Goal: Information Seeking & Learning: Find specific page/section

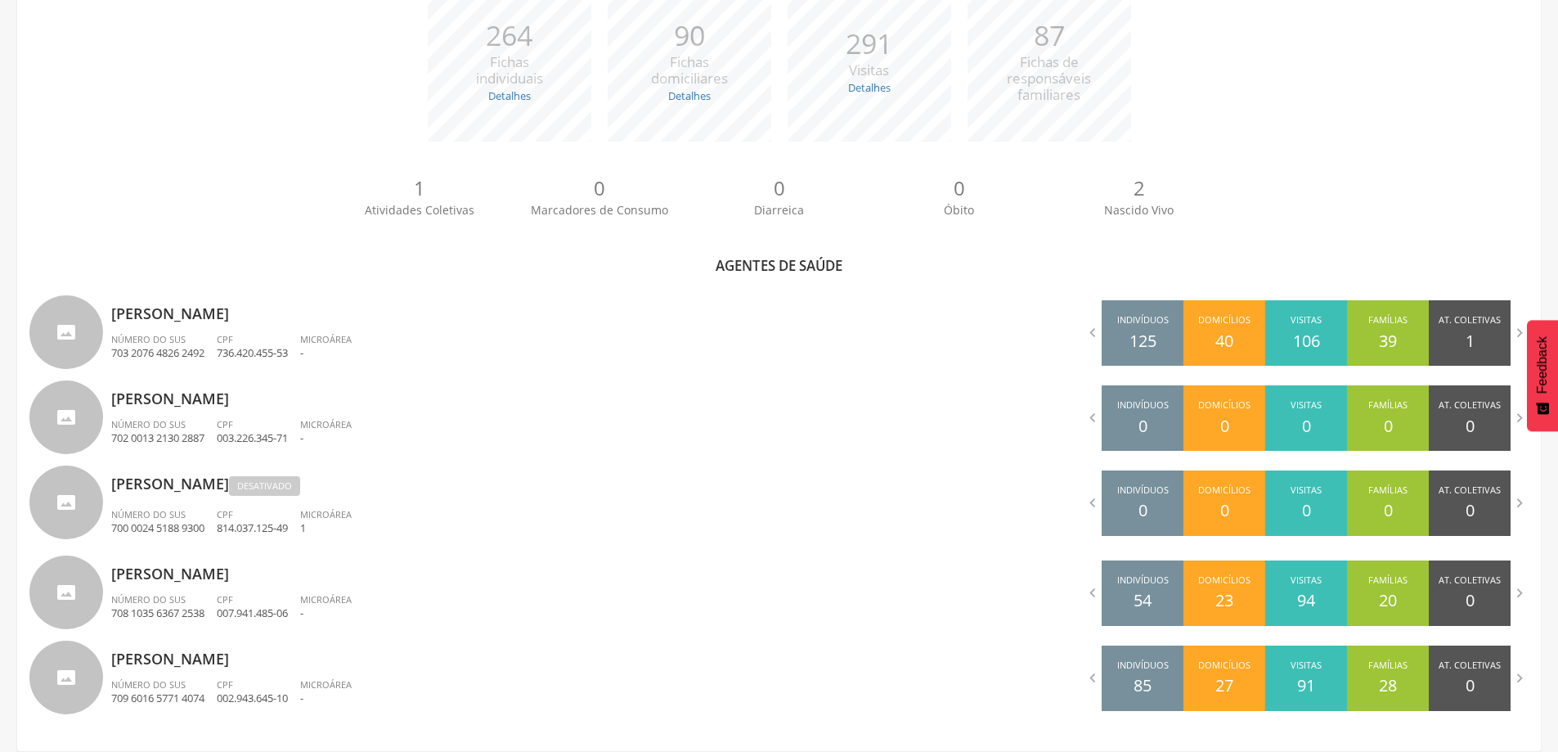
scroll to position [303, 0]
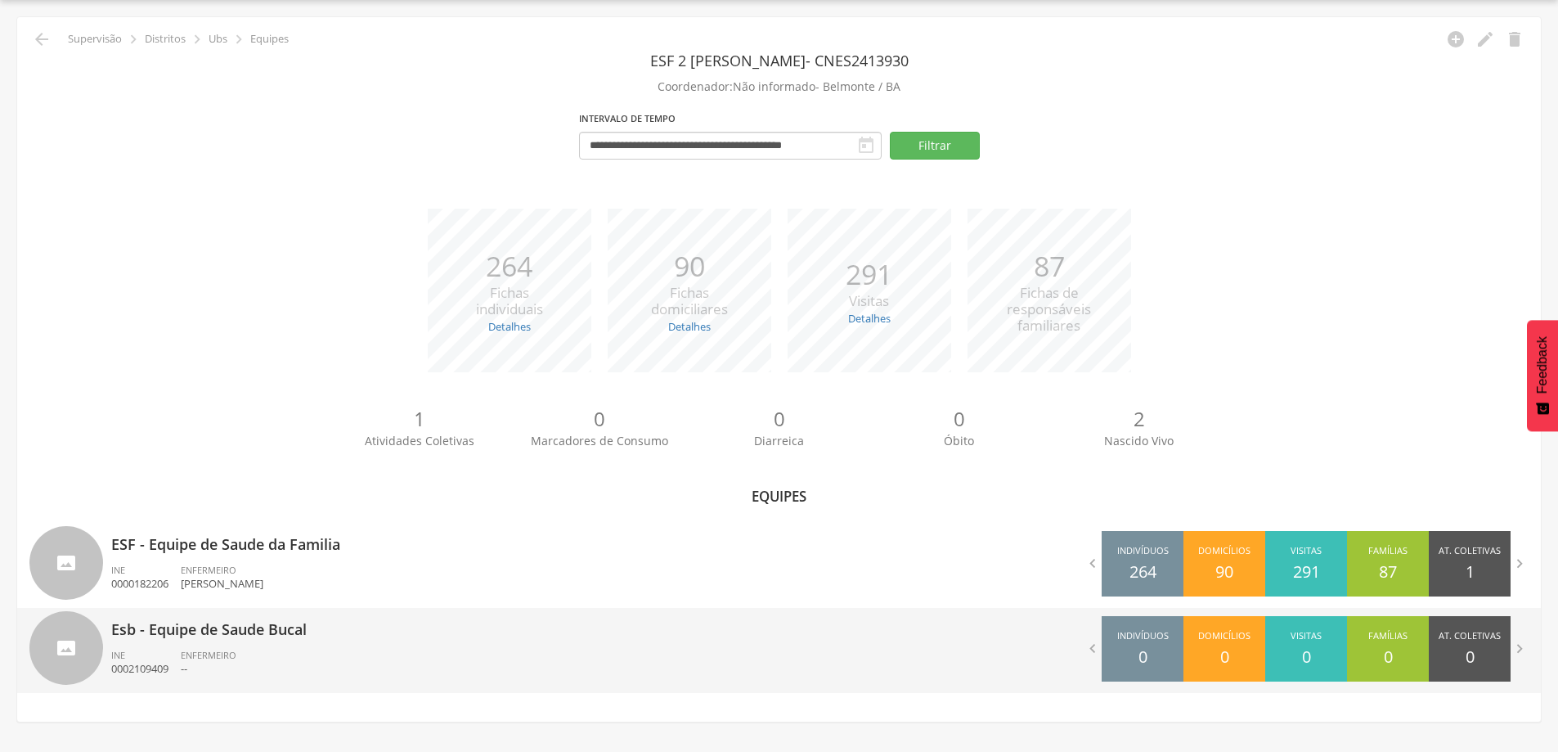
scroll to position [49, 0]
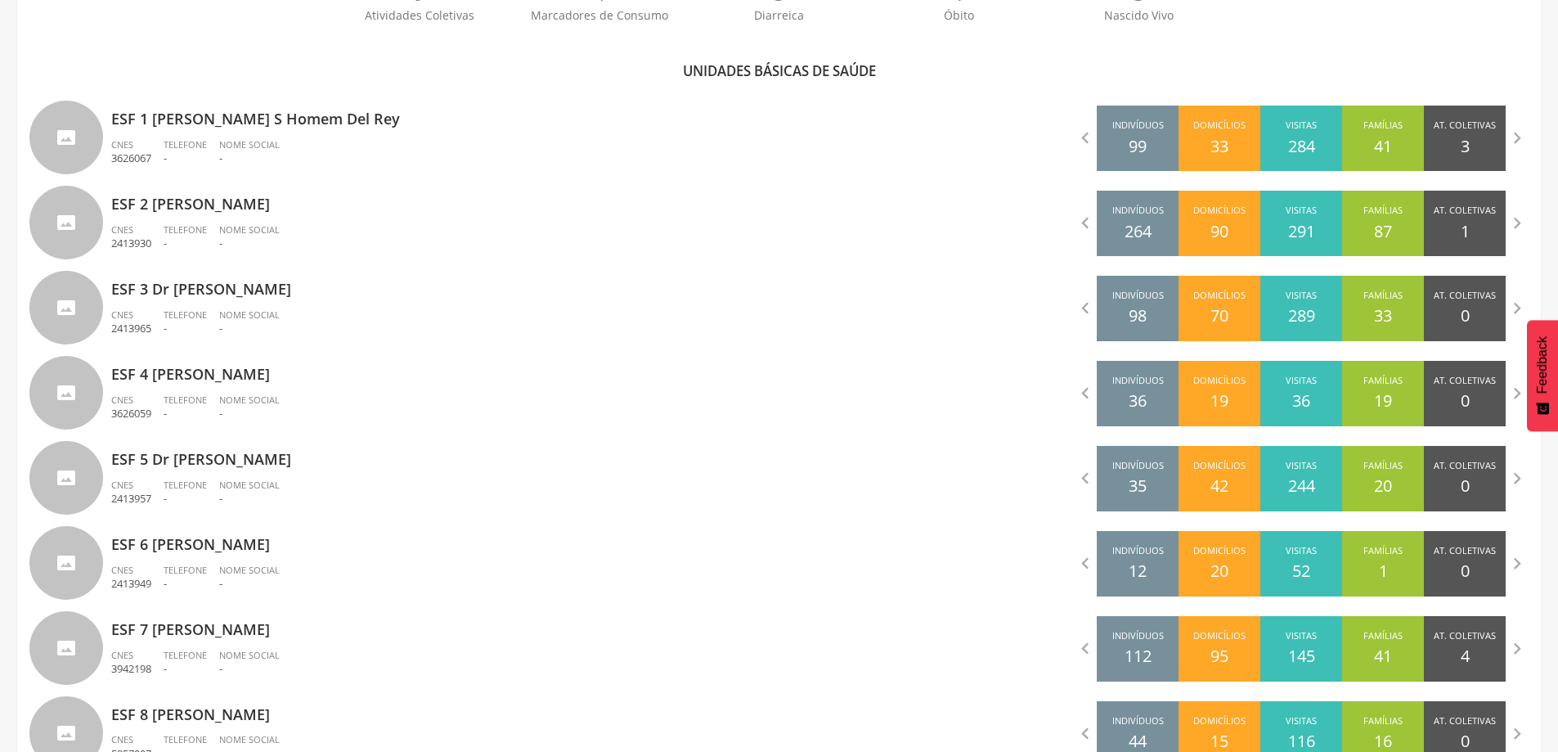
scroll to position [615, 0]
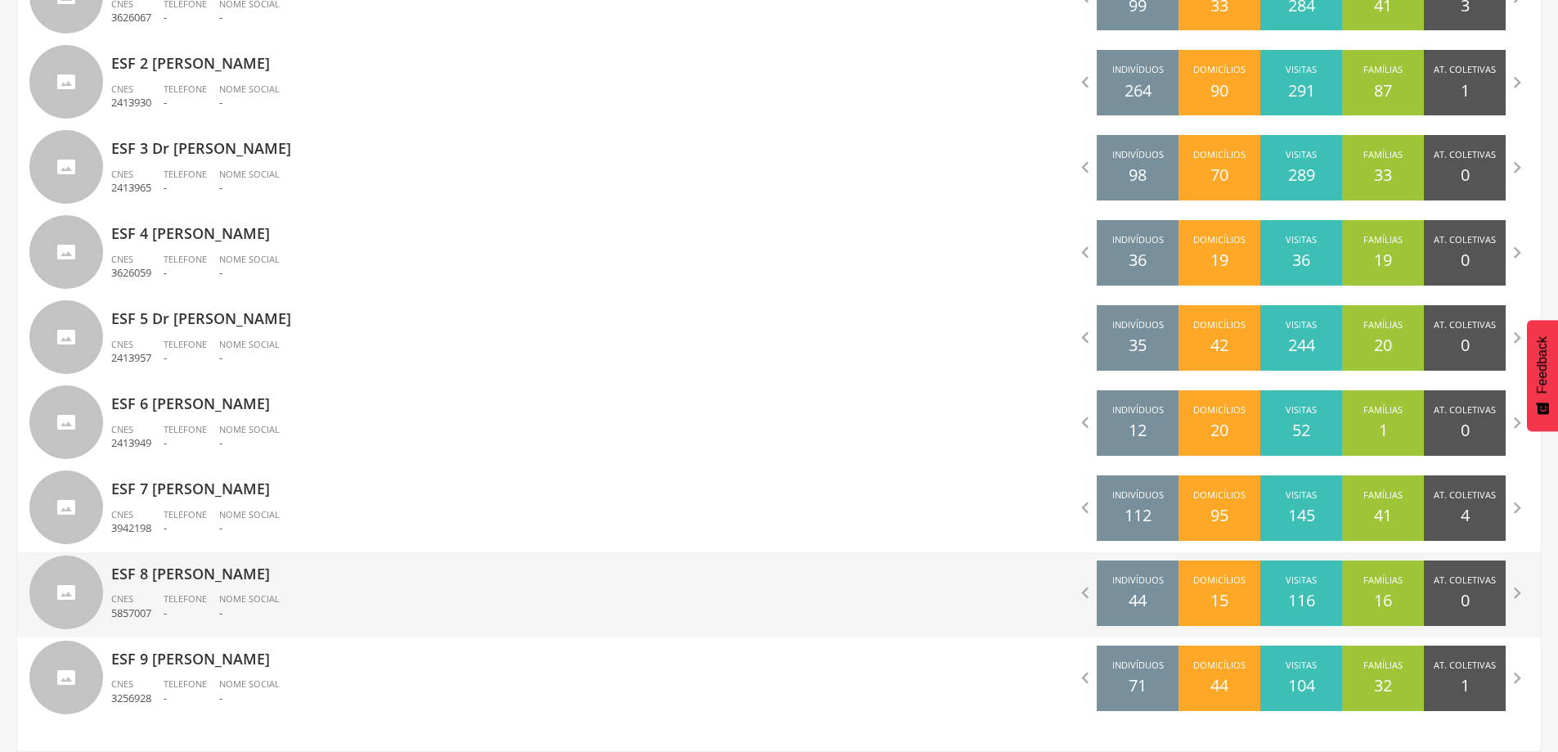
click at [212, 591] on div "ESF 8 [PERSON_NAME] CNES 5857007 Telefone - Nome Social -" at bounding box center [439, 594] width 656 height 85
type input "**********"
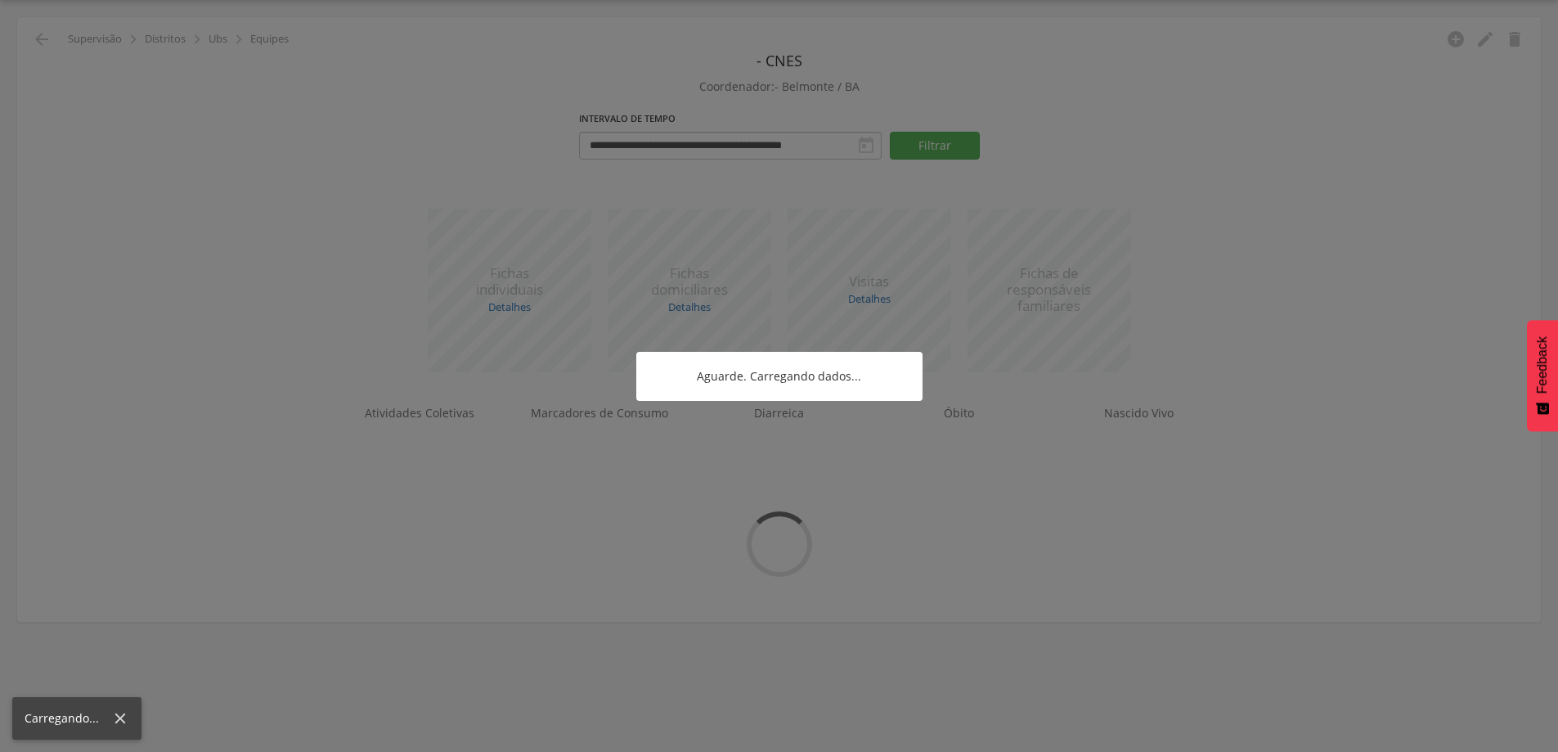
scroll to position [49, 0]
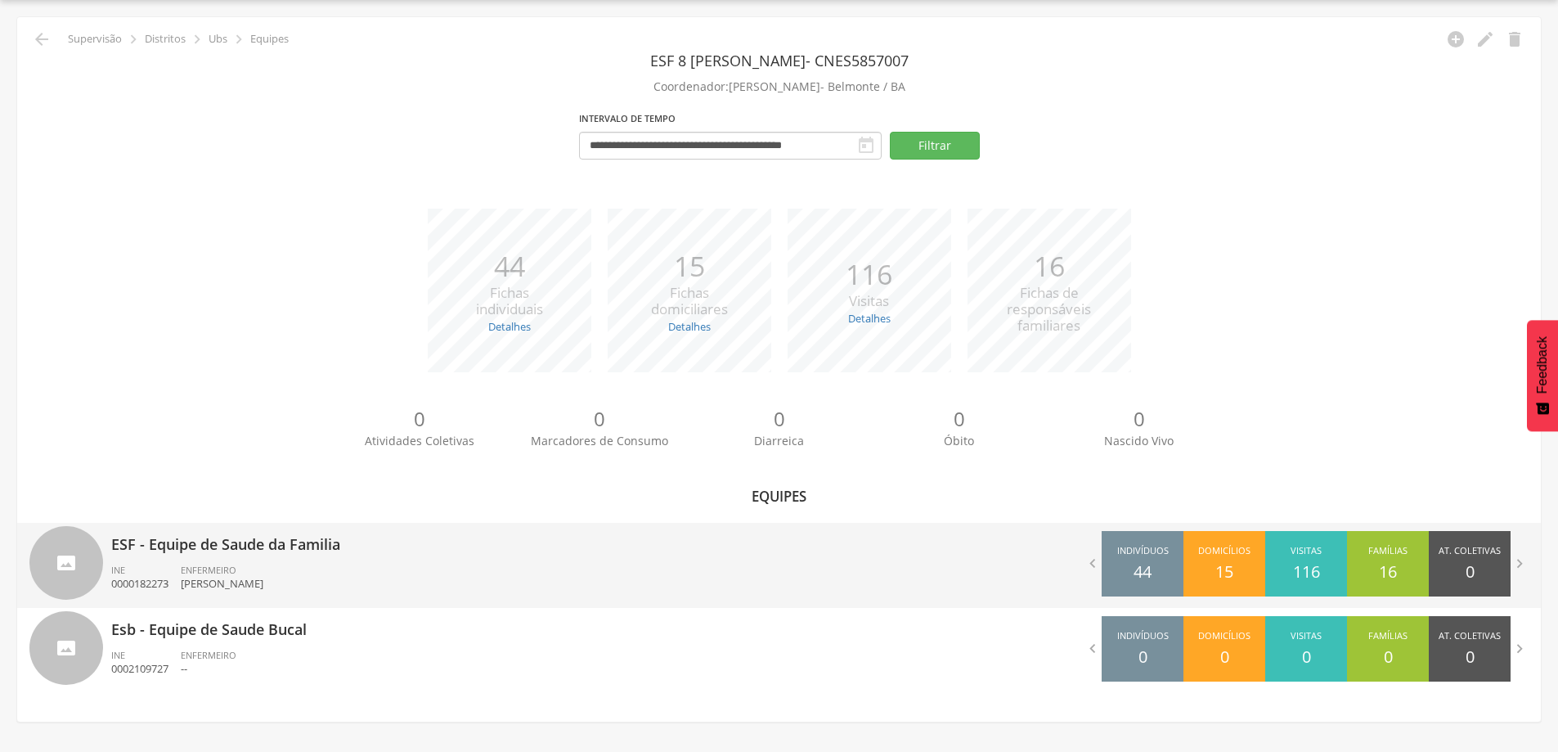
click at [290, 548] on p "ESF - Equipe de Saude da Familia" at bounding box center [439, 539] width 656 height 33
type input "**********"
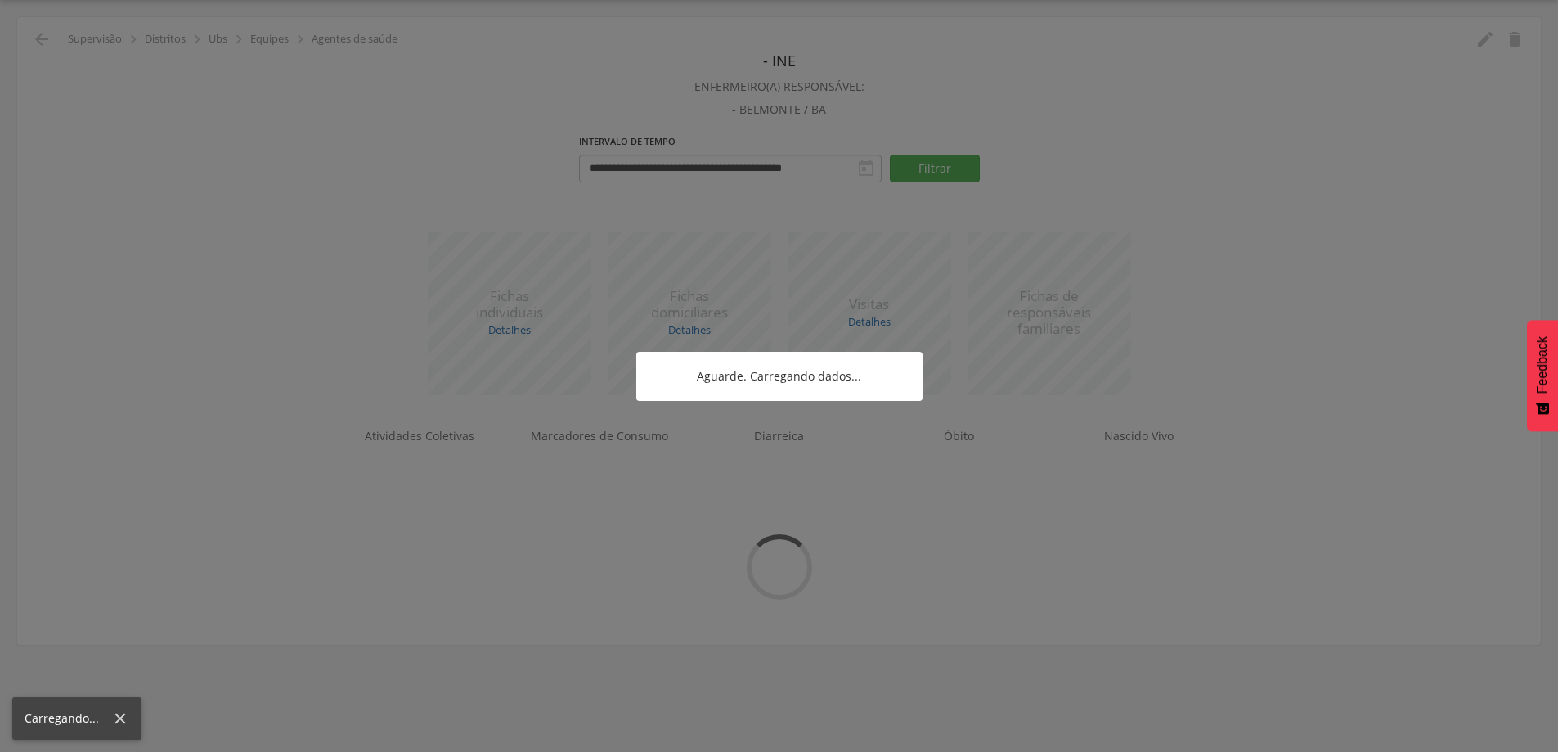
scroll to position [213, 0]
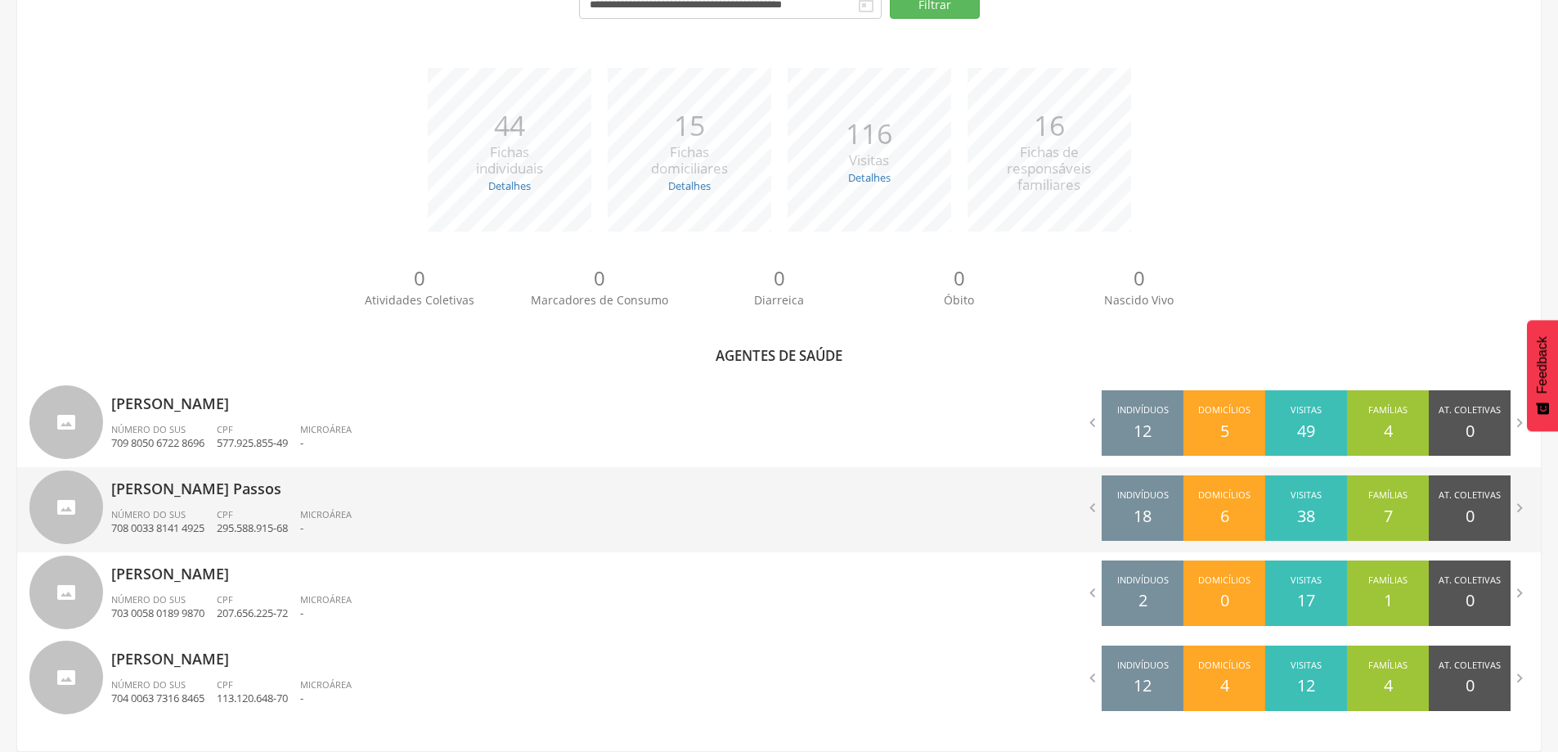
click at [299, 506] on div "[PERSON_NAME] Passos Número do SUS 708 0033 8141 4925 CPF 295.588.915-68 Microá…" at bounding box center [439, 509] width 656 height 85
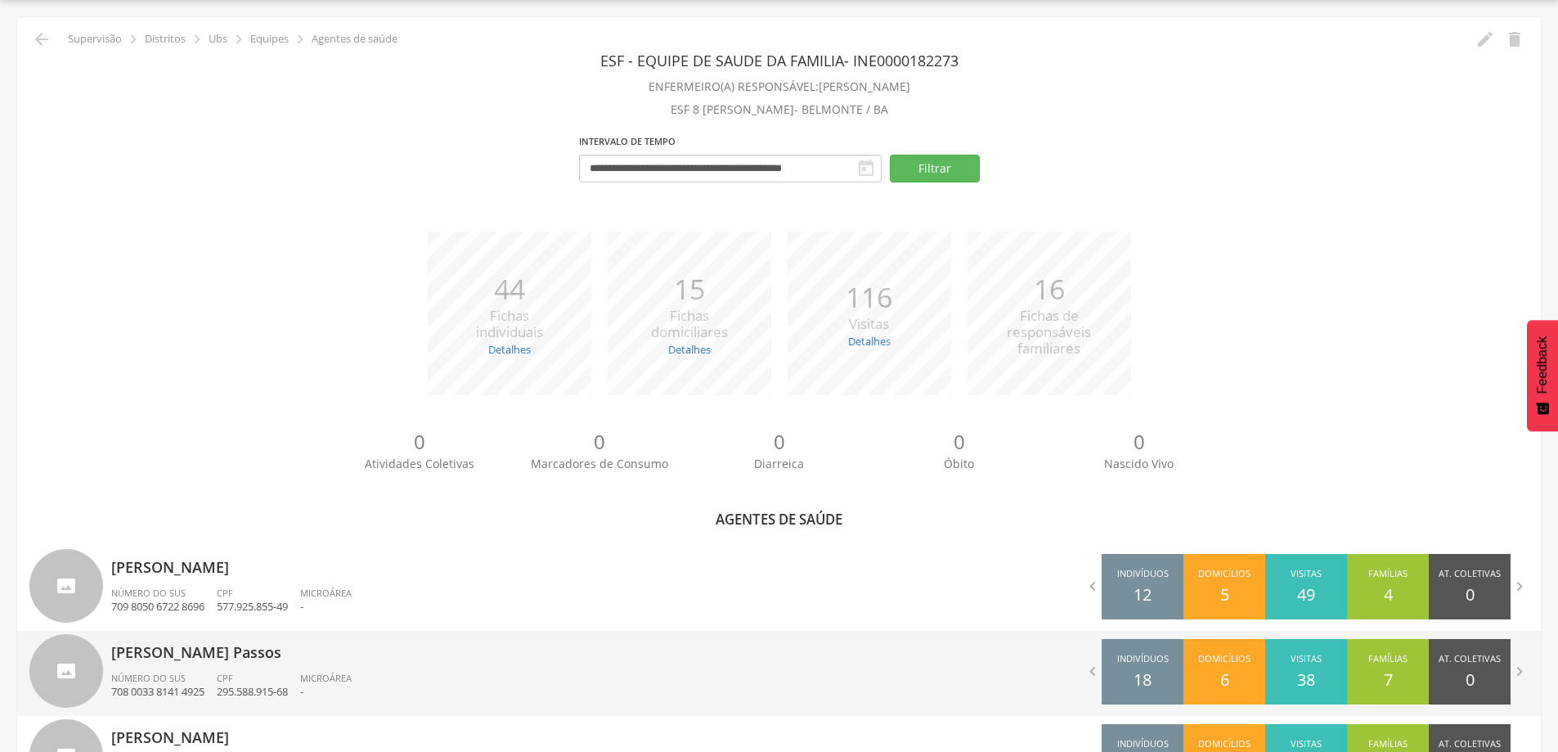
type input "**********"
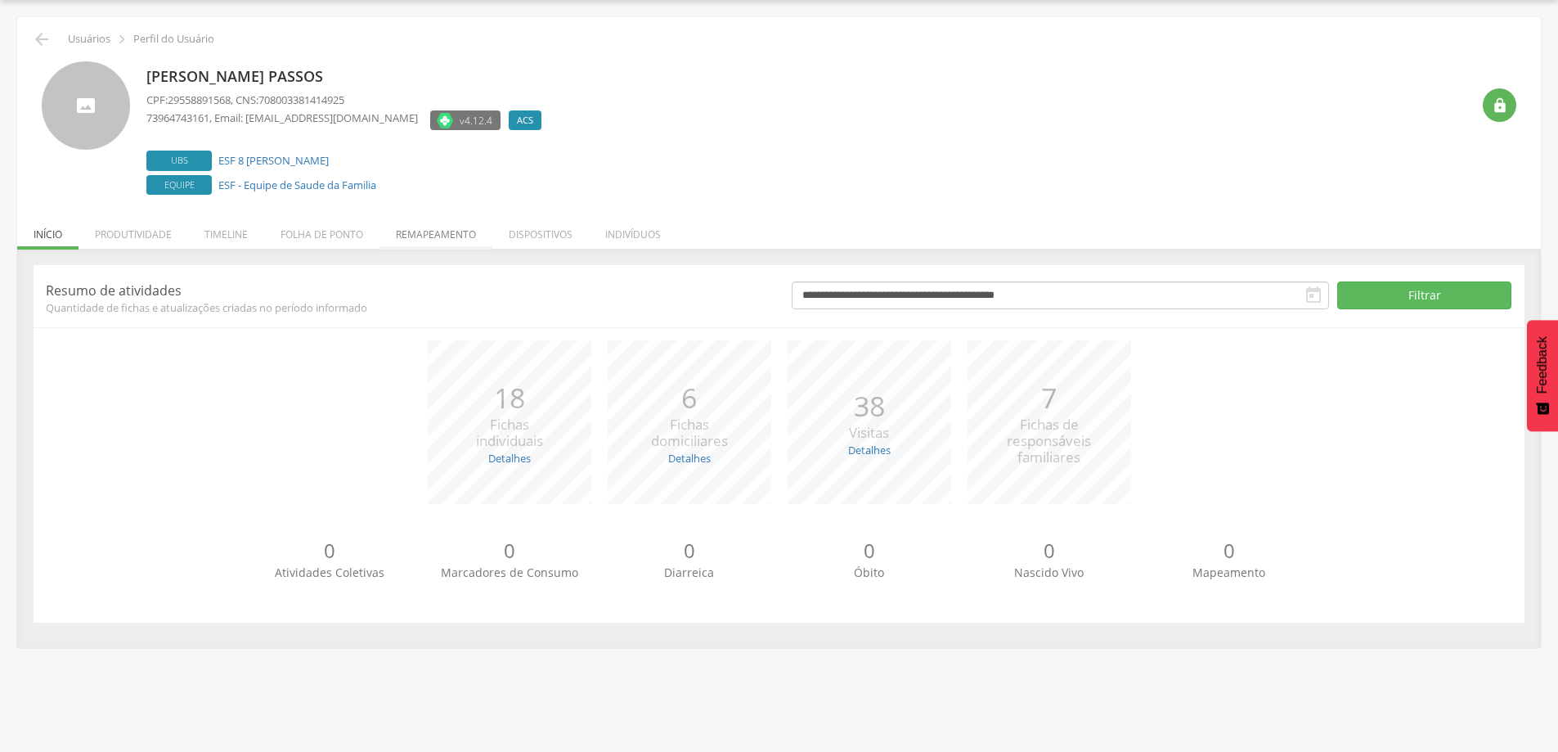
click at [447, 236] on li "Remapeamento" at bounding box center [436, 230] width 113 height 38
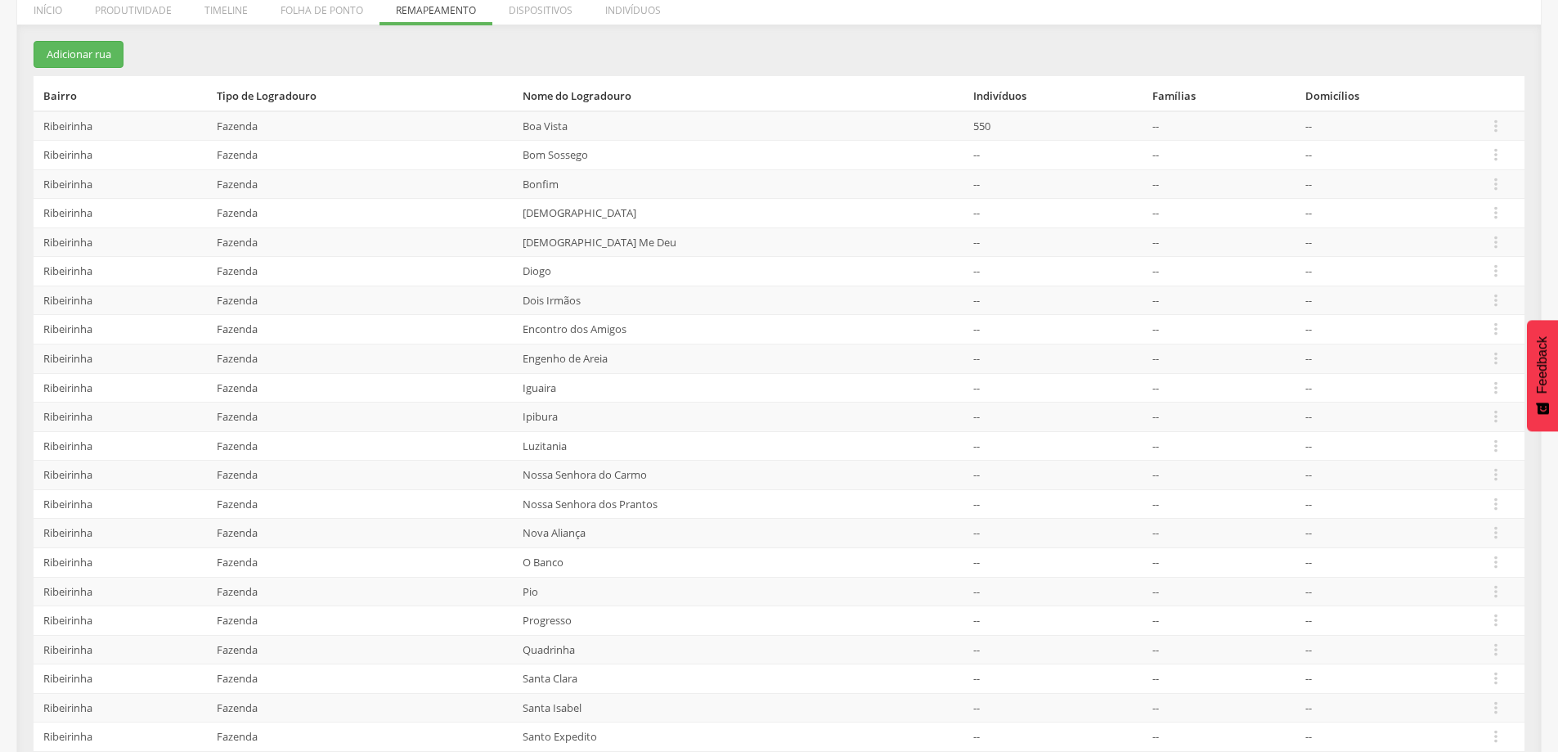
scroll to position [311, 0]
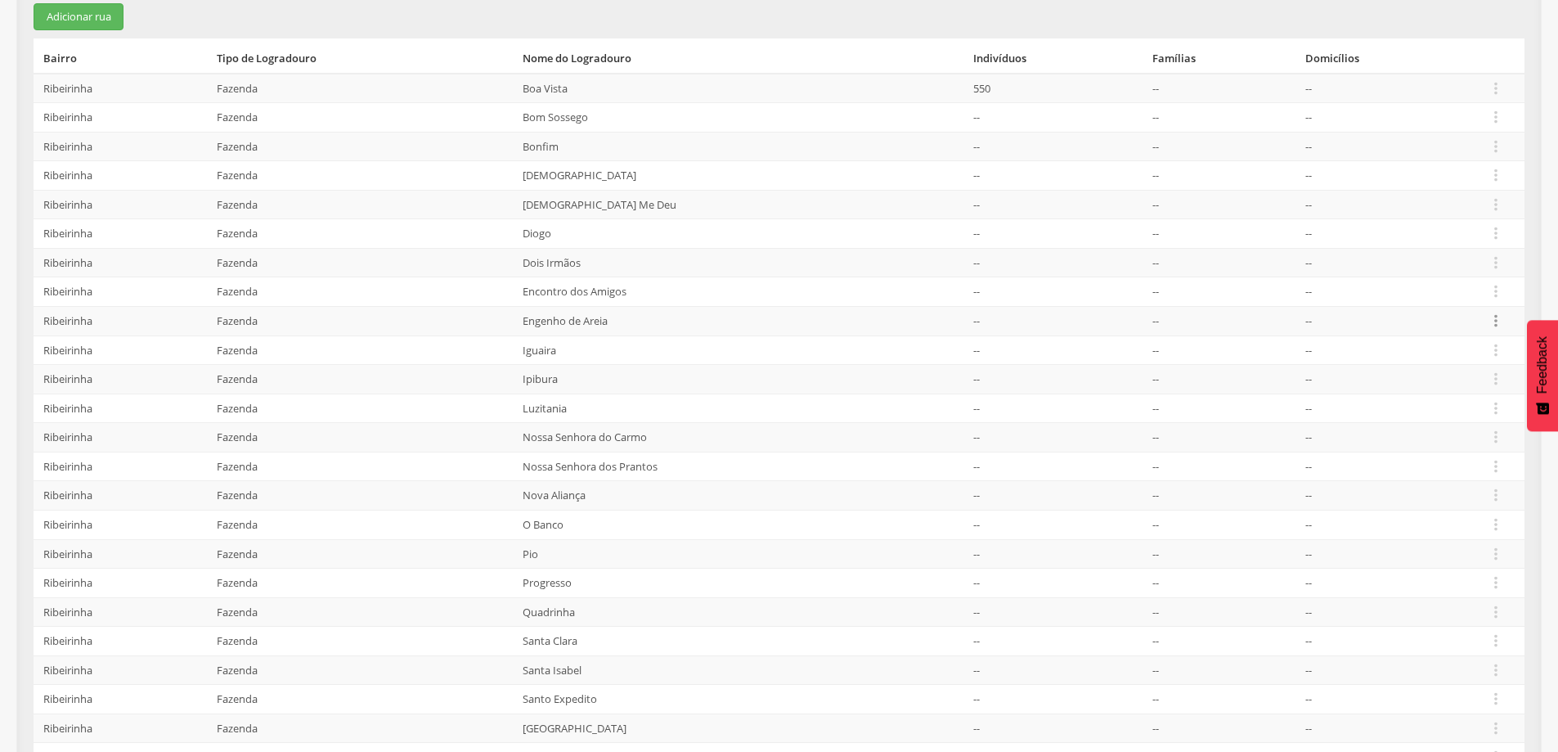
click at [1489, 322] on icon "" at bounding box center [1496, 321] width 18 height 18
click at [1449, 253] on link "Desalocar famílias" at bounding box center [1439, 256] width 129 height 20
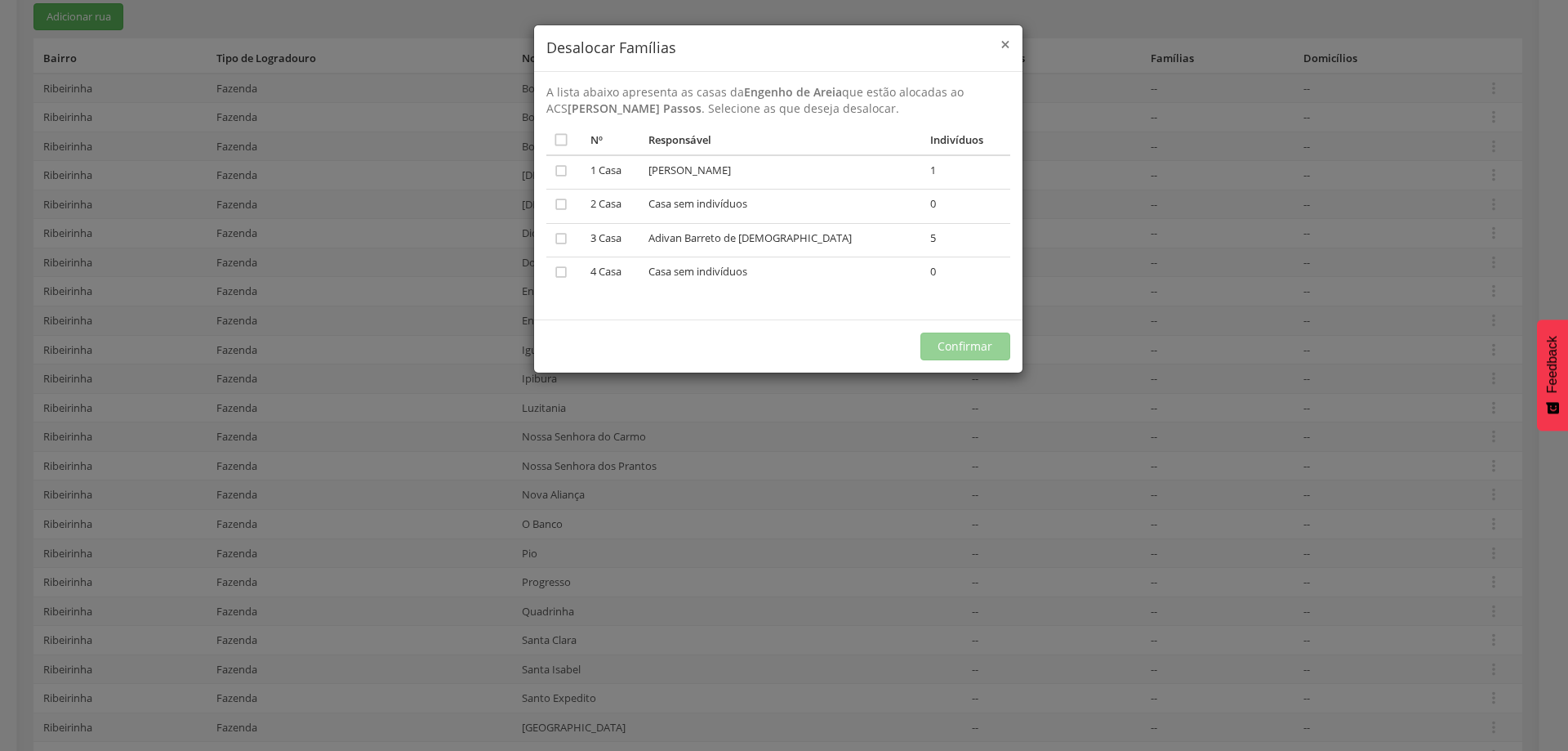
click at [1003, 48] on span "×" at bounding box center [1006, 44] width 10 height 23
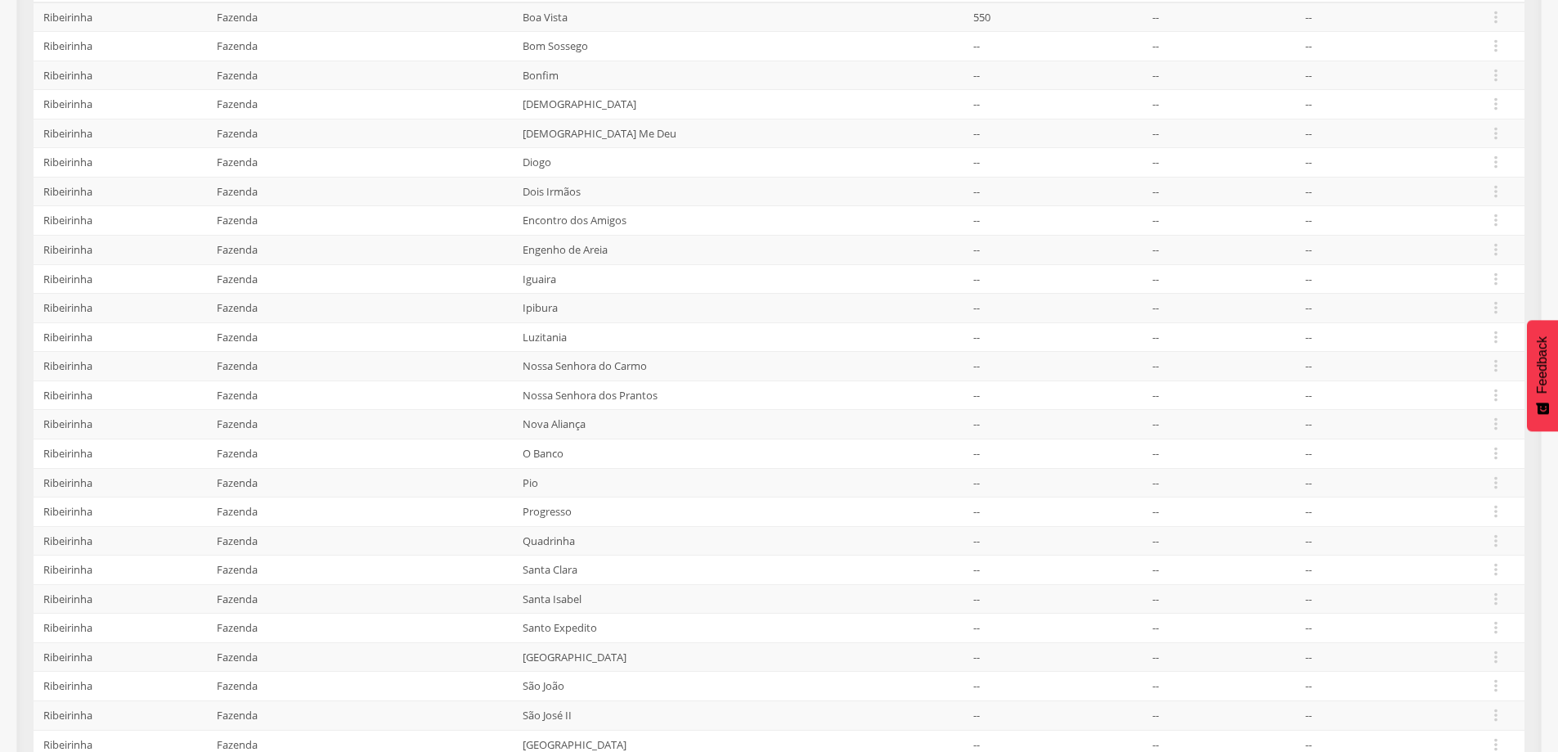
scroll to position [474, 0]
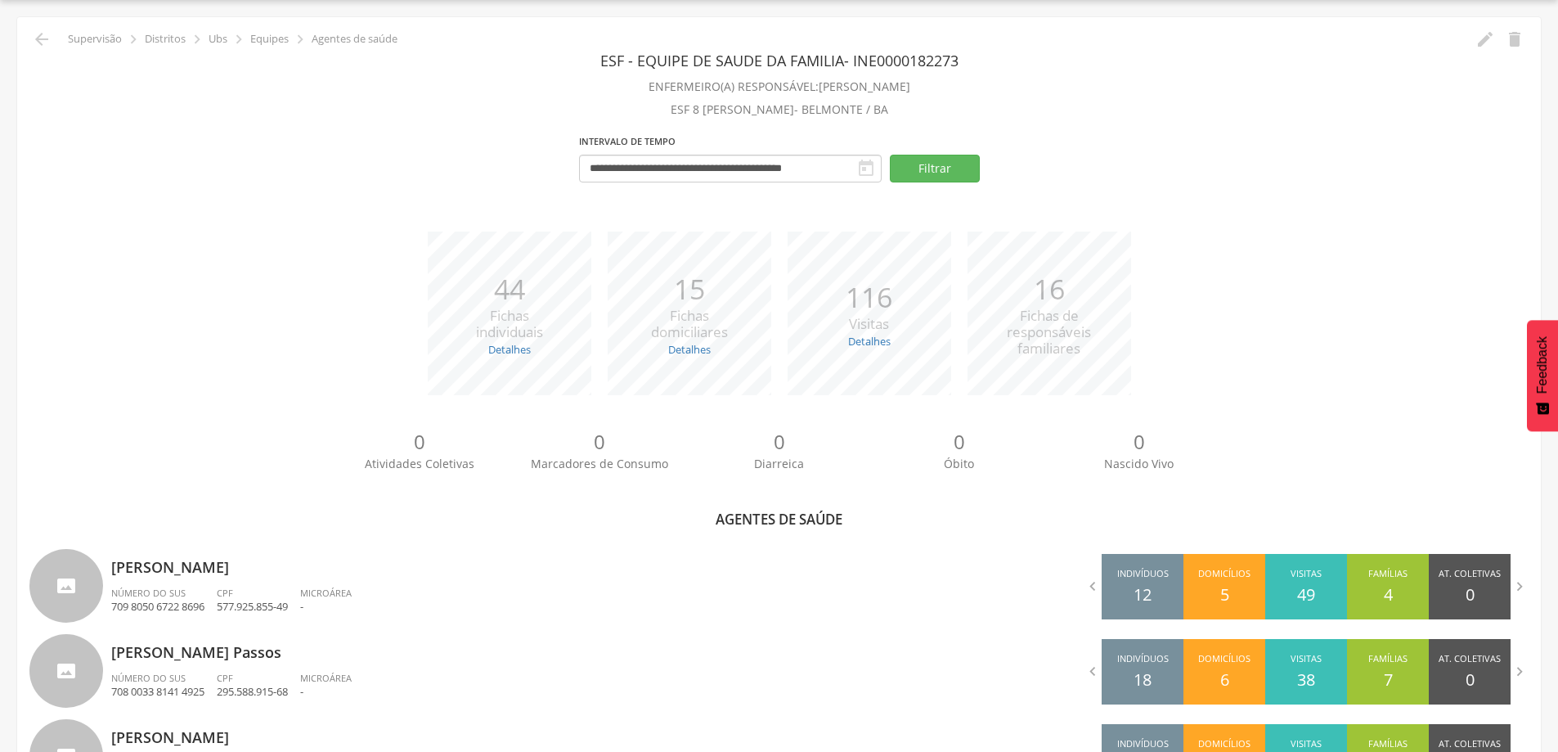
scroll to position [213, 0]
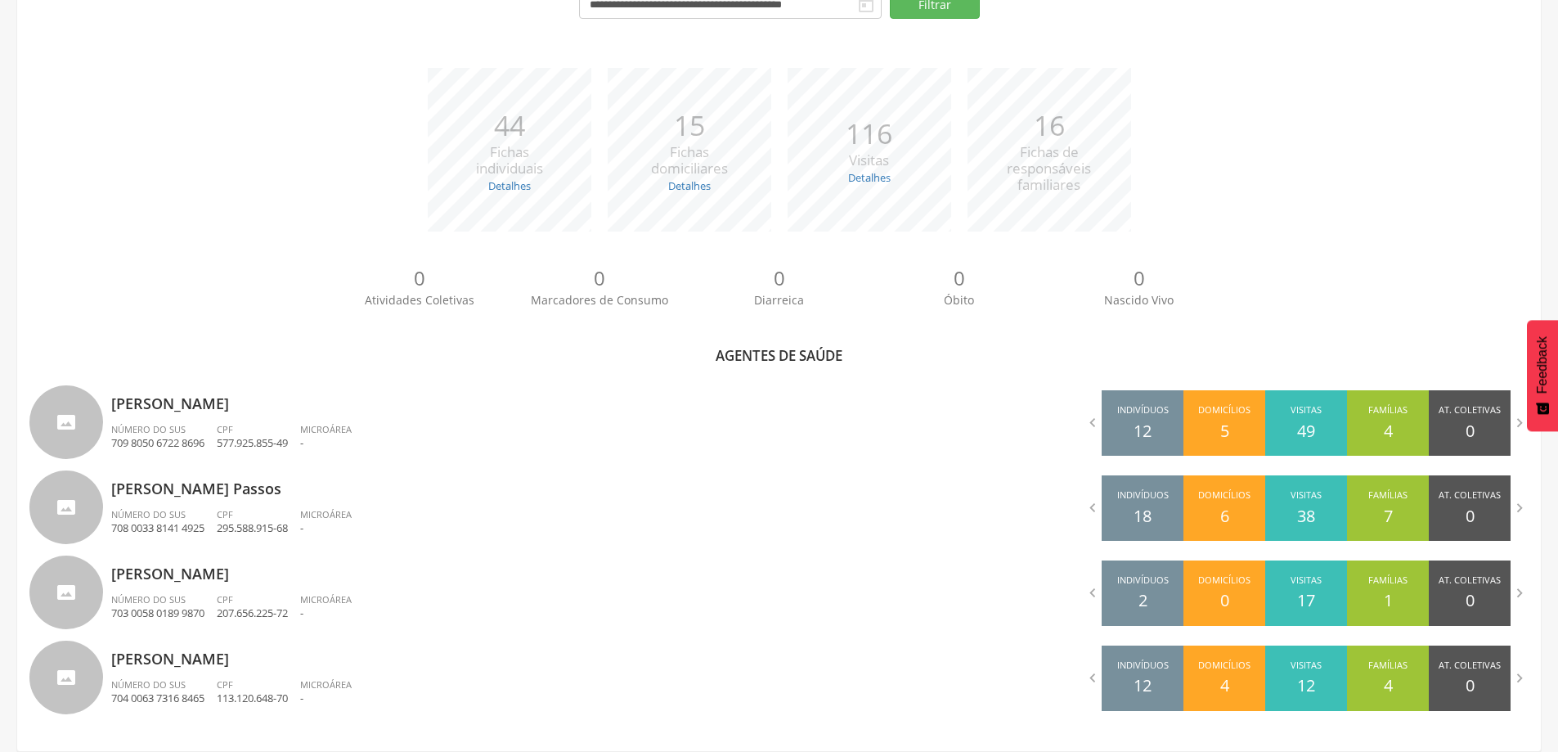
scroll to position [49, 0]
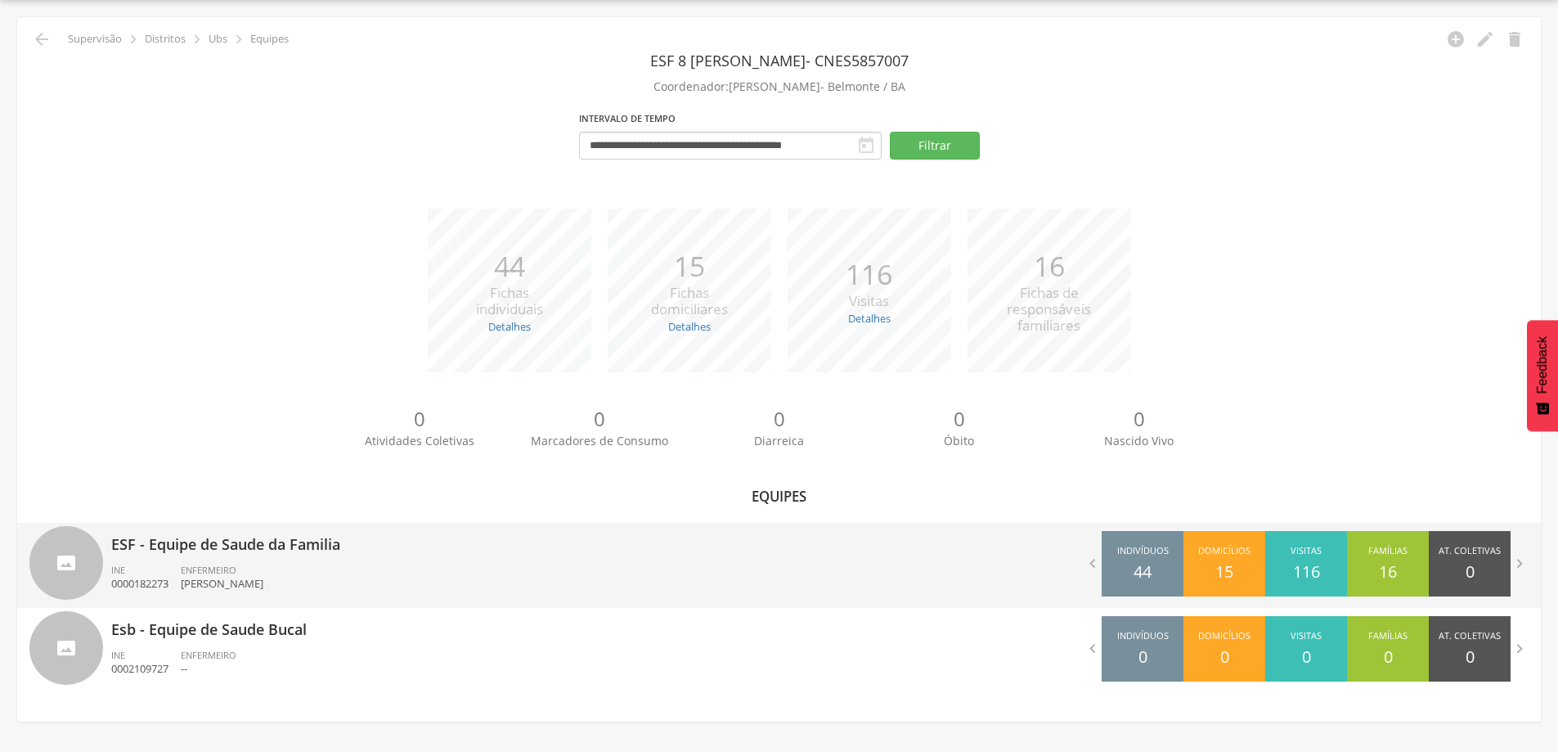
click at [204, 572] on span "ENFERMEIRO" at bounding box center [209, 570] width 56 height 12
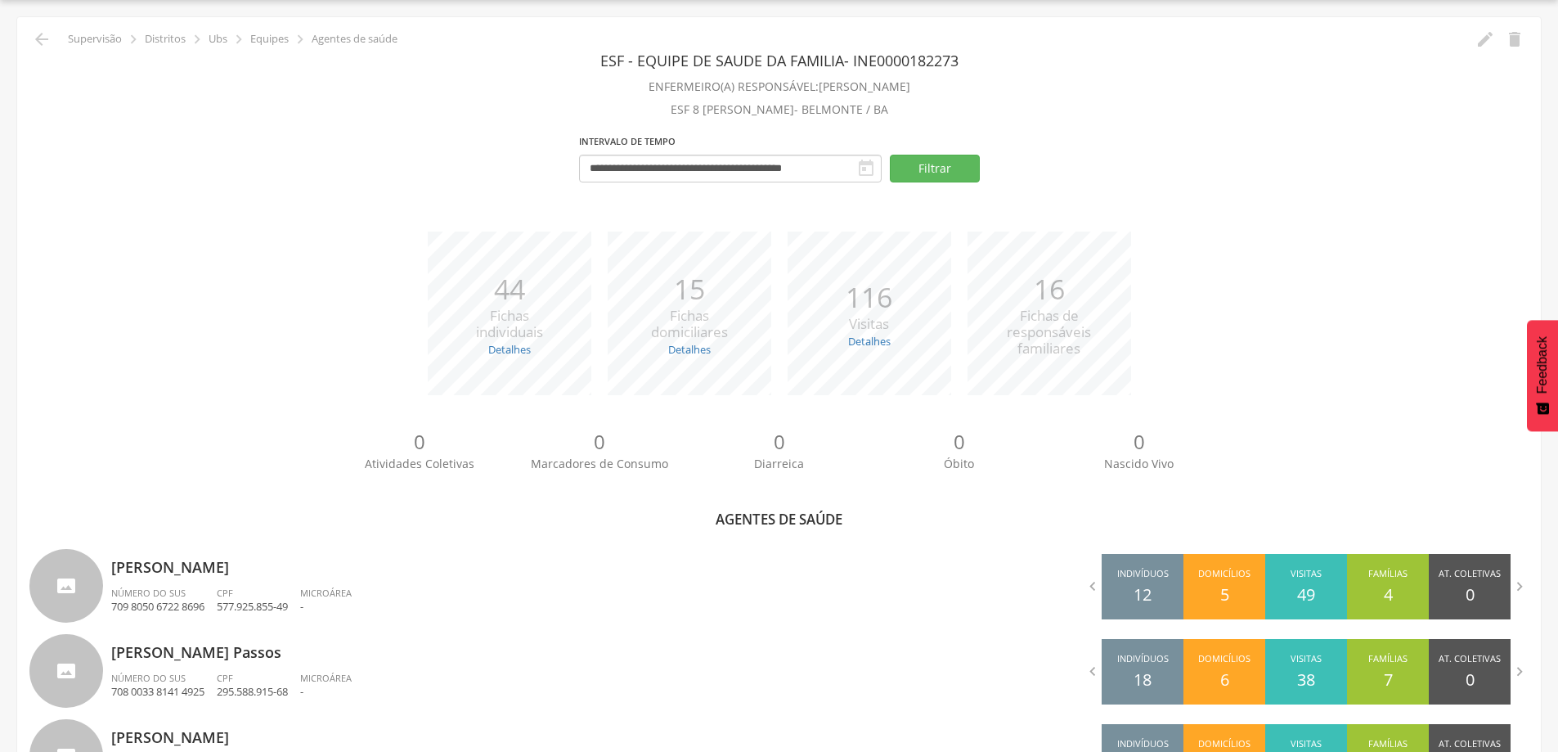
scroll to position [213, 0]
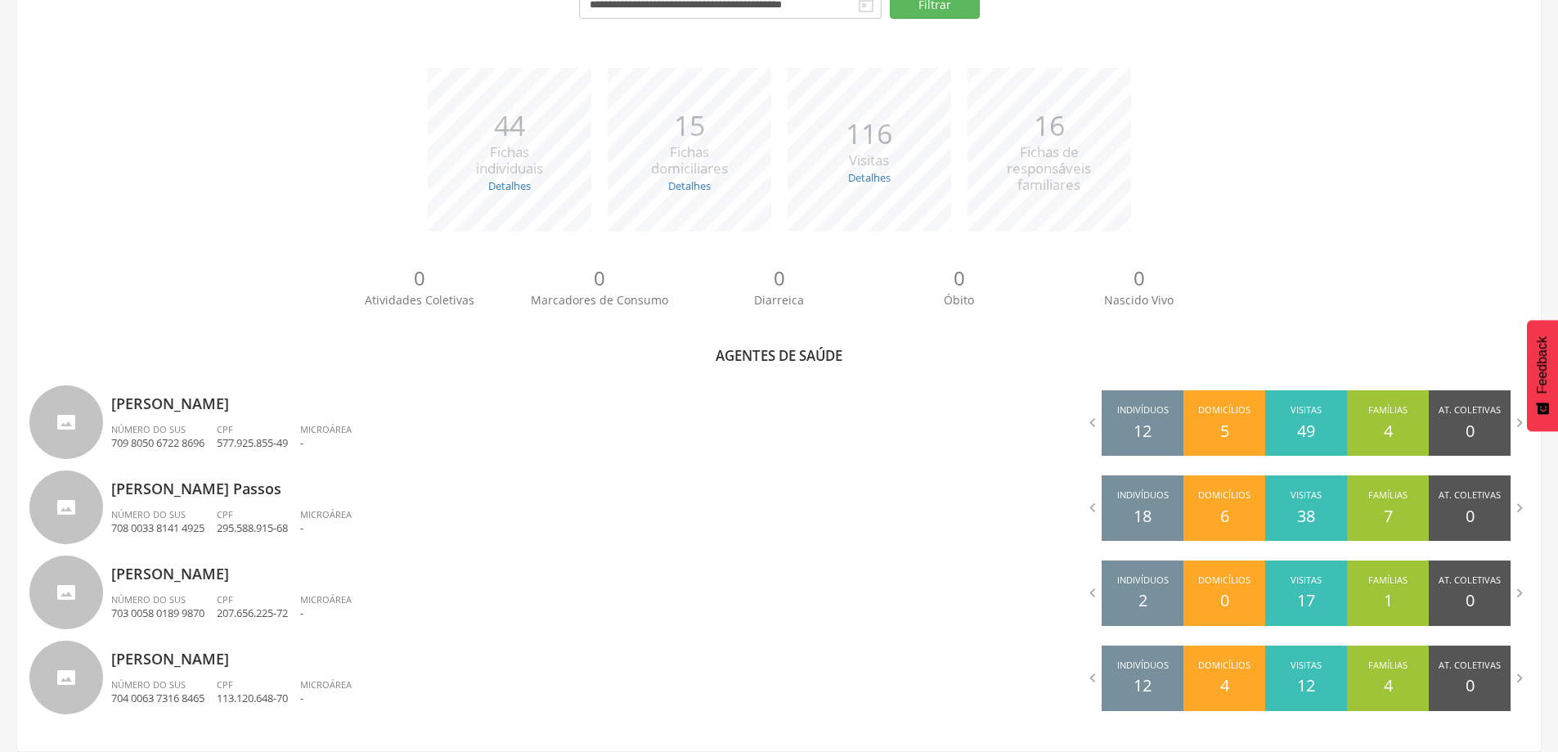
click at [218, 254] on div "0 Atividades Coletivas 0 Marcadores de Consumo 0 Diarreica 0 Óbito 0 Nascido Vi…" at bounding box center [778, 293] width 1499 height 90
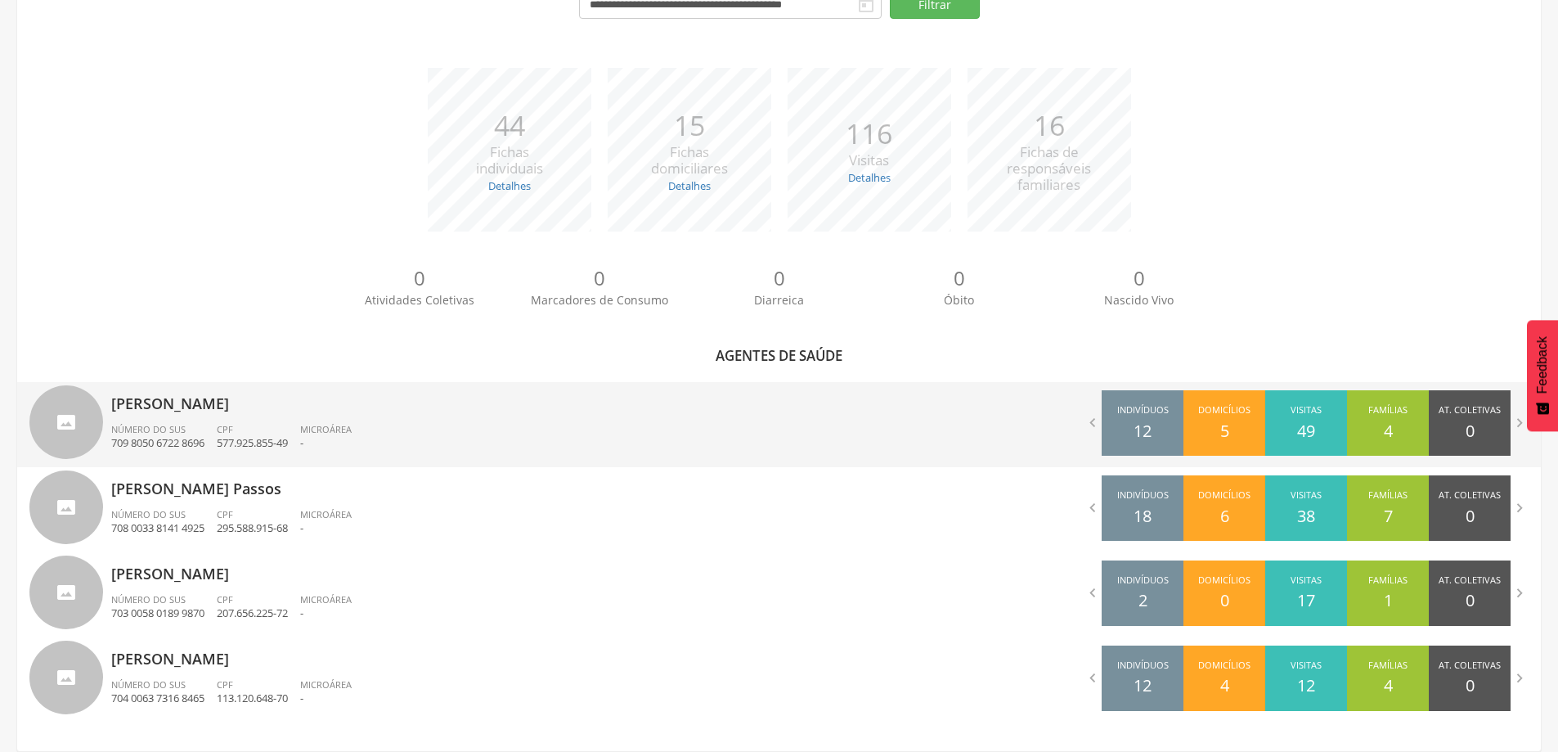
click at [172, 439] on p "709 8050 6722 8696" at bounding box center [157, 443] width 93 height 16
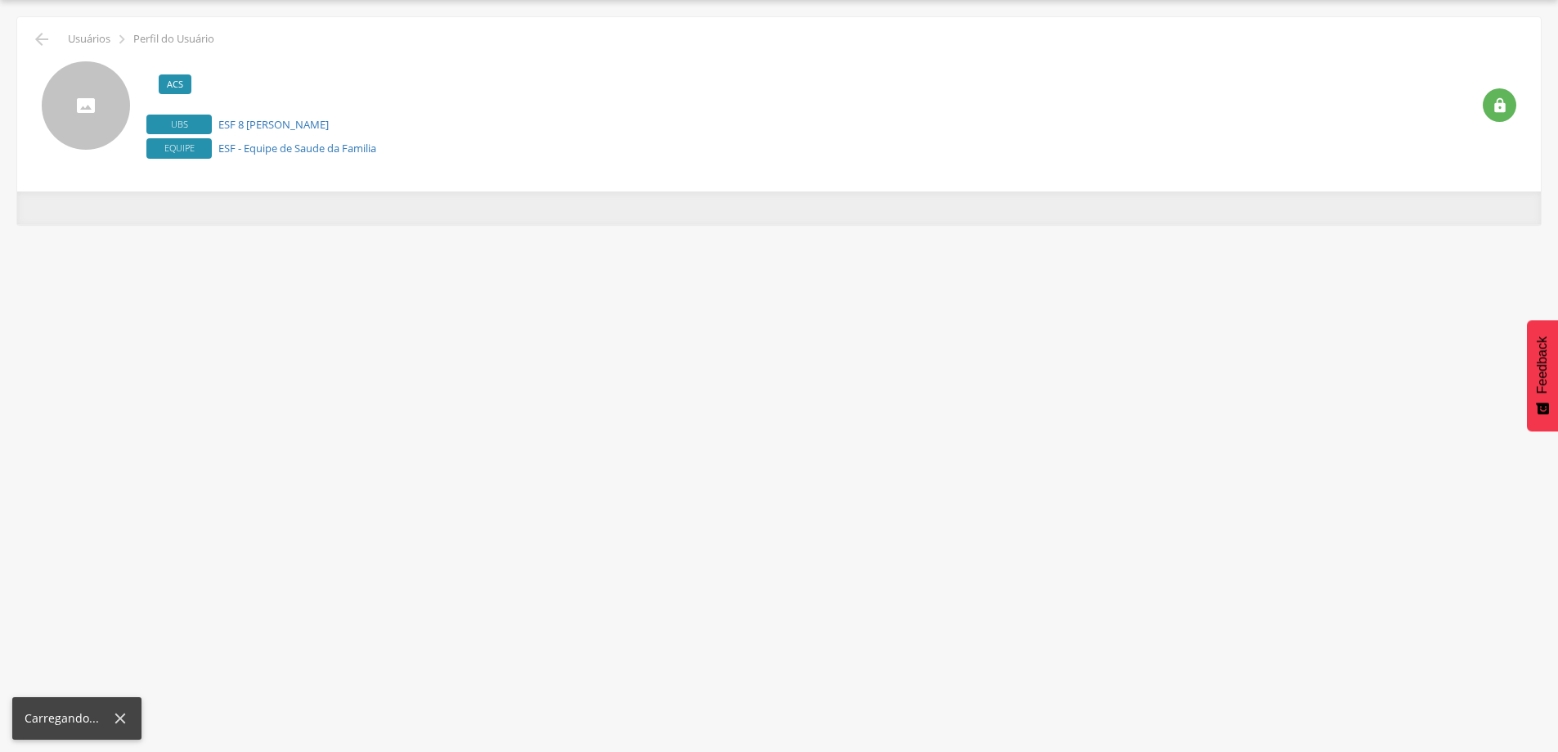
scroll to position [49, 0]
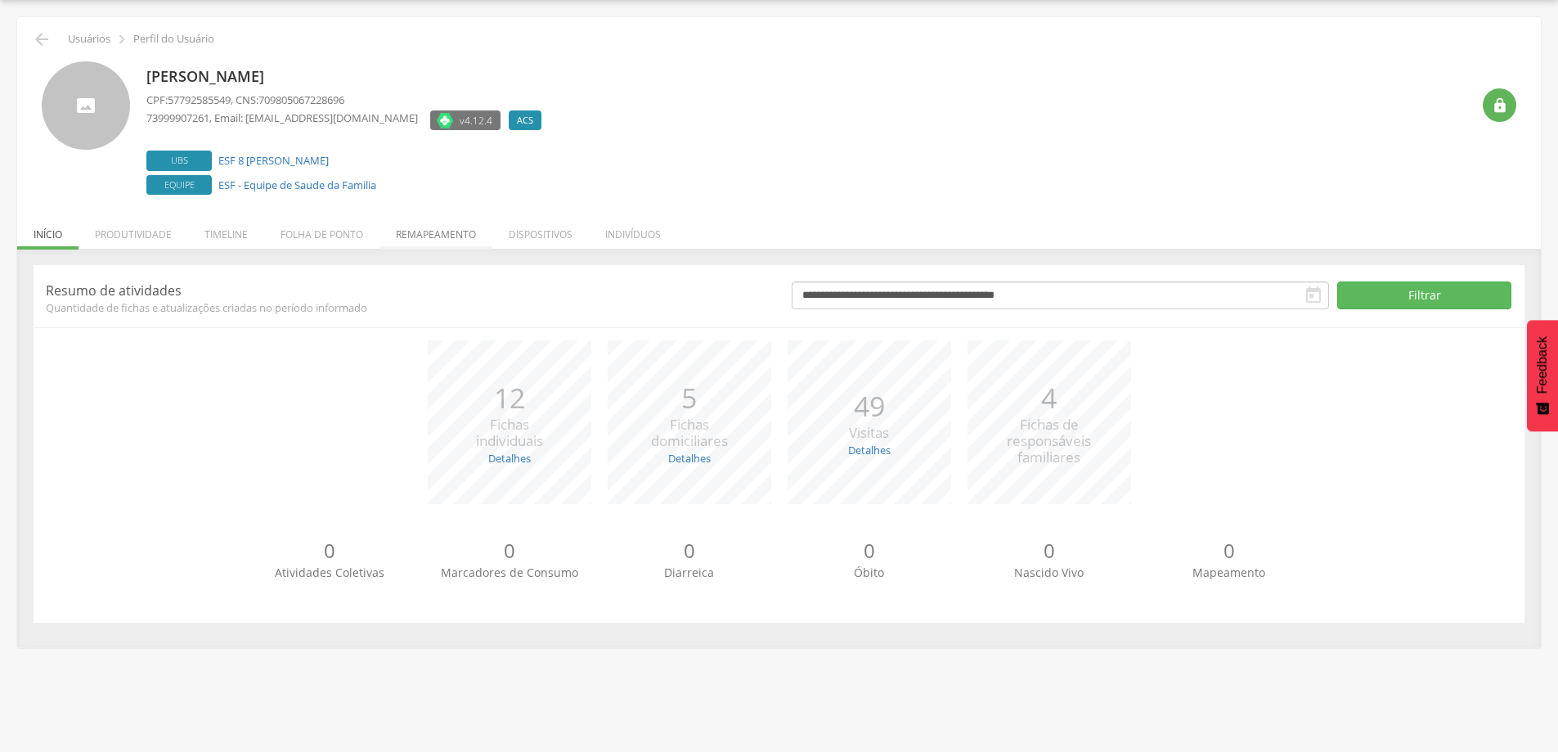
click at [420, 238] on li "Remapeamento" at bounding box center [436, 230] width 113 height 38
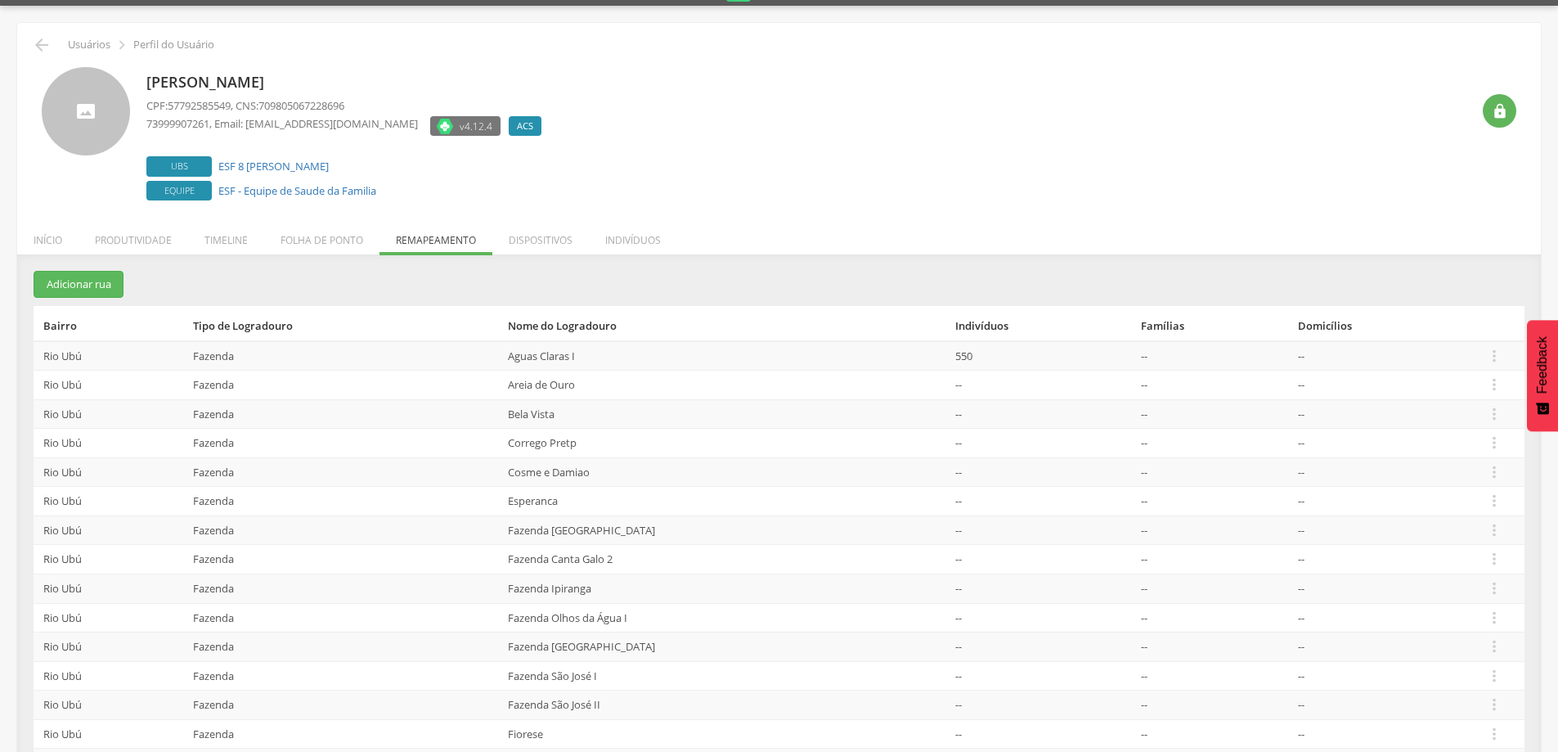
scroll to position [2, 0]
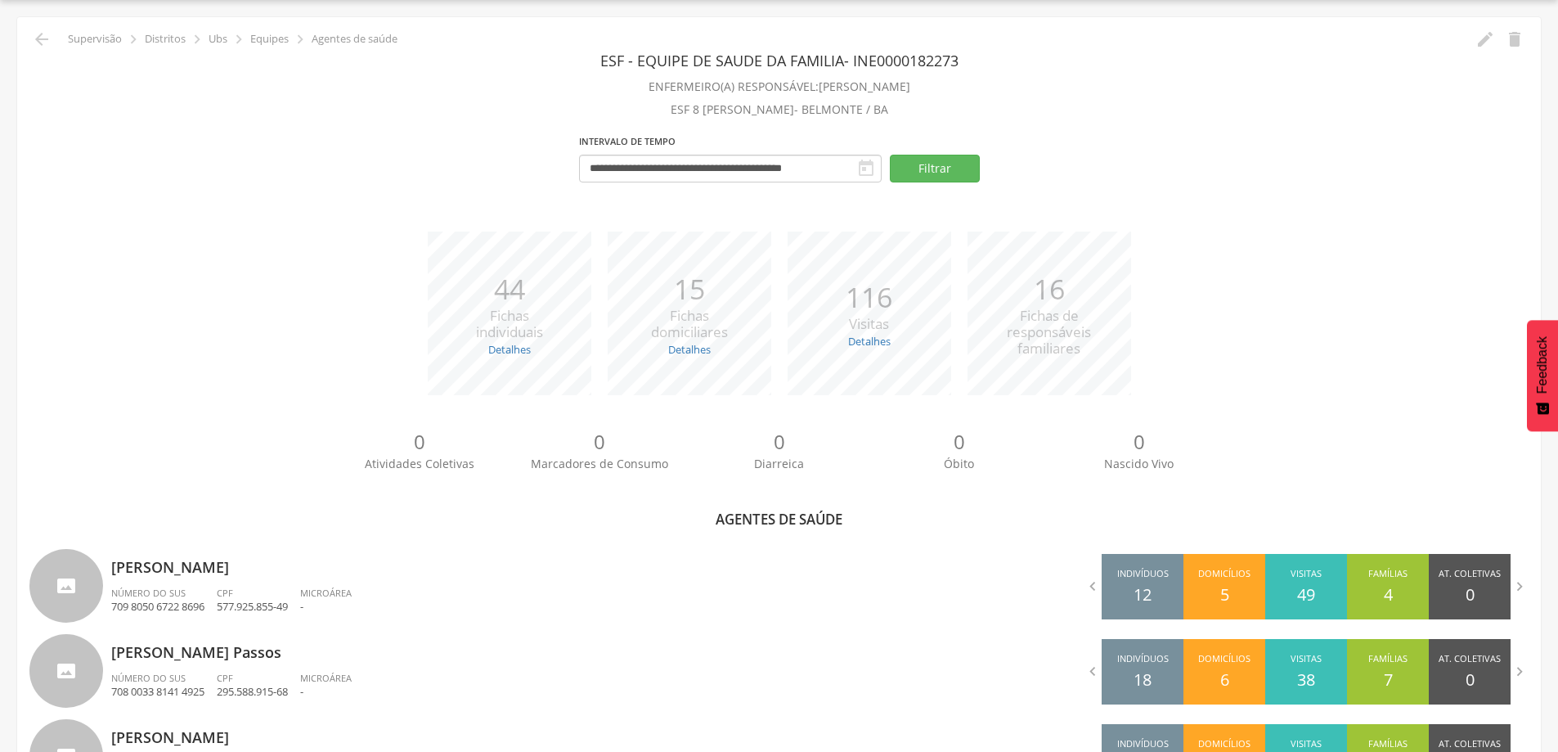
scroll to position [213, 0]
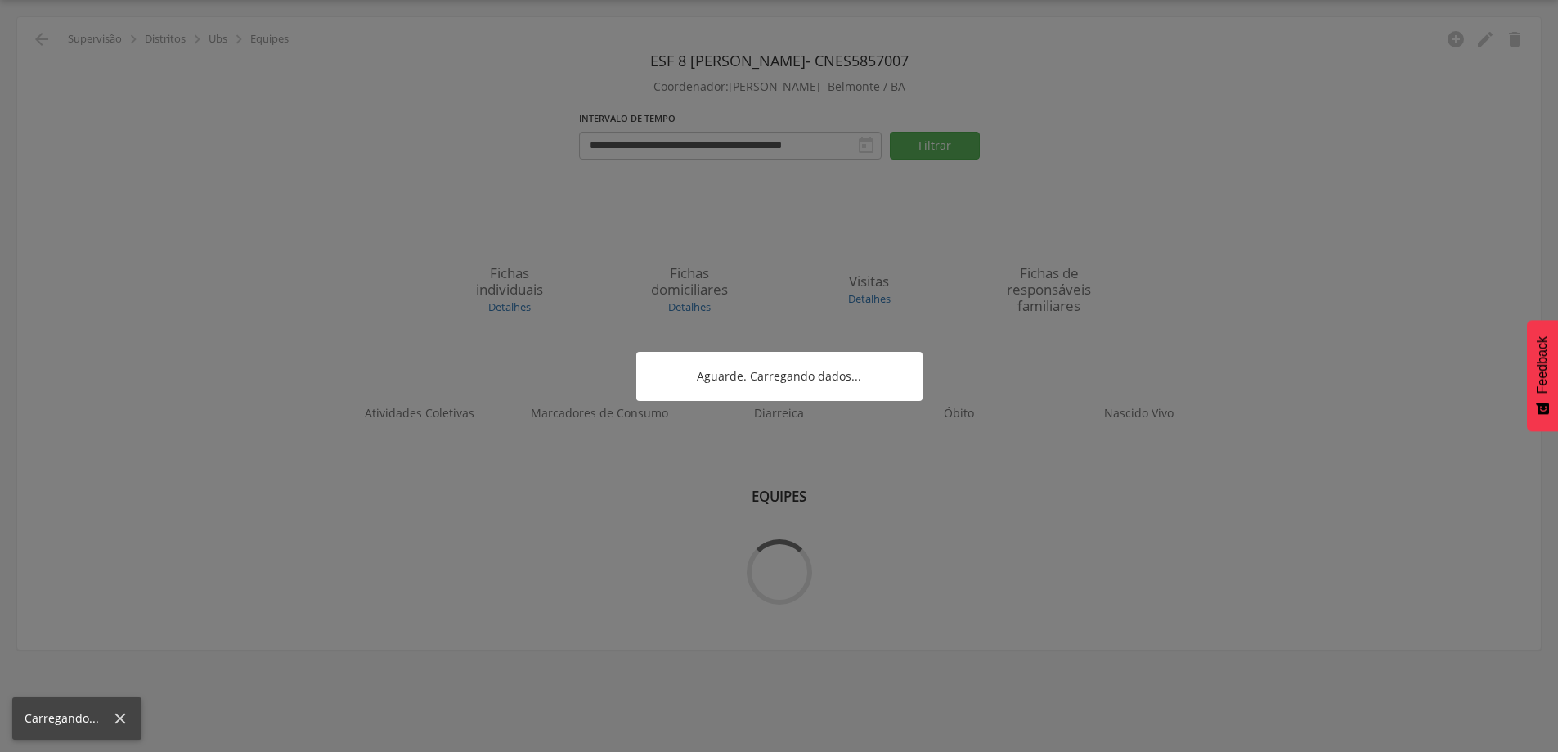
scroll to position [49, 0]
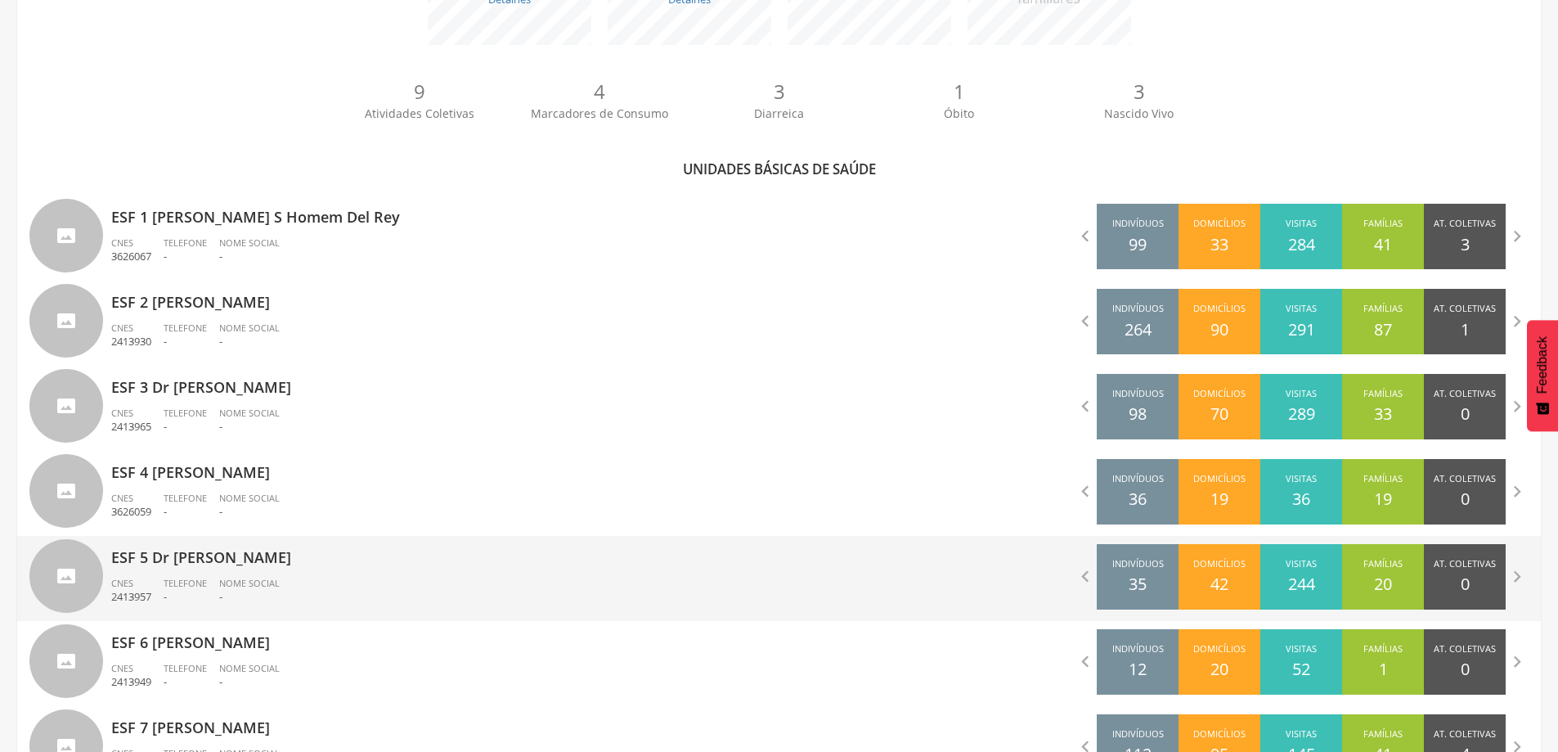
scroll to position [615, 0]
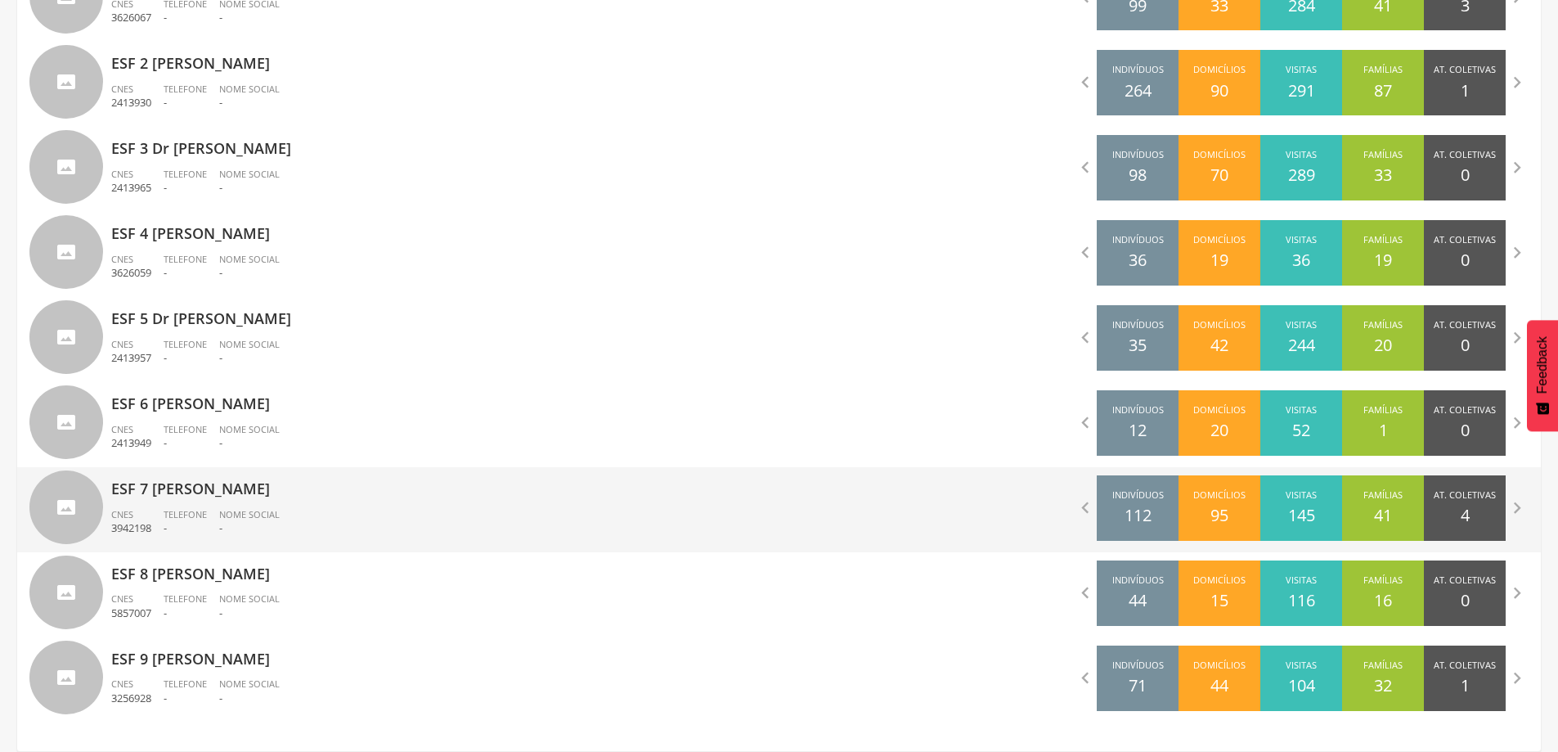
click at [263, 475] on p "ESF 7 [PERSON_NAME]" at bounding box center [439, 483] width 656 height 33
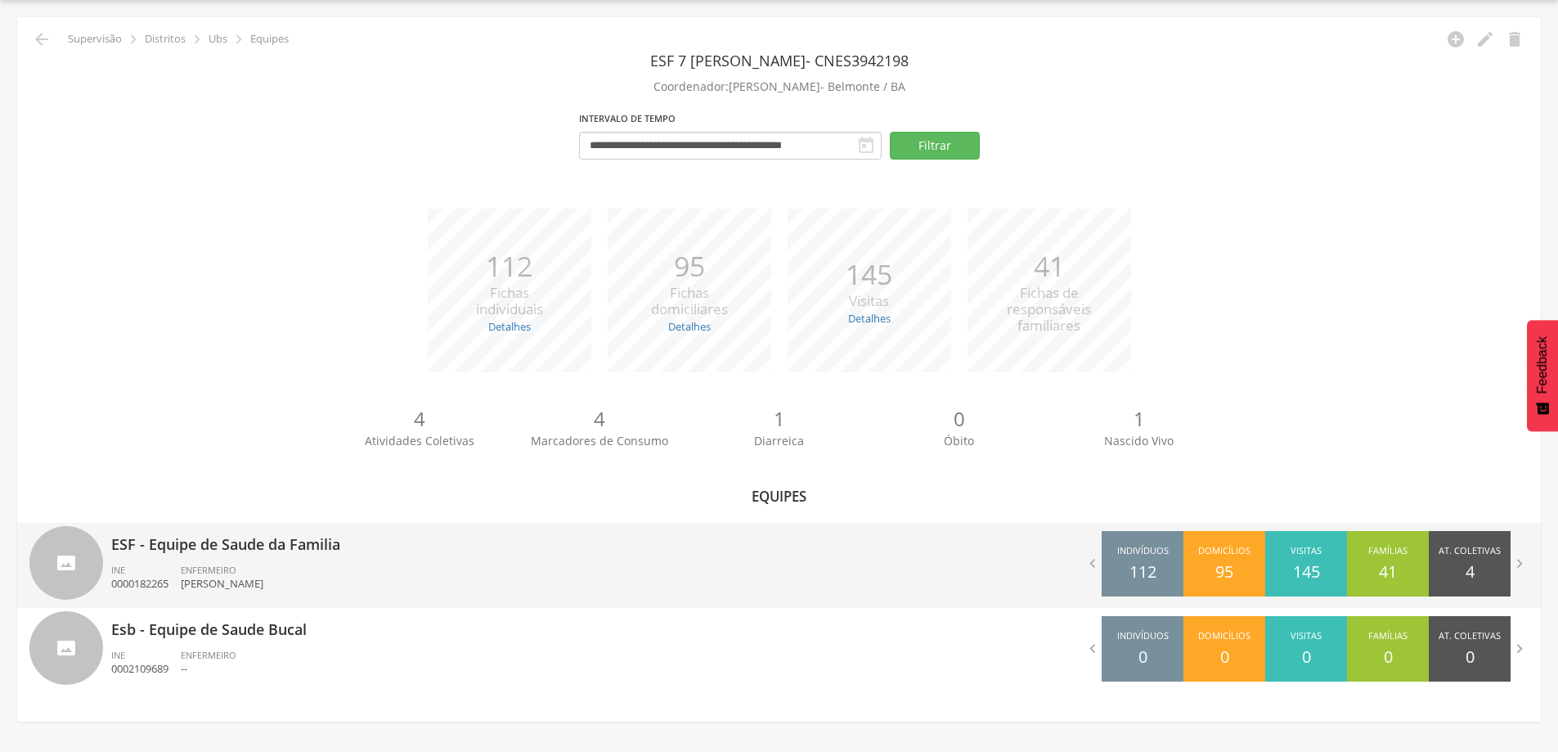
click at [197, 557] on div "ESF - Equipe de Saude da Familia INE 0000182265 ENFERMEIRO [PERSON_NAME]" at bounding box center [439, 565] width 656 height 85
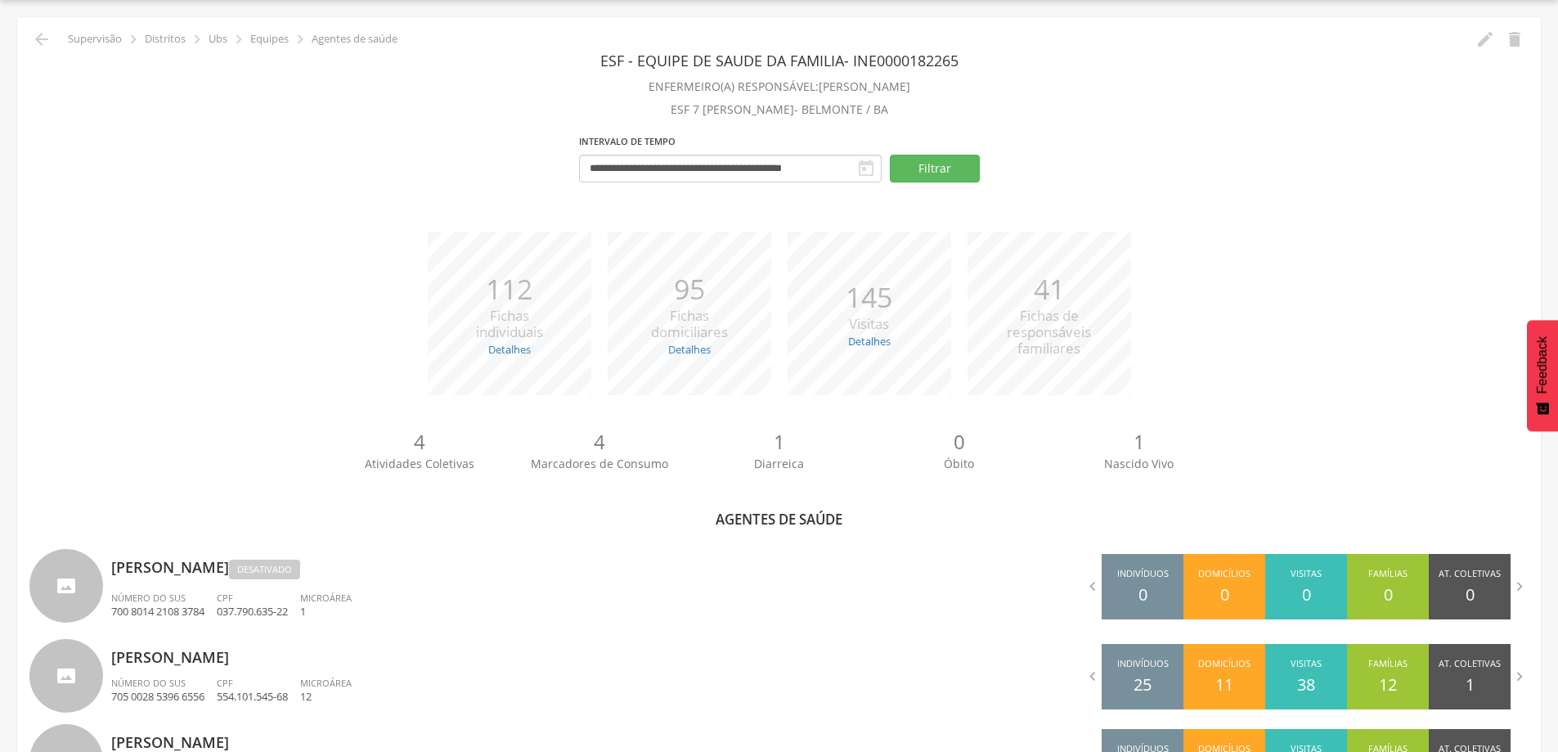
scroll to position [303, 0]
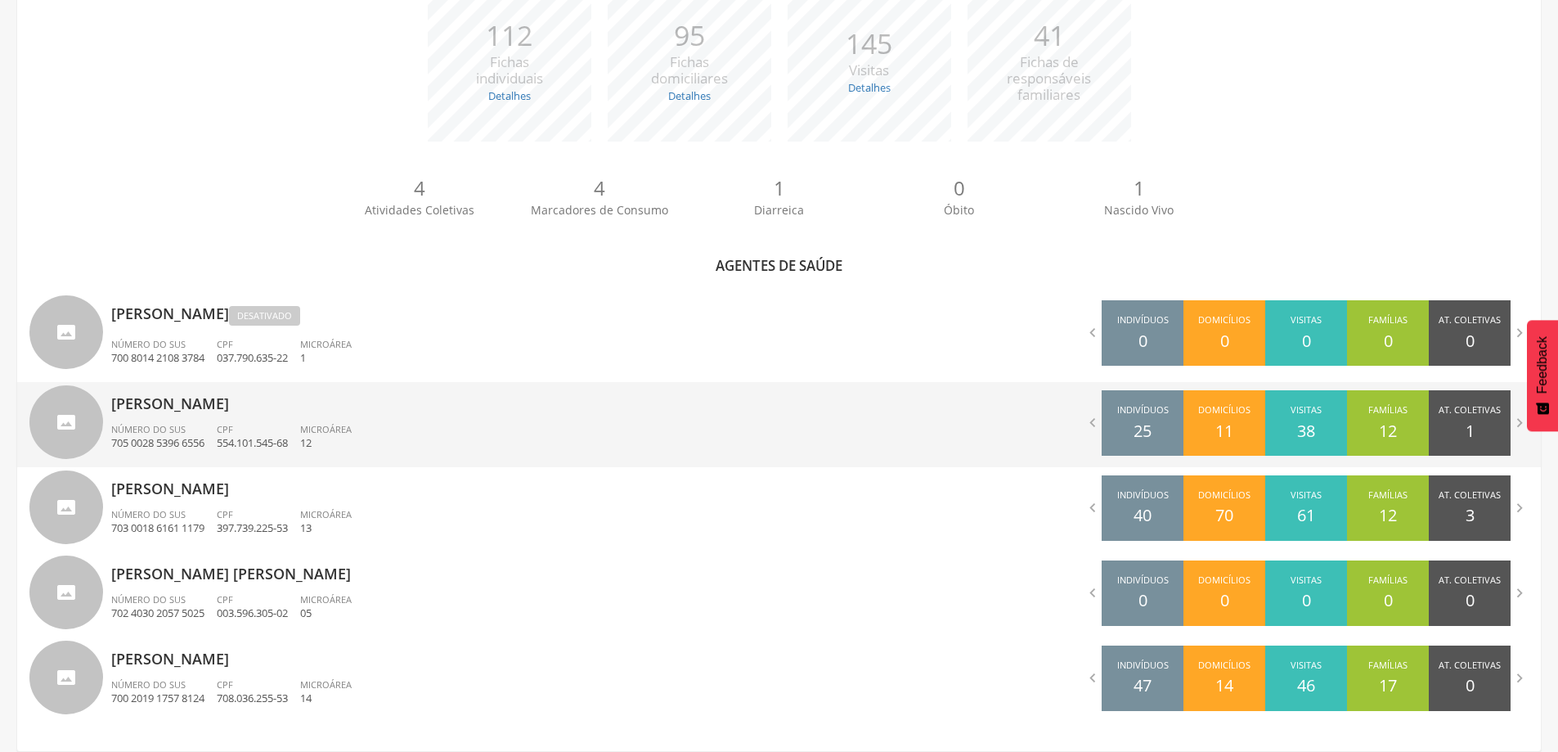
click at [606, 447] on ul "Número do SUS 705 0028 5396 6556 CPF 554.101.545-68 Microárea 12" at bounding box center [439, 441] width 656 height 36
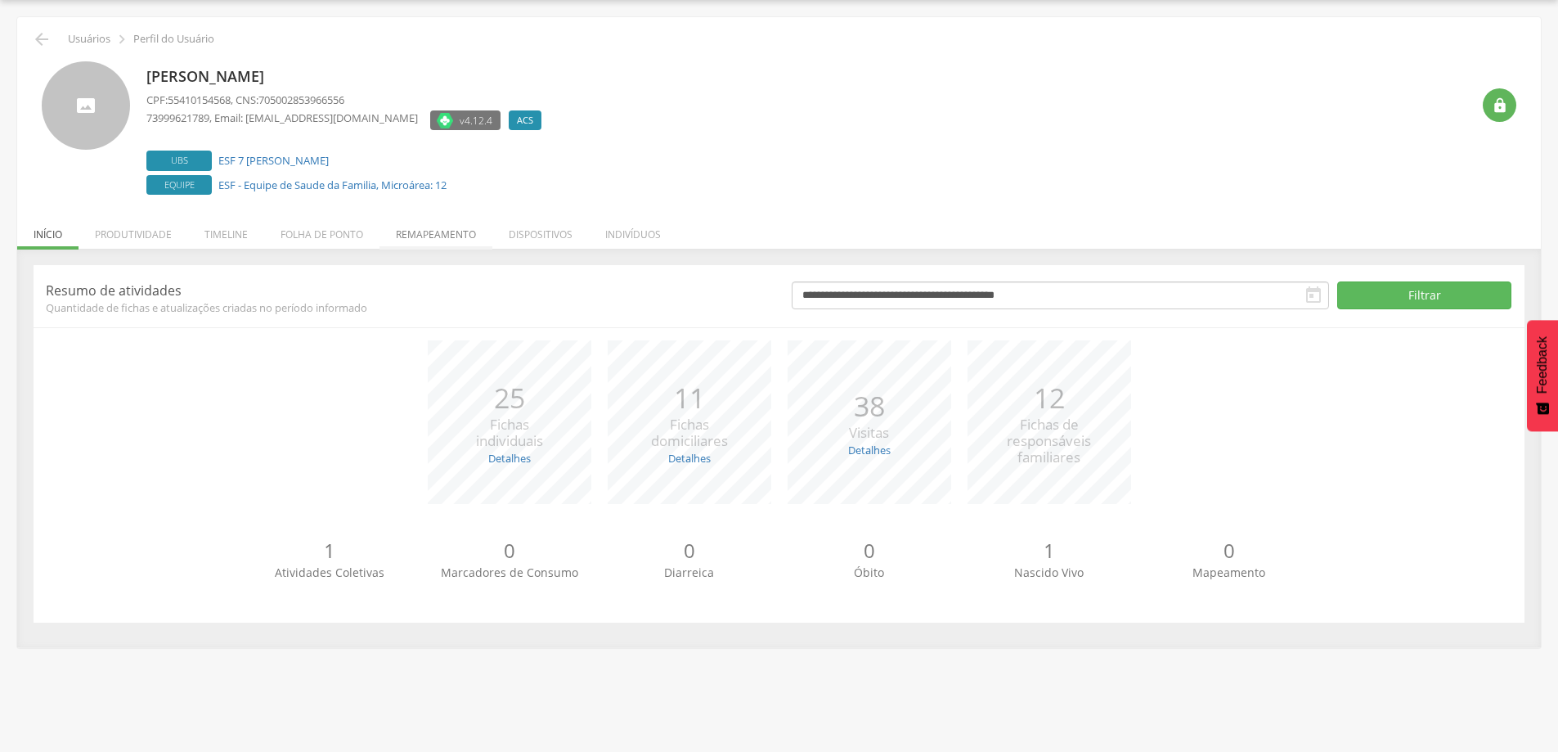
click at [441, 236] on li "Remapeamento" at bounding box center [436, 230] width 113 height 38
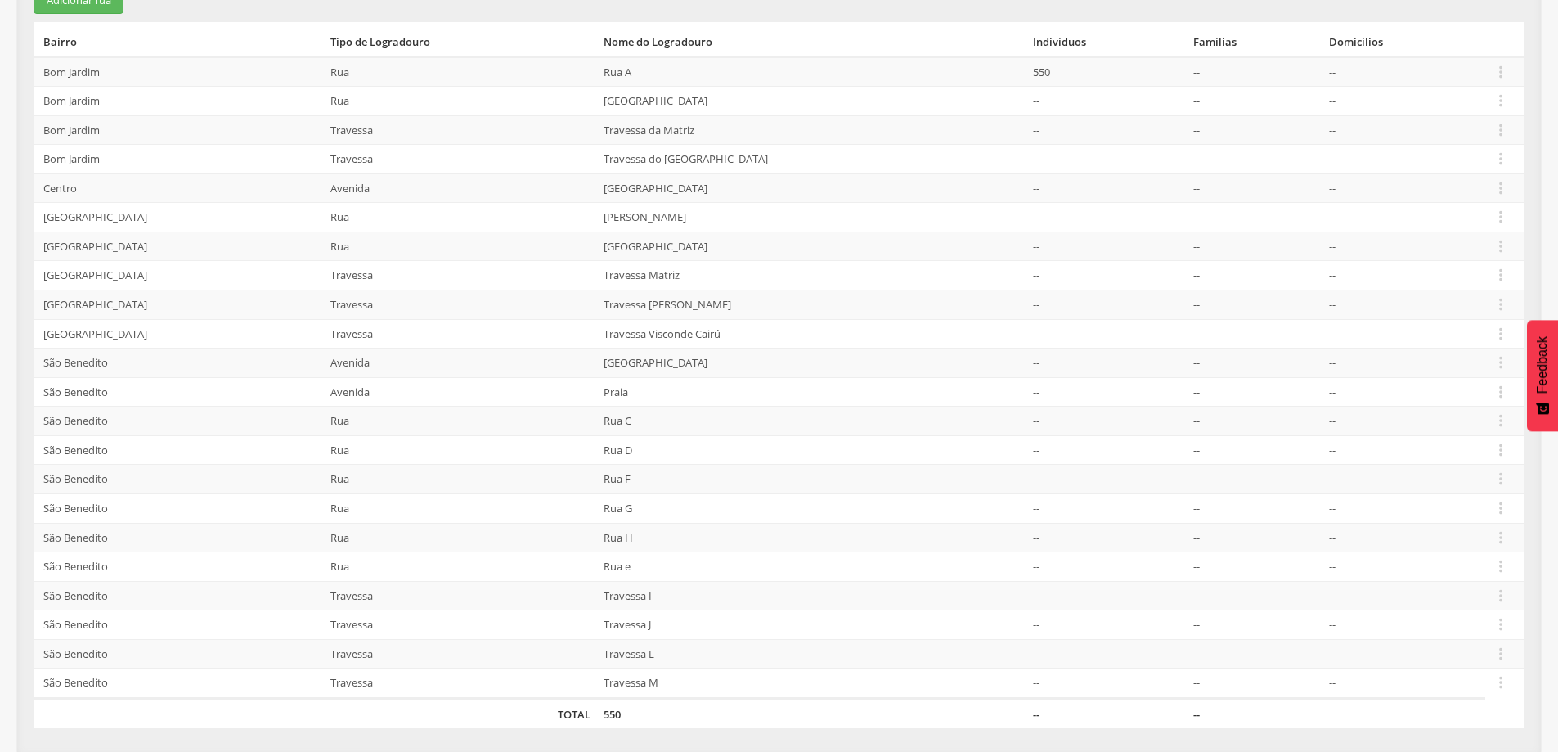
scroll to position [329, 0]
drag, startPoint x: 1495, startPoint y: 362, endPoint x: 1484, endPoint y: 317, distance: 47.2
click at [1485, 317] on td " Editar Alocar famílias Desalocar famílias Desvincular ACS" at bounding box center [1504, 303] width 39 height 29
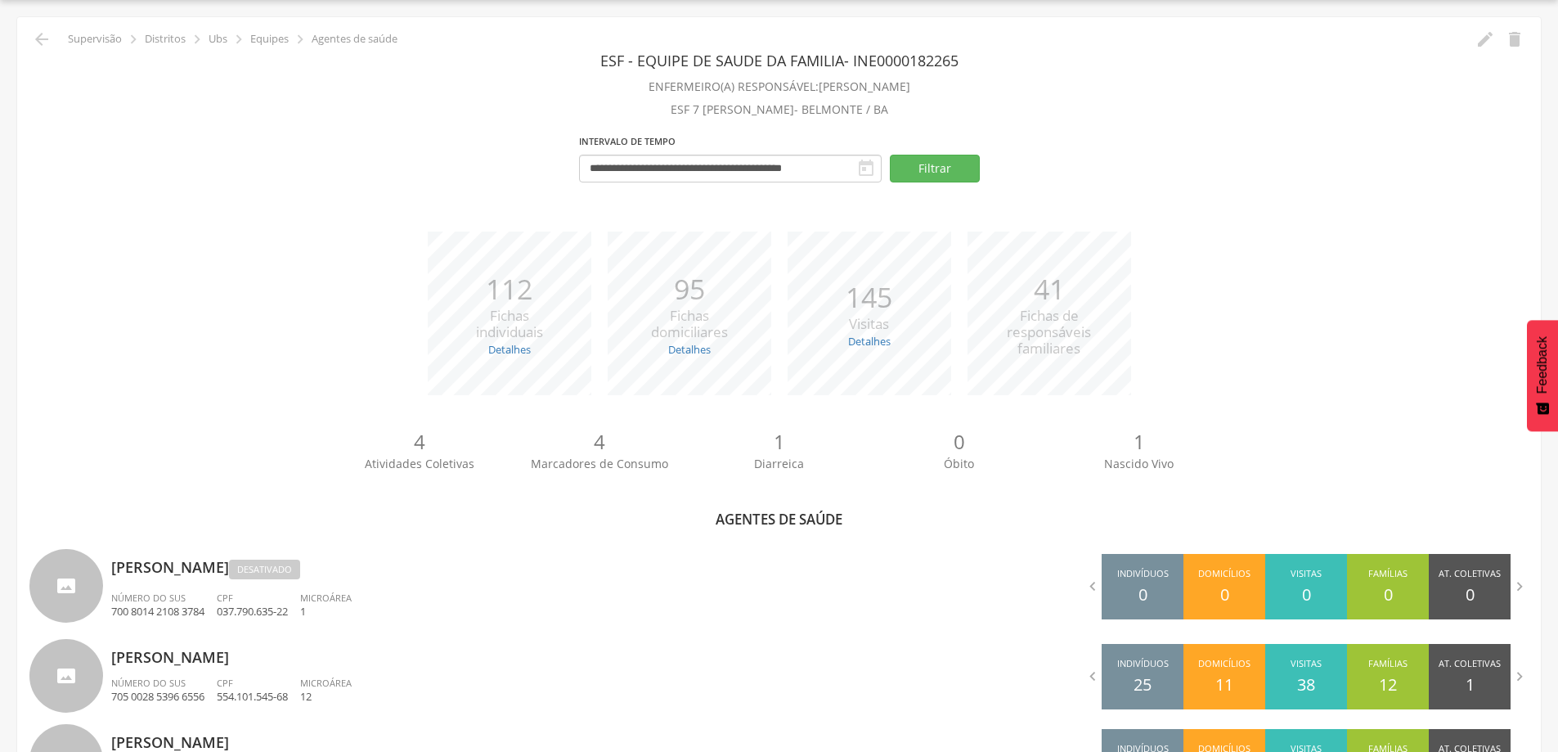
scroll to position [303, 0]
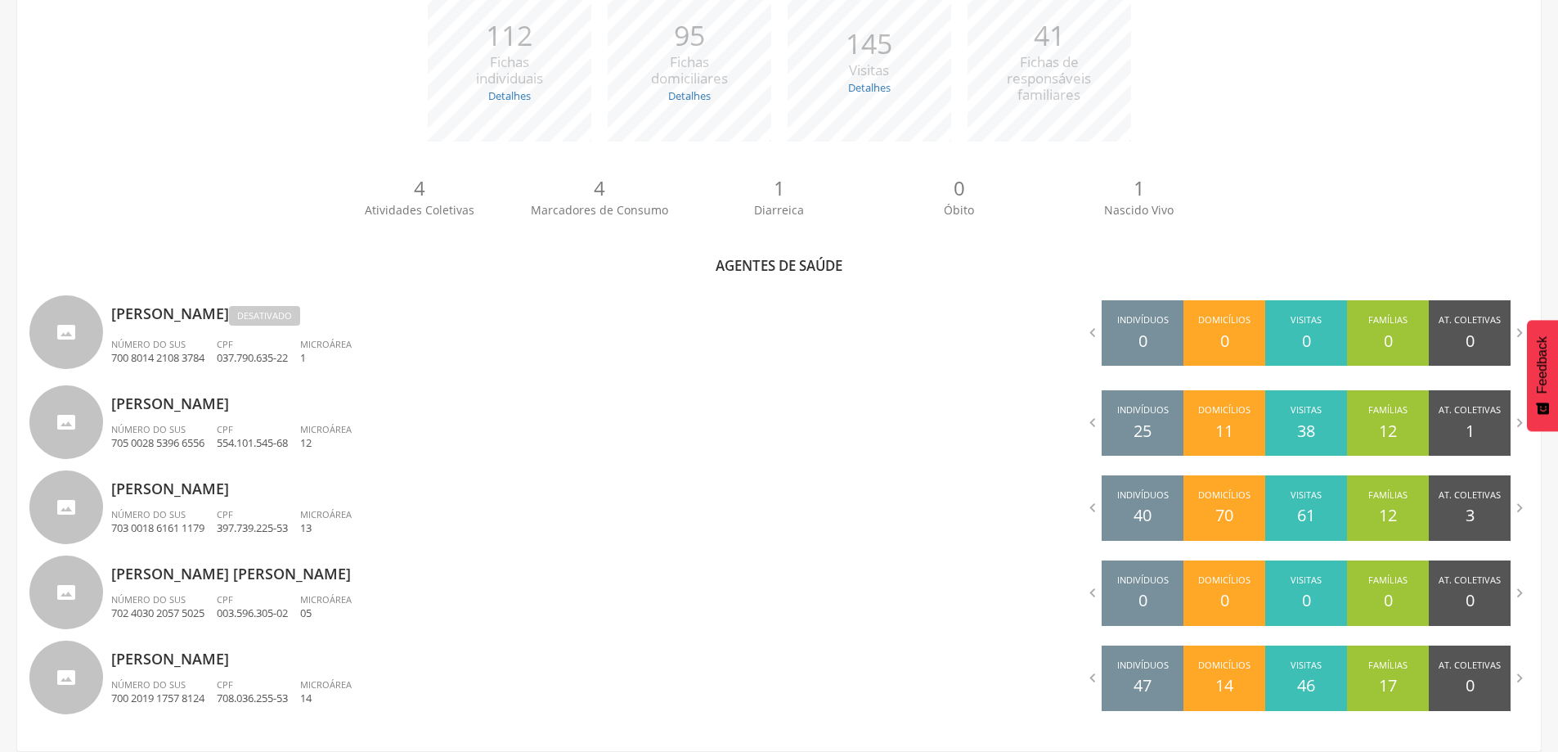
scroll to position [49, 0]
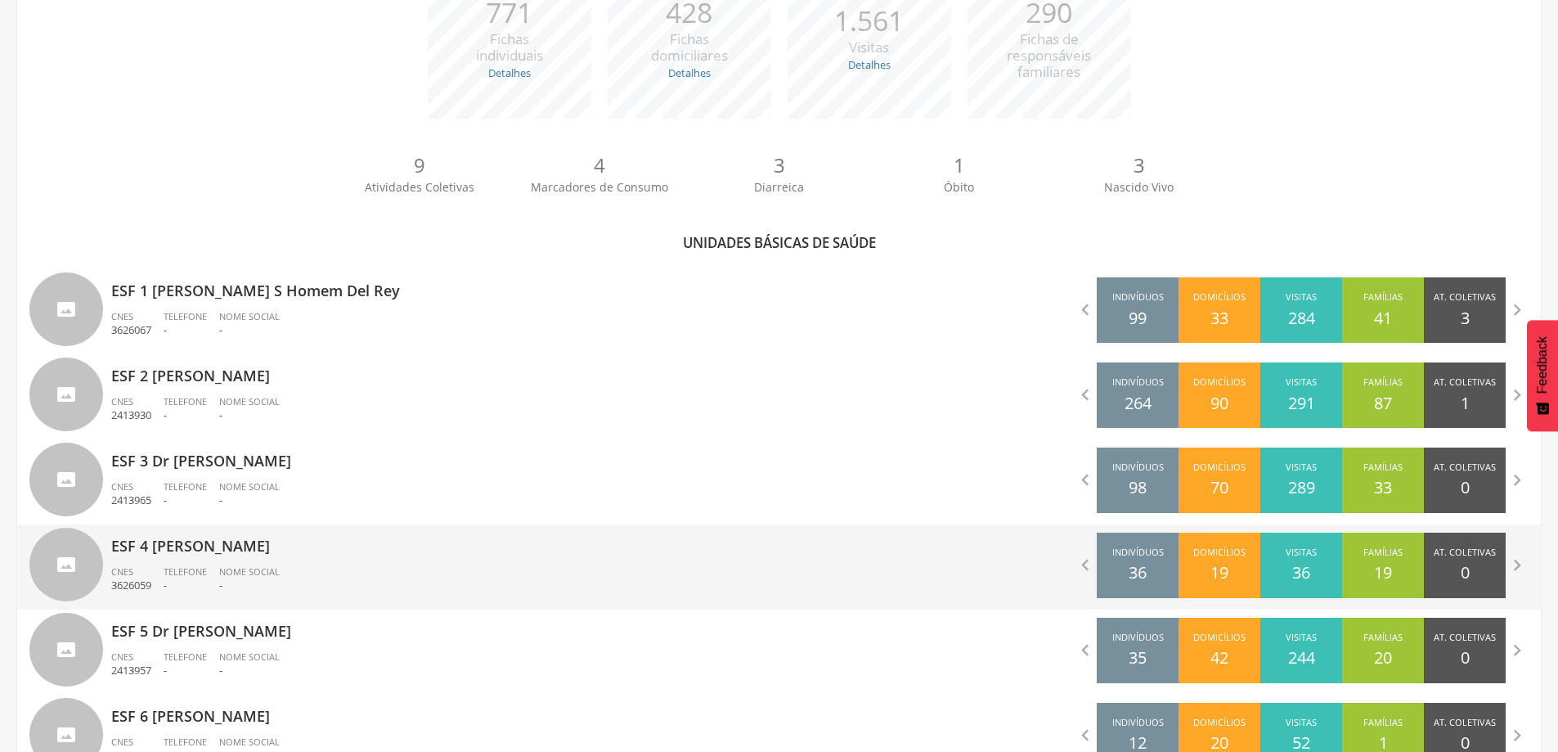
scroll to position [615, 0]
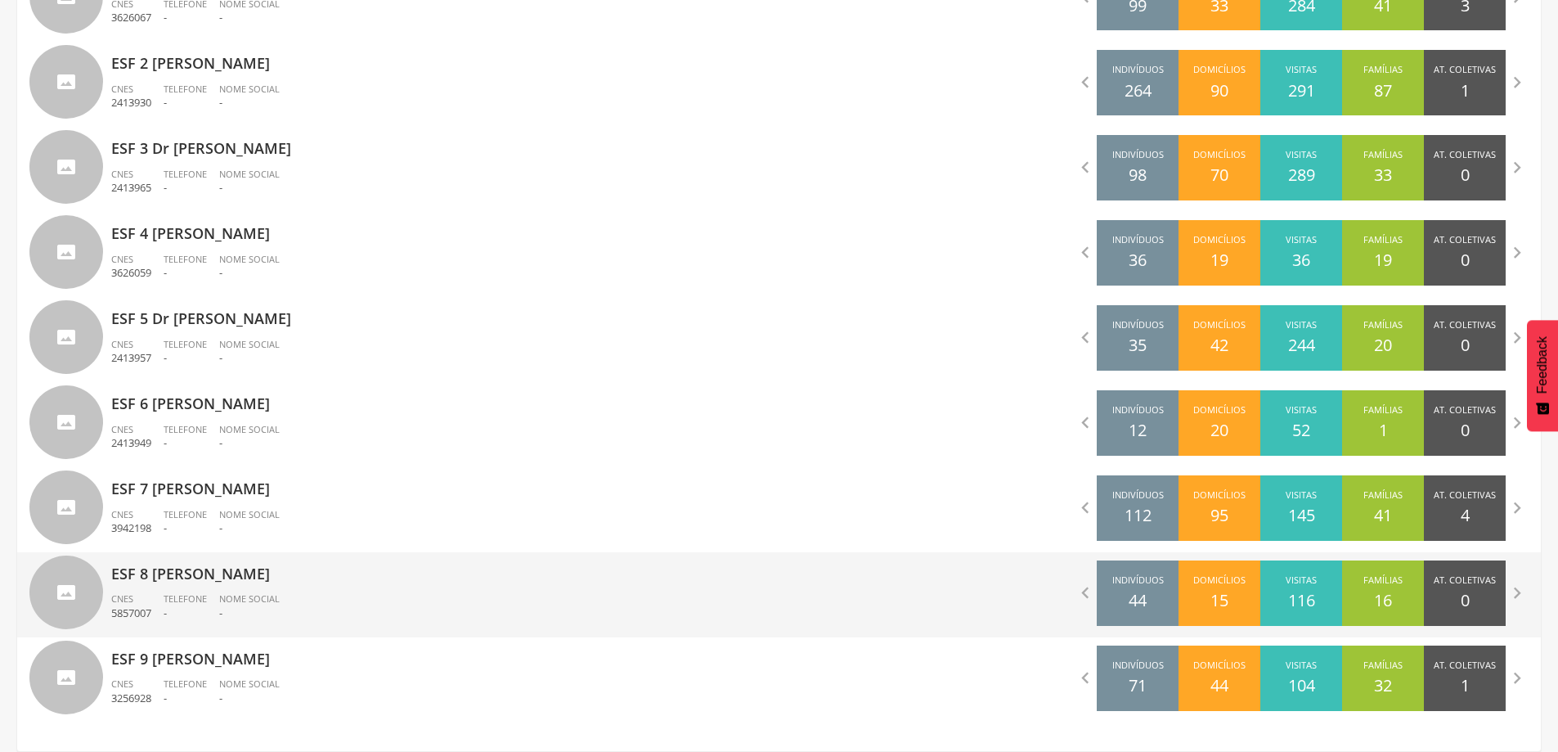
click at [276, 595] on span "Nome Social" at bounding box center [249, 598] width 61 height 12
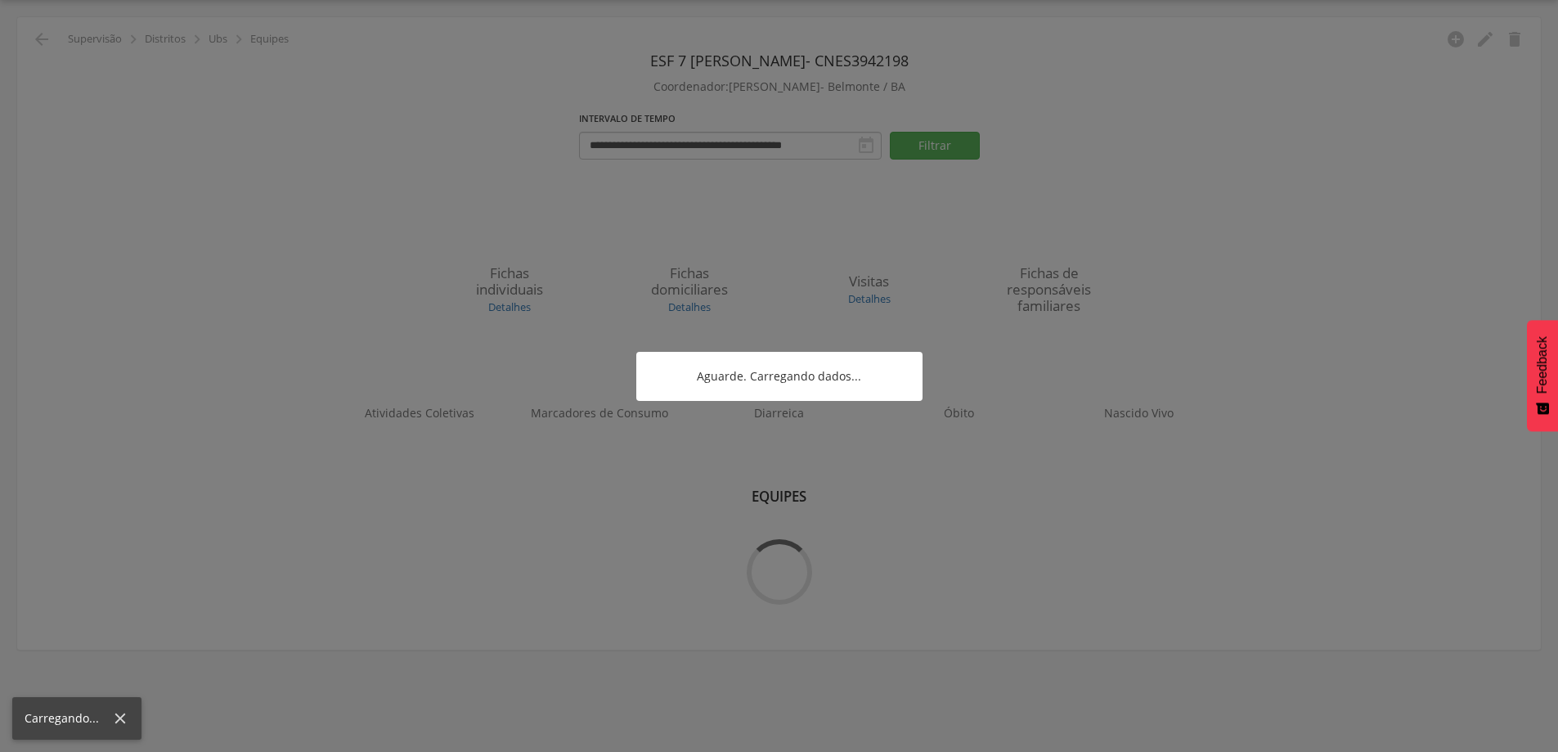
scroll to position [49, 0]
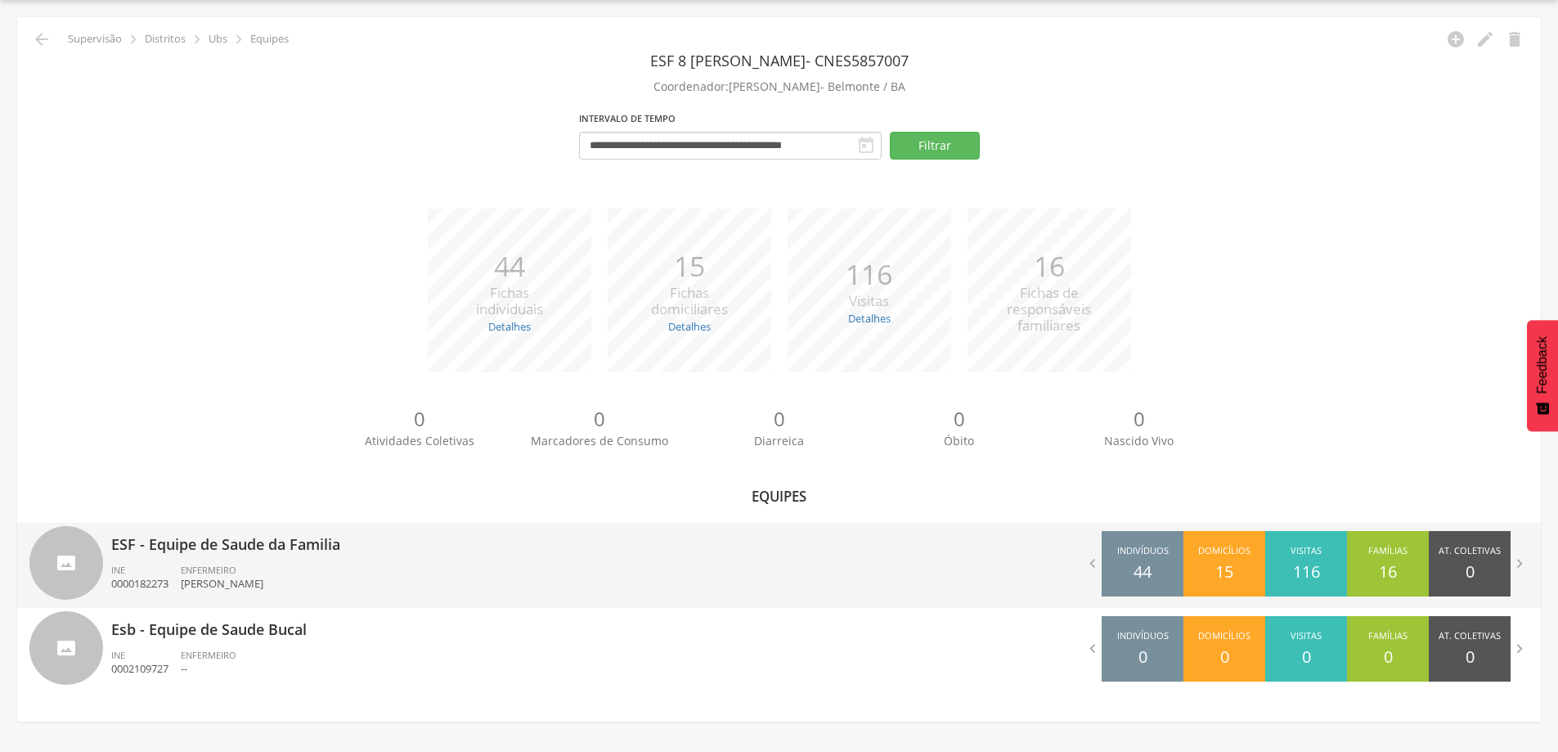
click at [263, 577] on p "[PERSON_NAME]" at bounding box center [222, 584] width 83 height 16
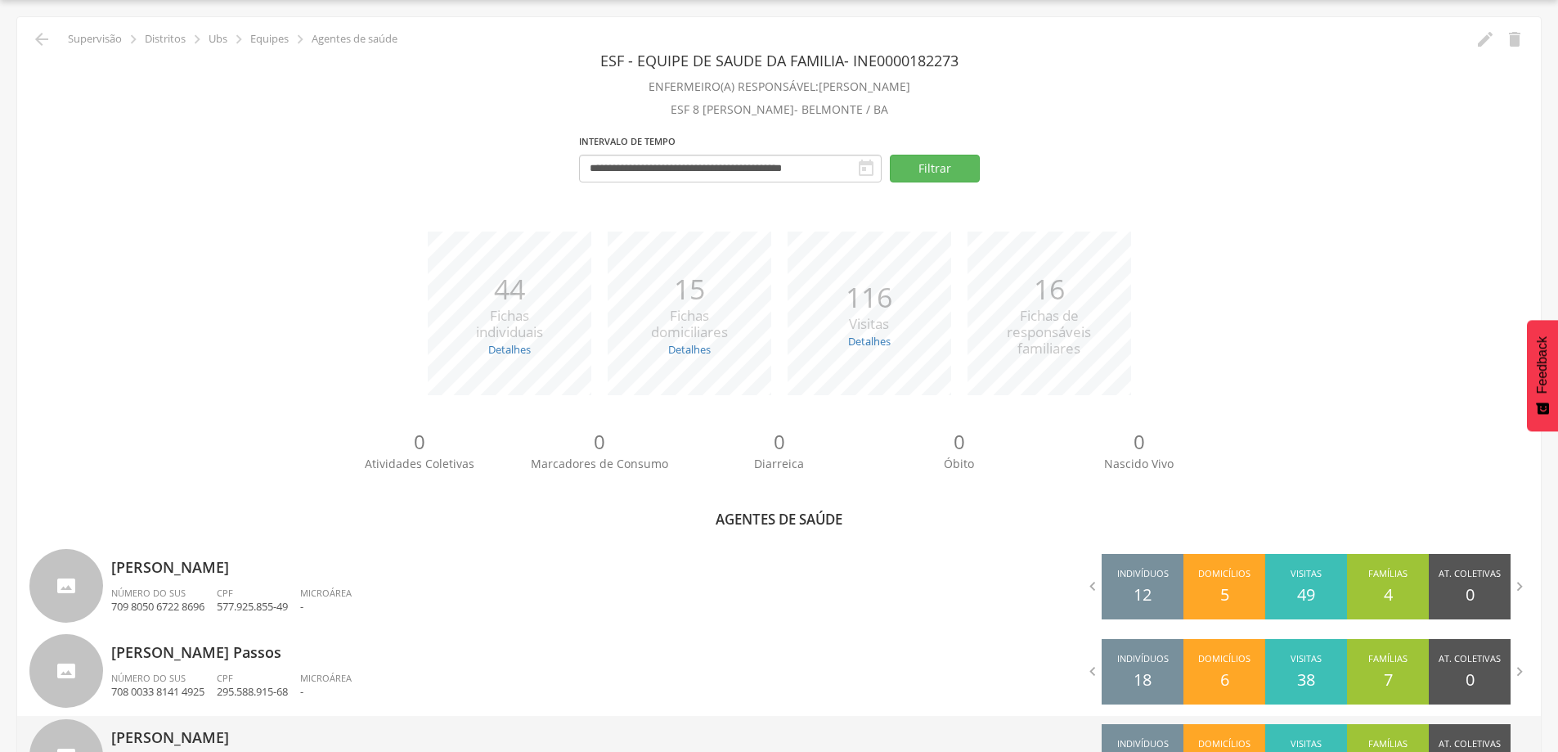
scroll to position [213, 0]
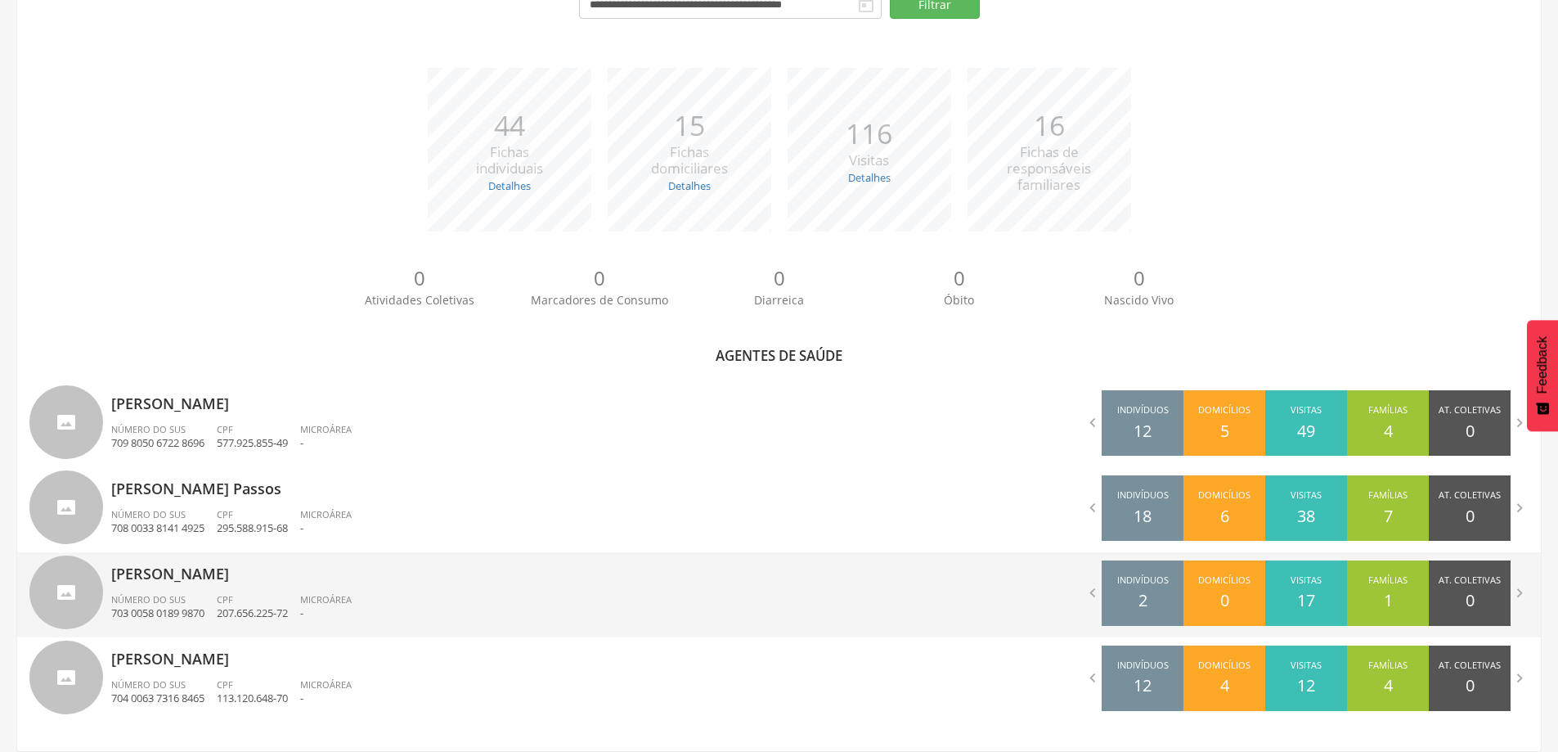
click at [245, 576] on p "[PERSON_NAME]" at bounding box center [439, 568] width 656 height 33
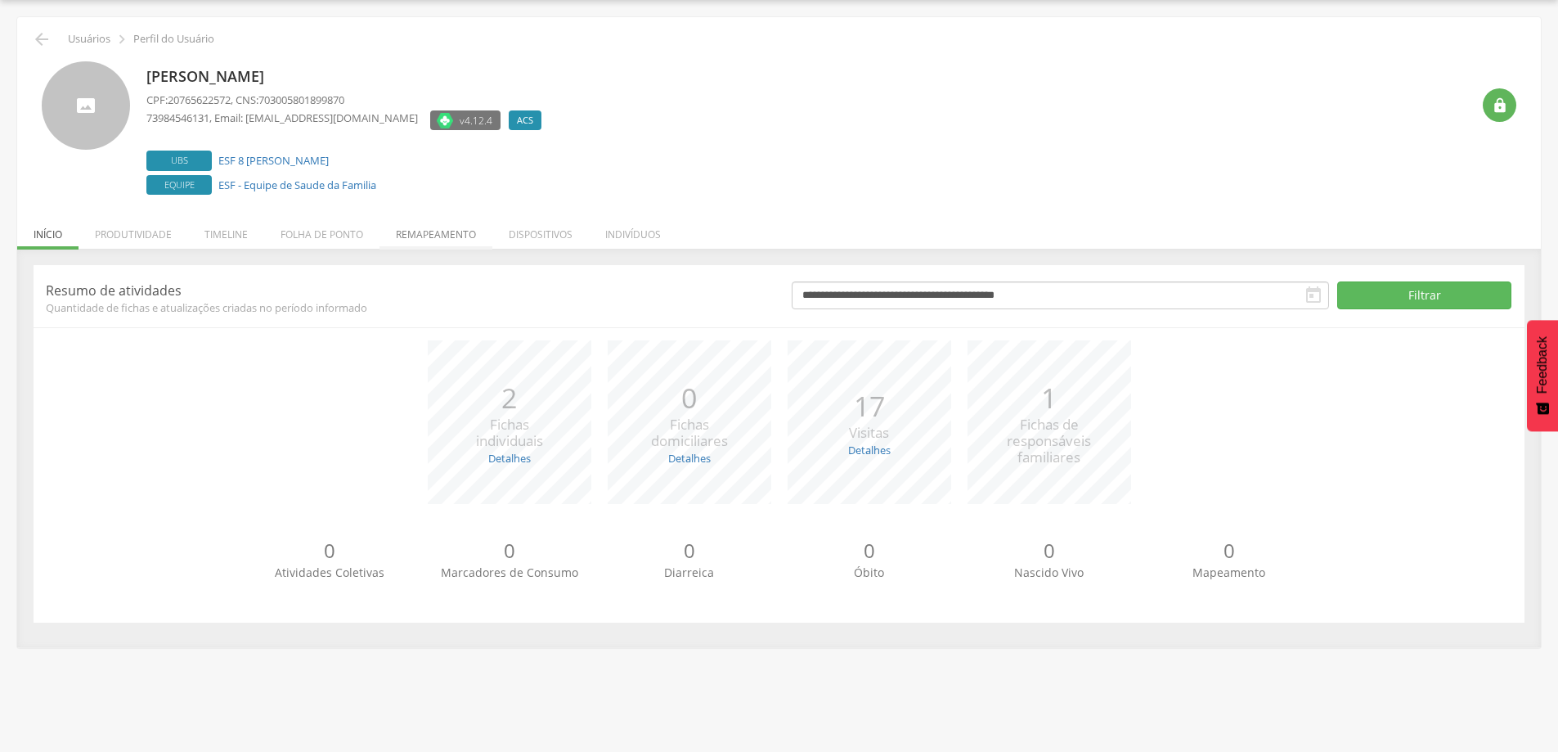
click at [414, 224] on li "Remapeamento" at bounding box center [436, 230] width 113 height 38
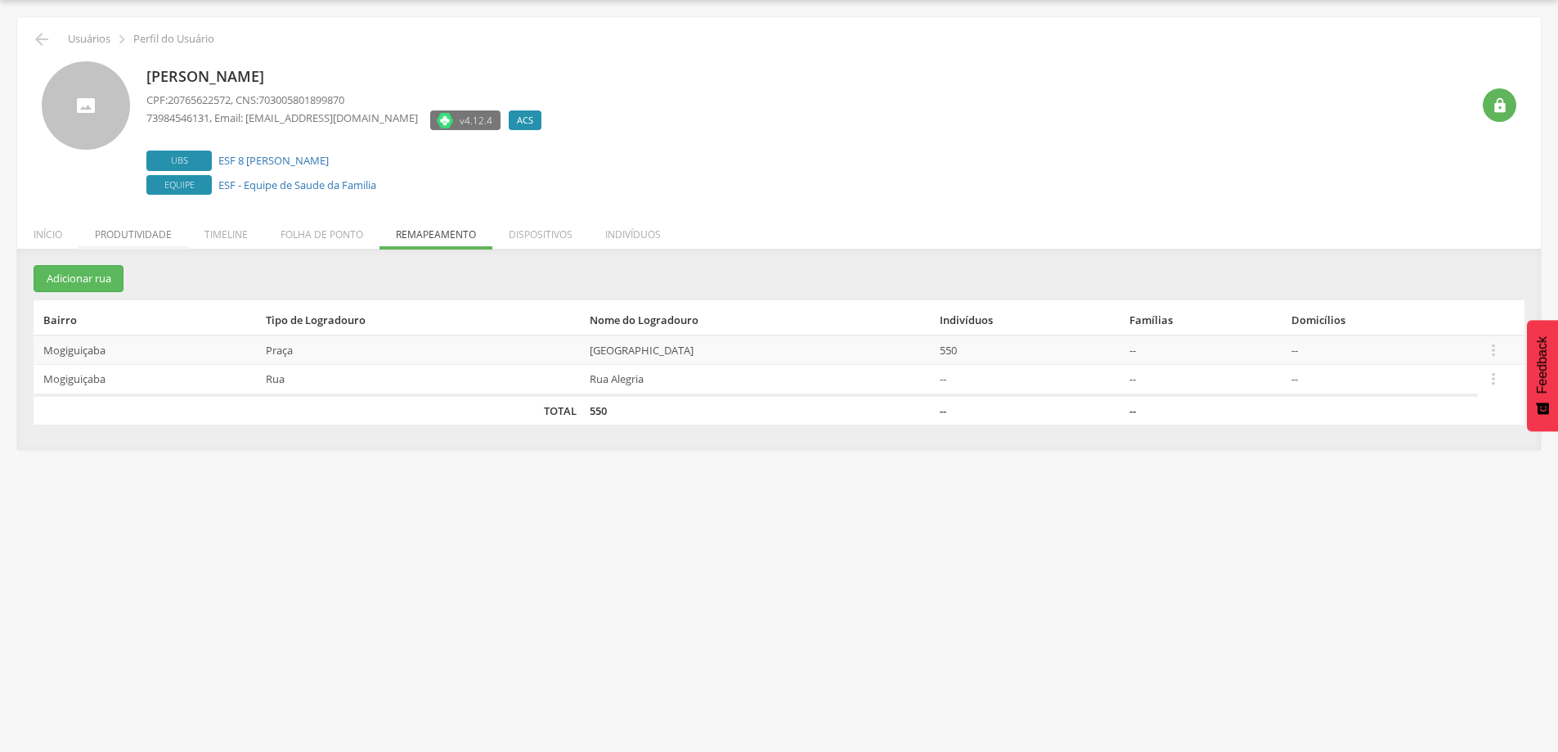
click at [139, 225] on li "Produtividade" at bounding box center [134, 230] width 110 height 38
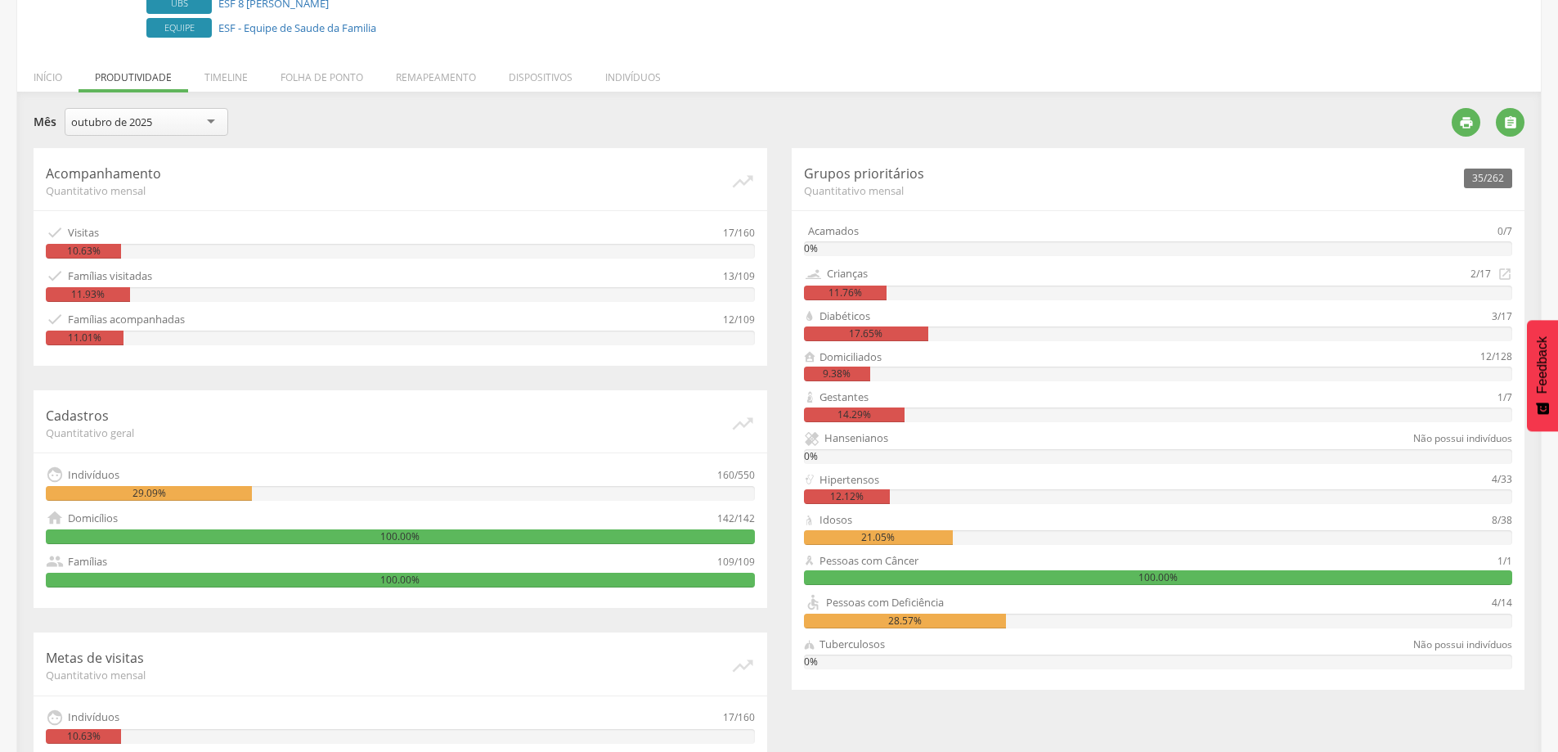
scroll to position [0, 0]
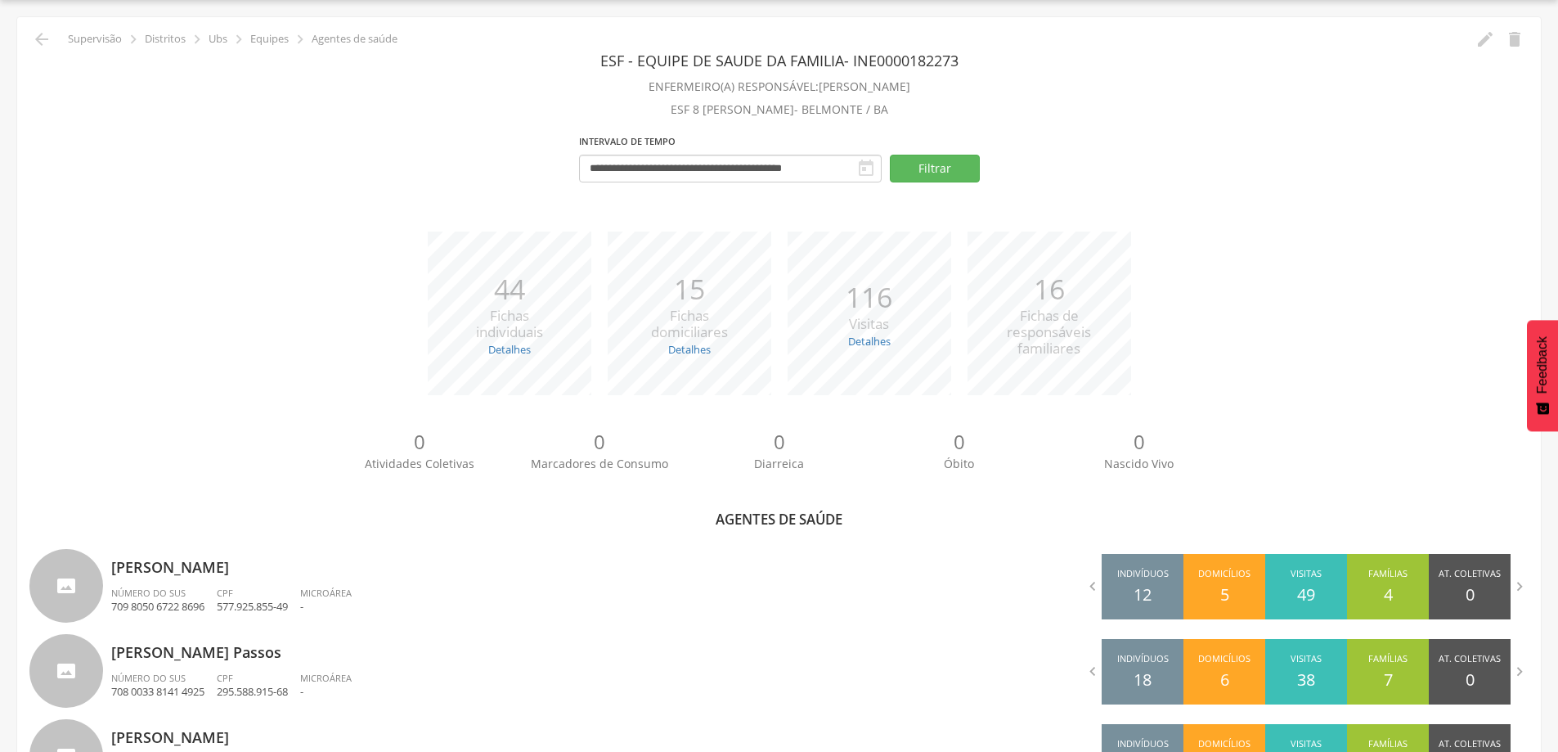
scroll to position [213, 0]
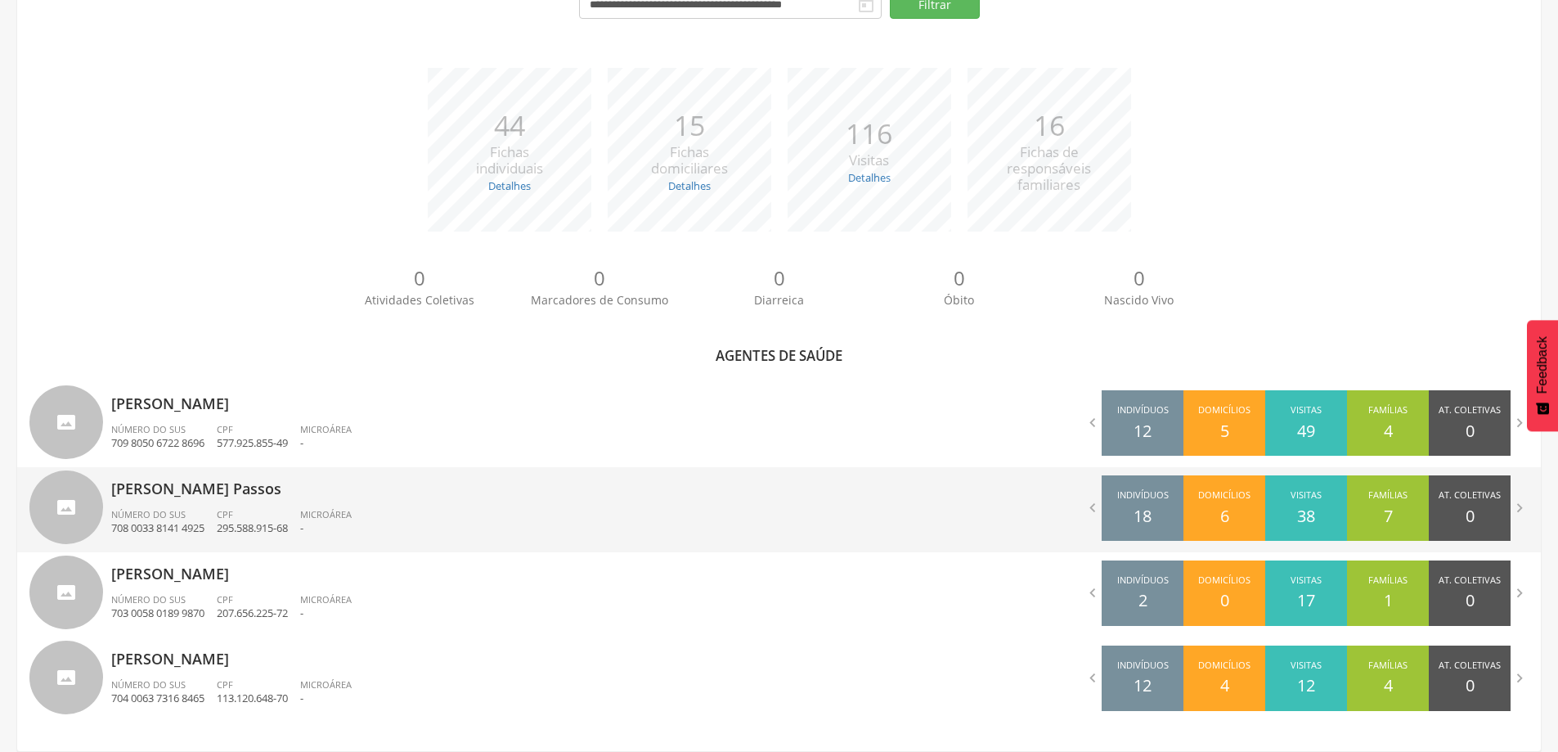
click at [218, 496] on p "[PERSON_NAME] Passos" at bounding box center [439, 483] width 656 height 33
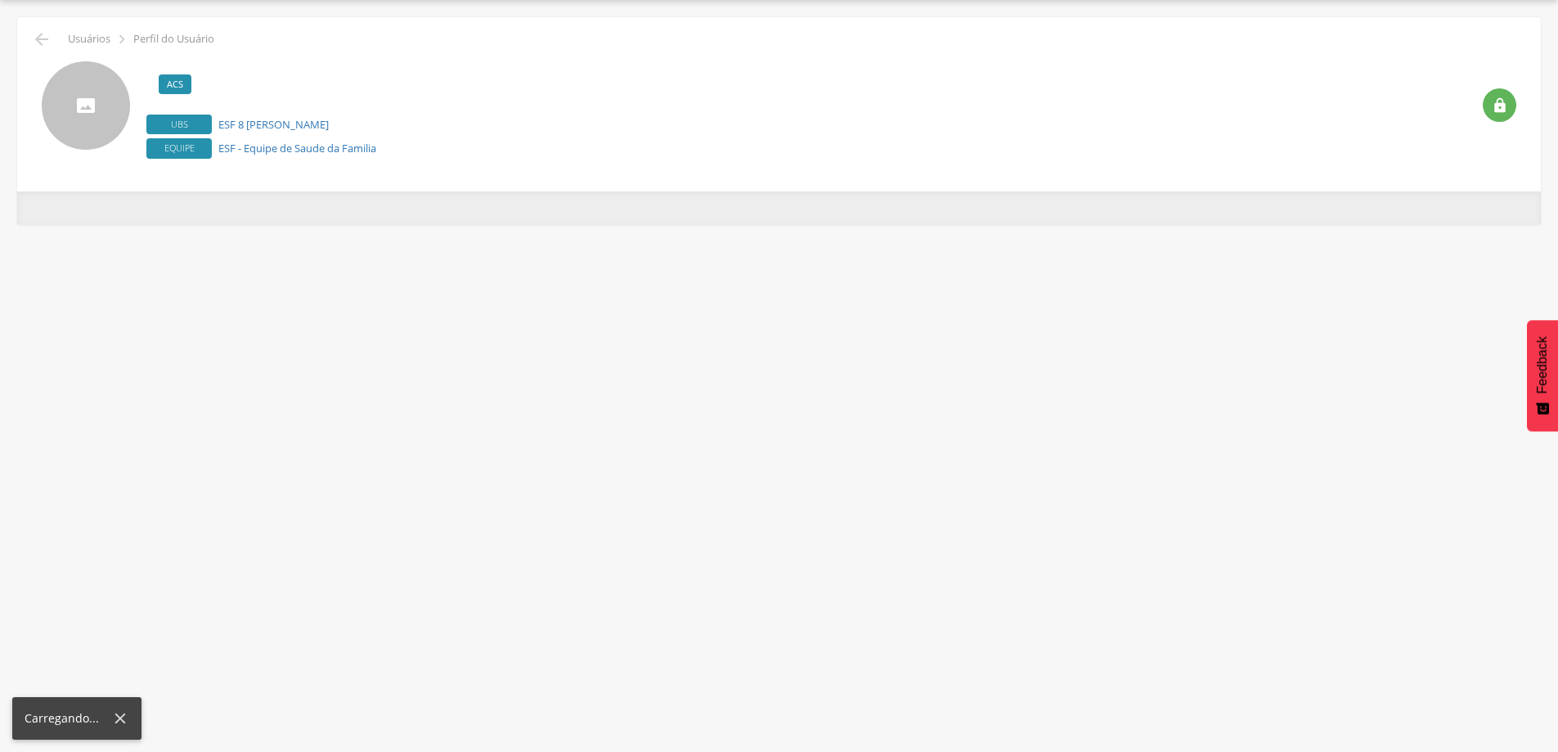
scroll to position [49, 0]
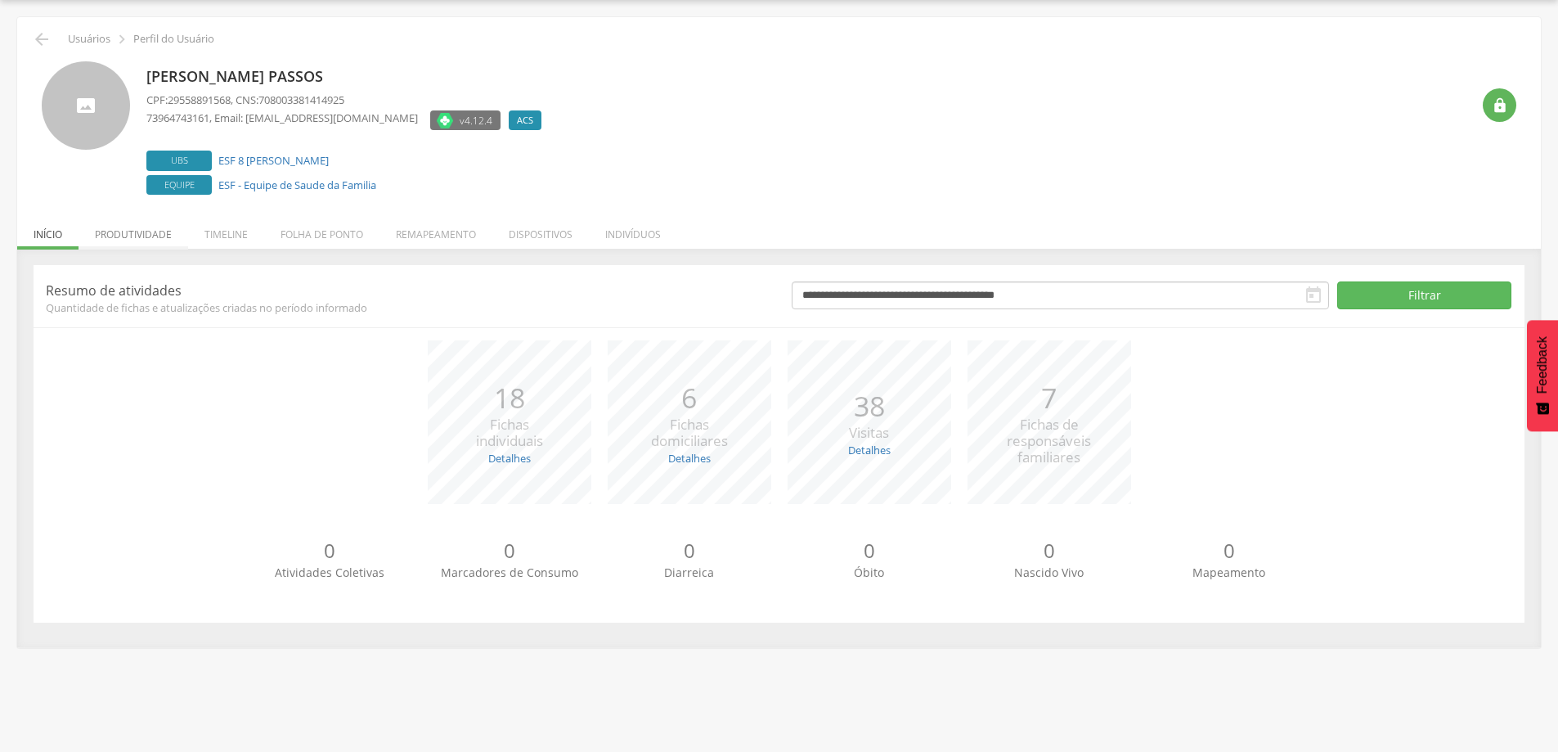
click at [130, 231] on li "Produtividade" at bounding box center [134, 230] width 110 height 38
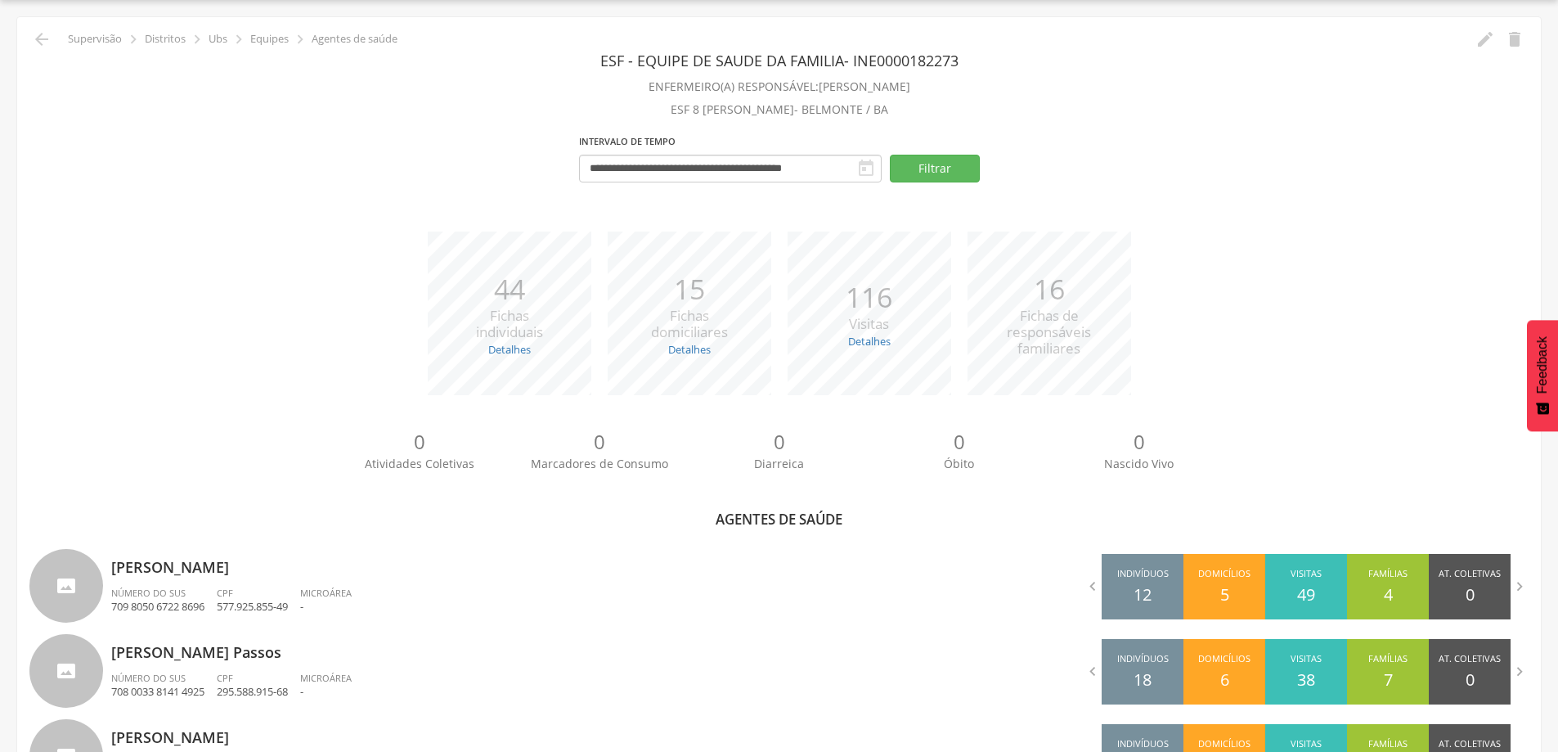
scroll to position [213, 0]
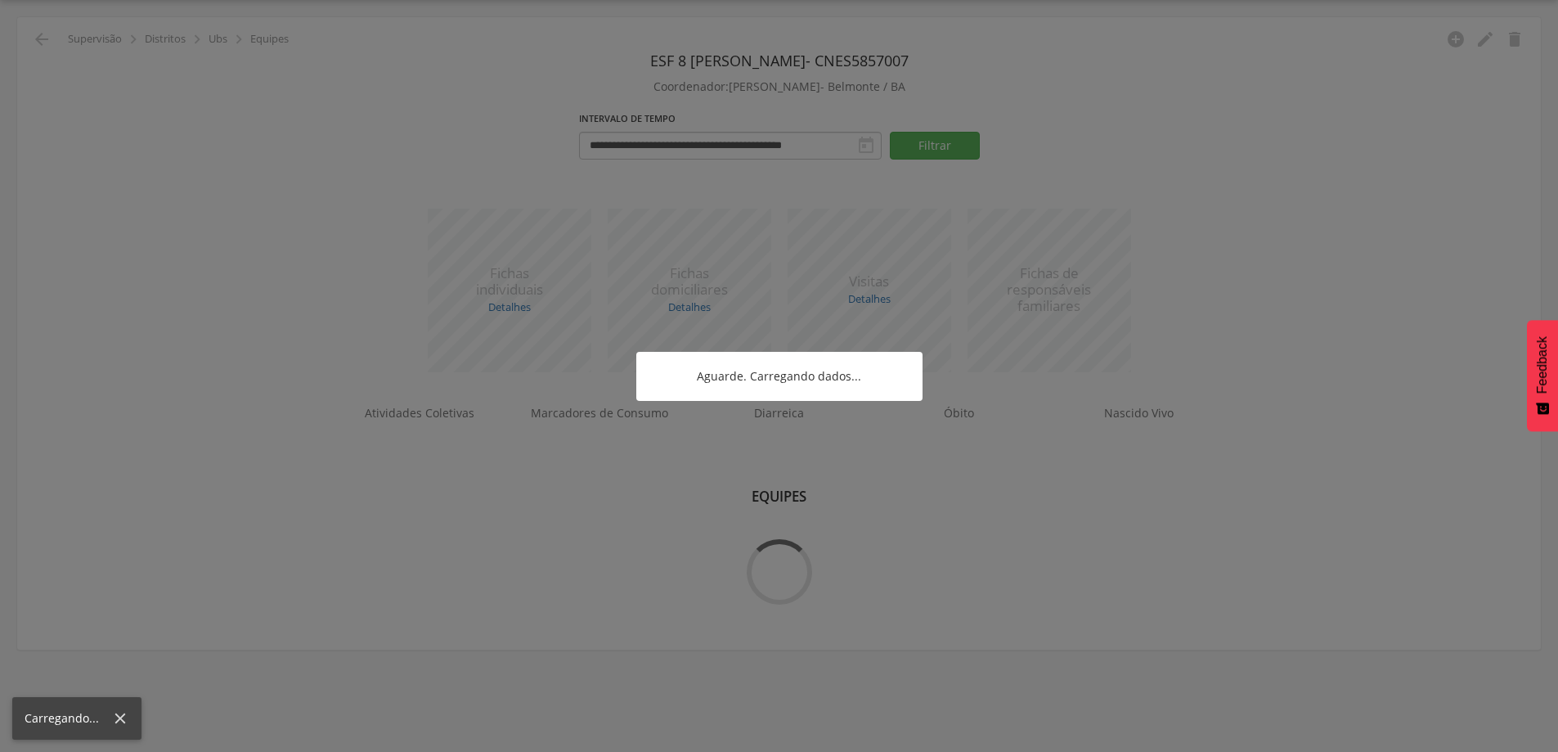
scroll to position [49, 0]
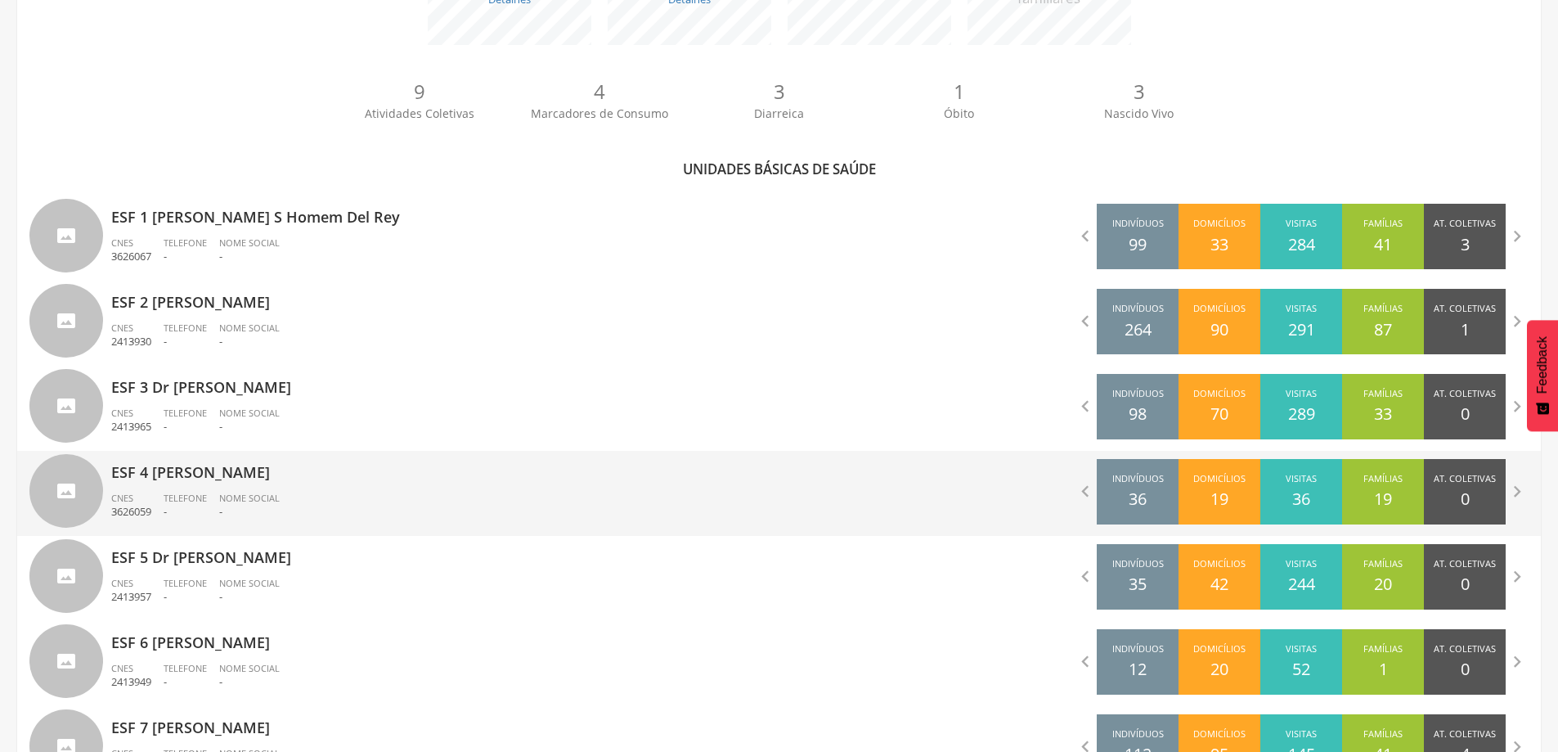
scroll to position [615, 0]
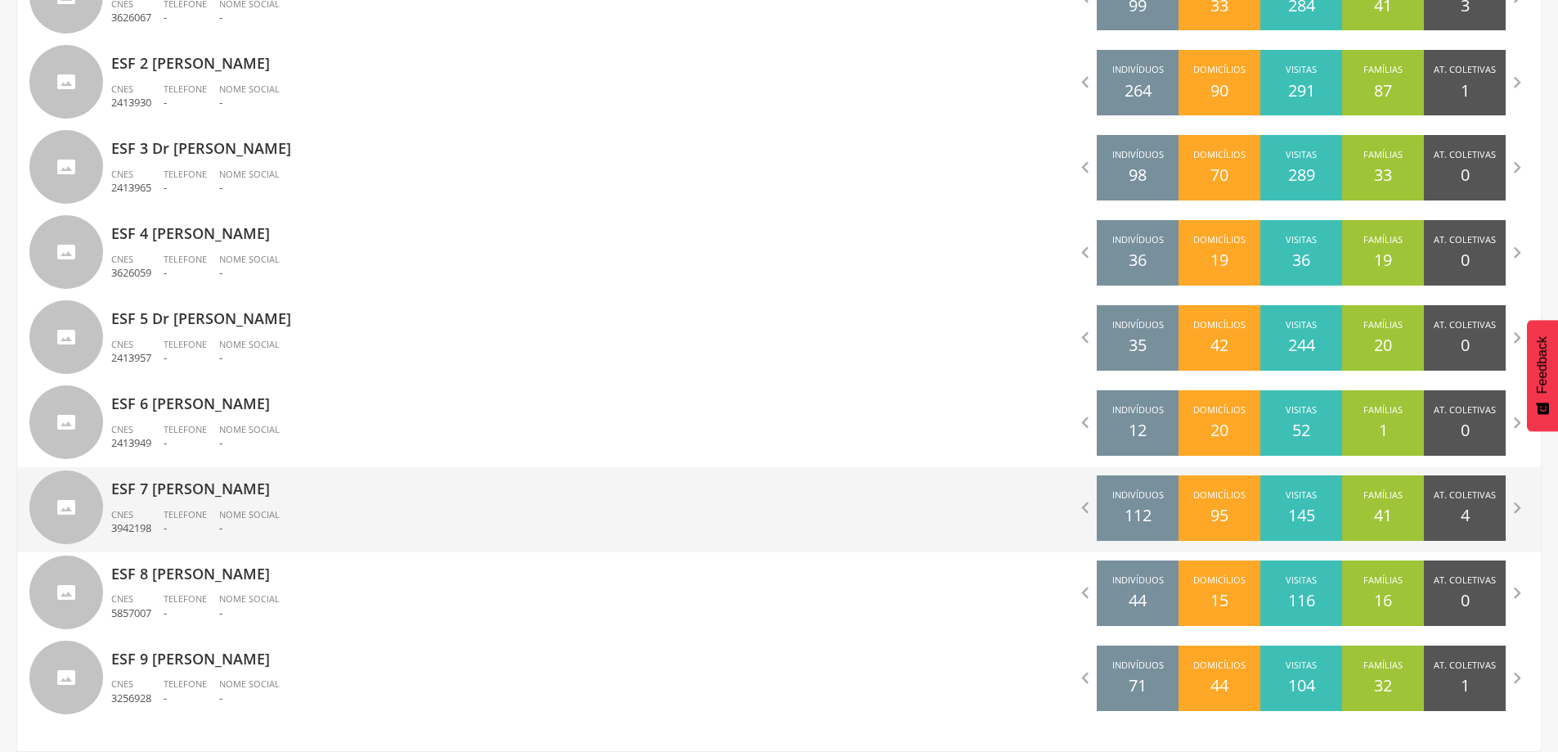
click at [316, 502] on div "ESF 7 [PERSON_NAME] Elias CNES 3942198 Telefone - Nome Social -" at bounding box center [439, 509] width 656 height 85
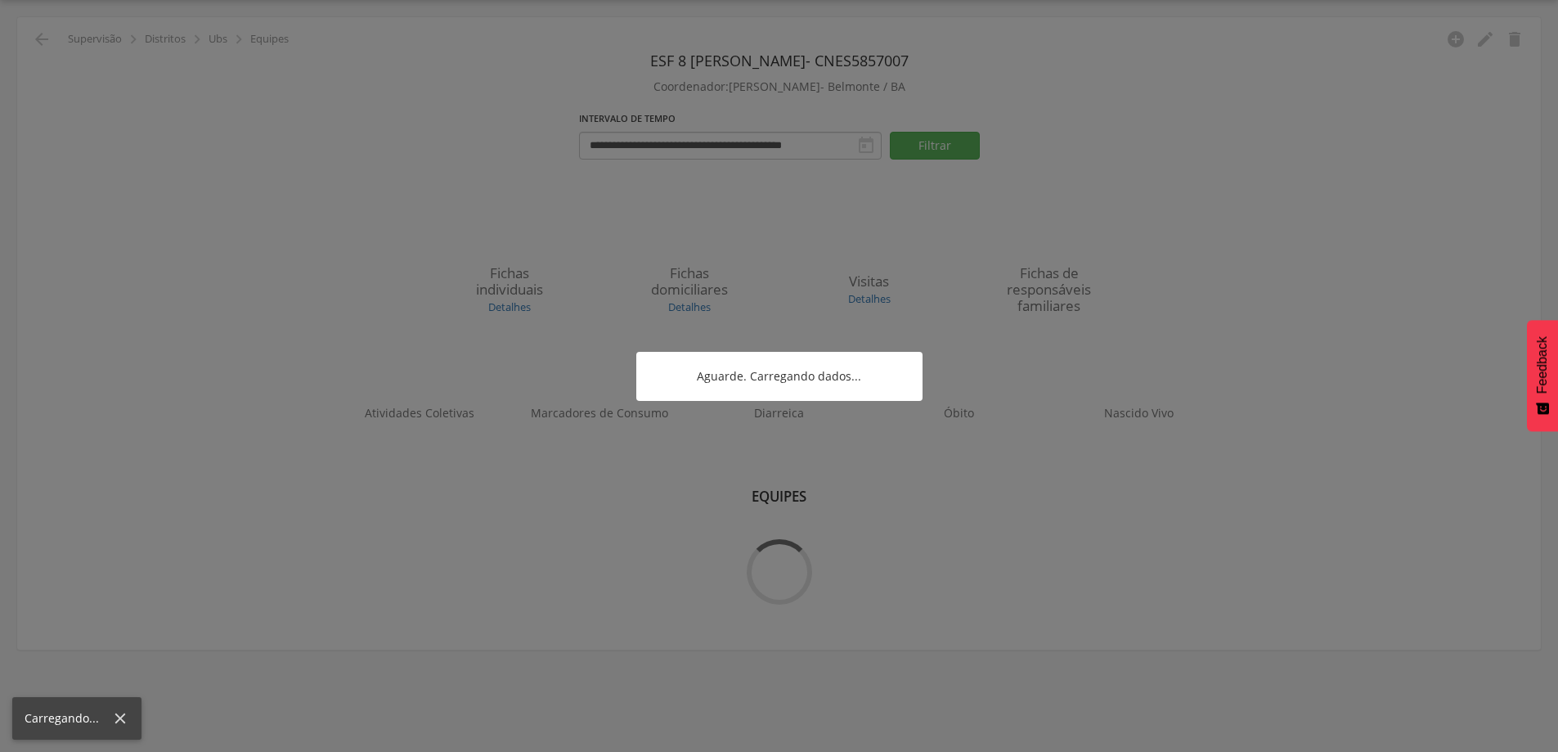
scroll to position [49, 0]
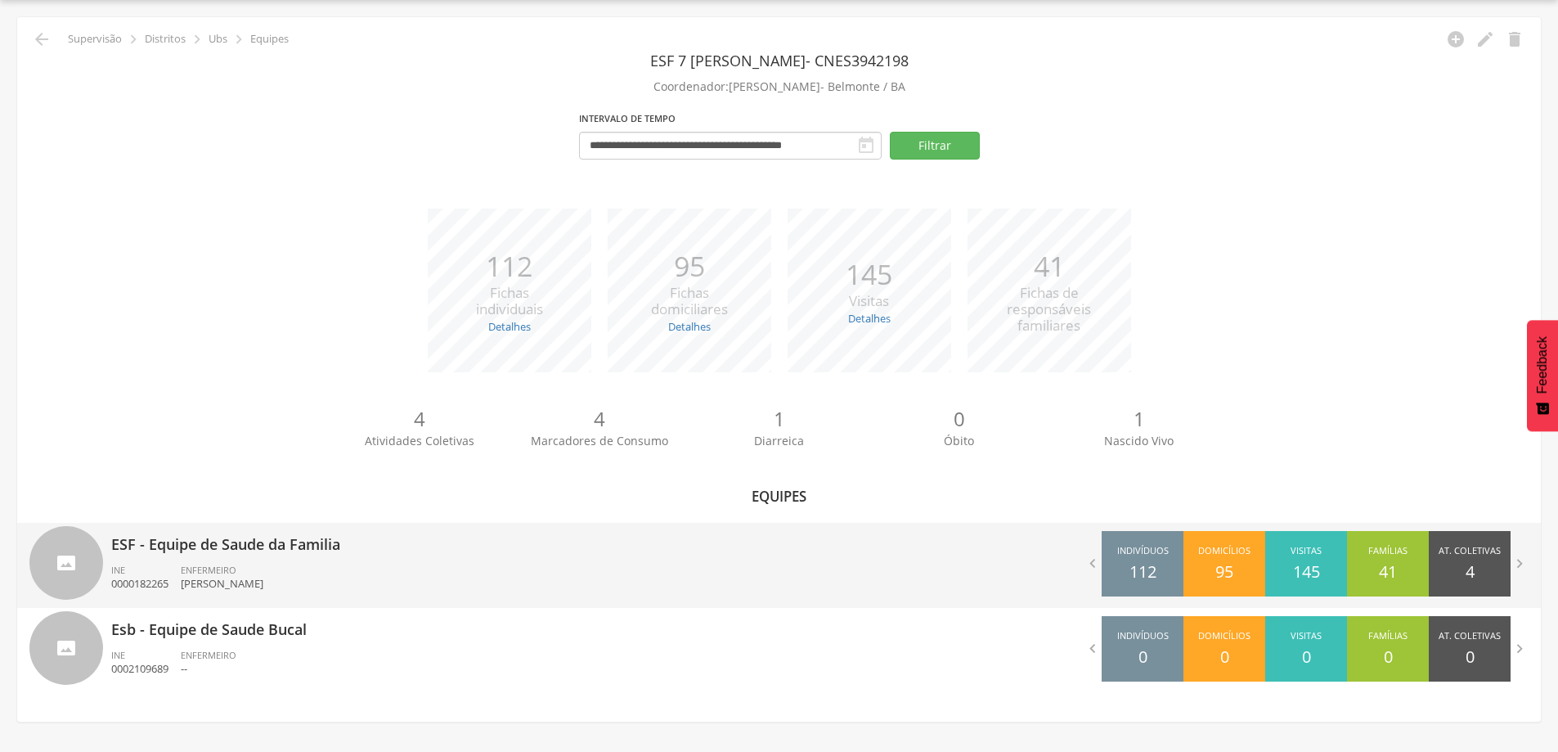
click at [339, 564] on ul "INE 0000182265 ENFERMEIRO [PERSON_NAME]" at bounding box center [439, 582] width 656 height 36
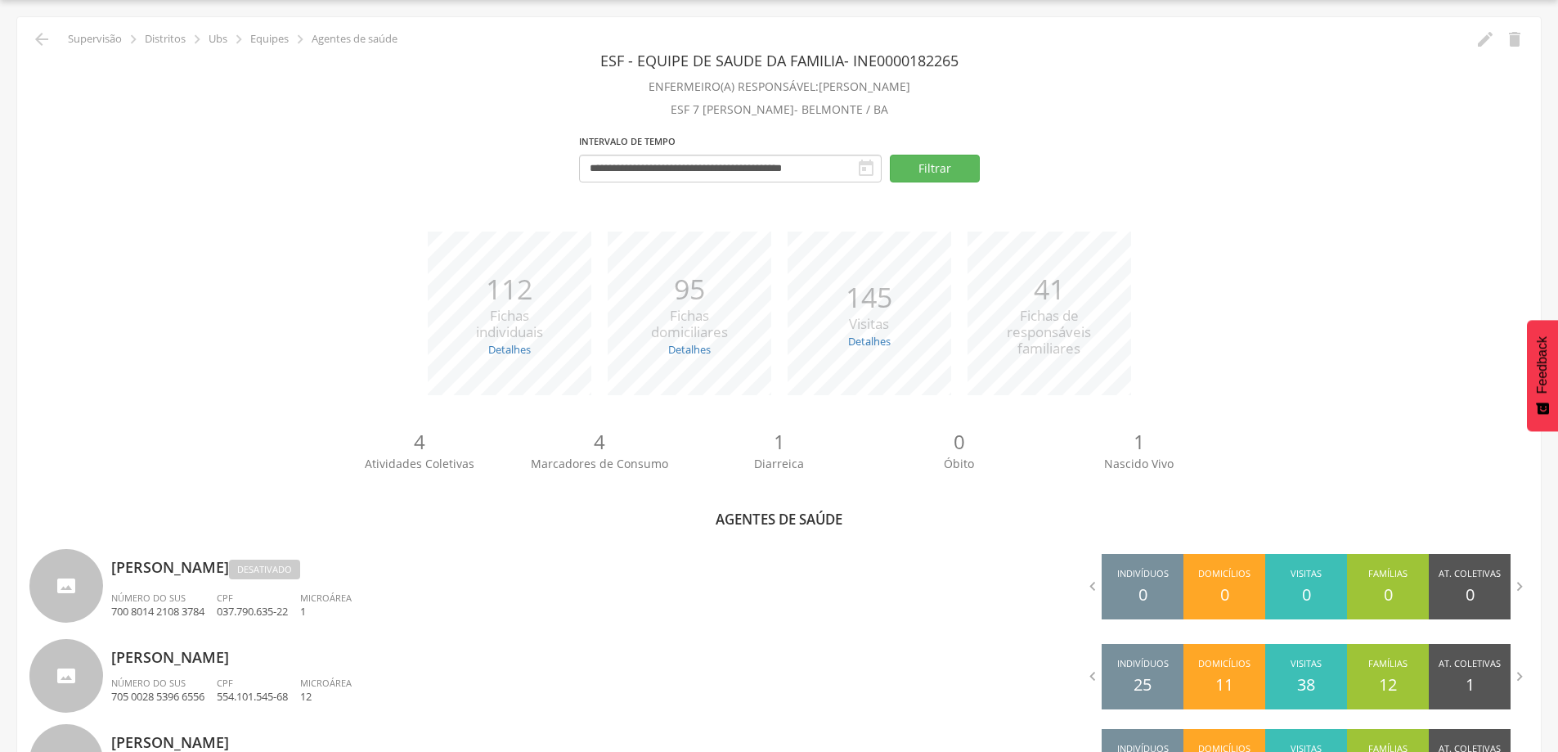
scroll to position [303, 0]
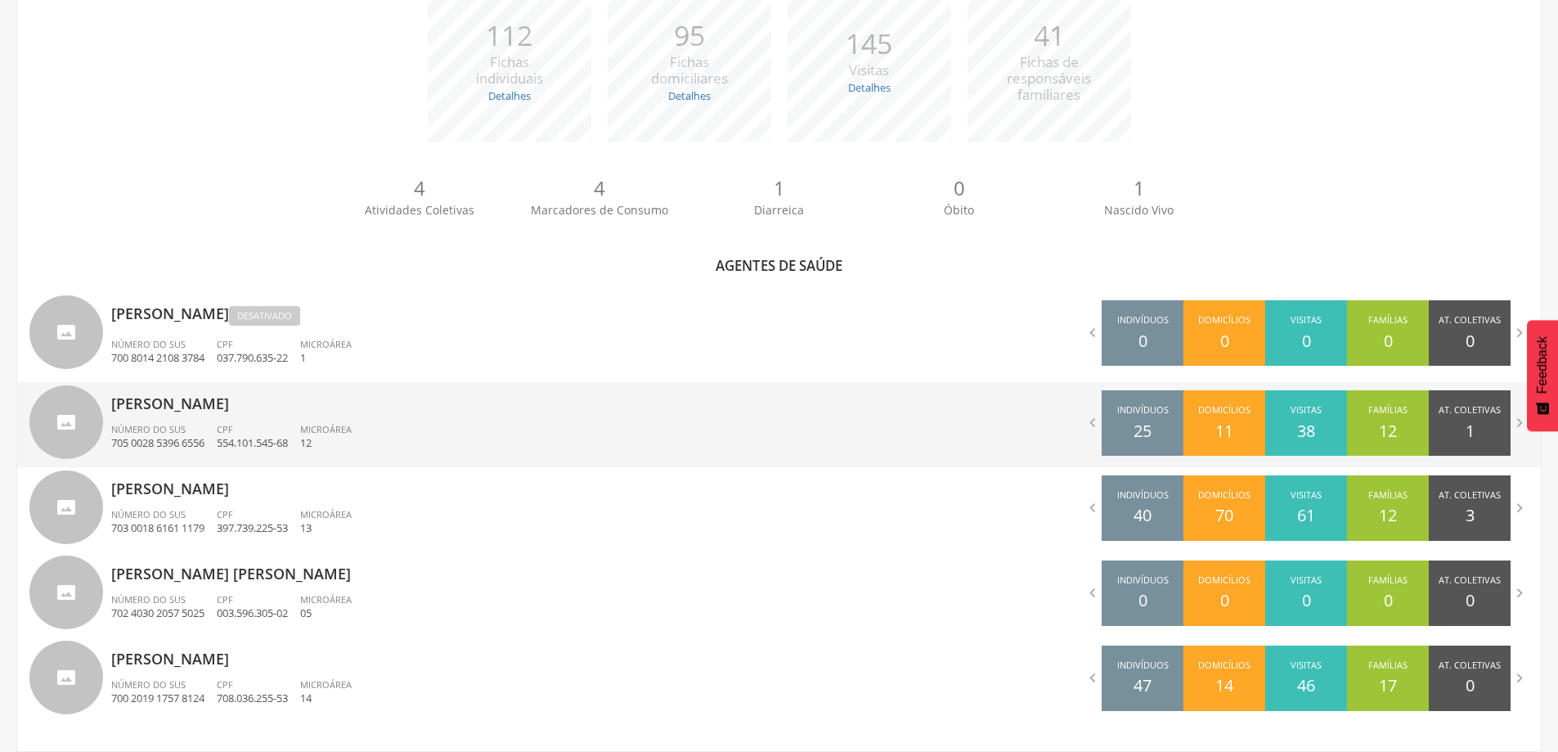
click at [317, 452] on li "Microárea 12" at bounding box center [332, 441] width 64 height 36
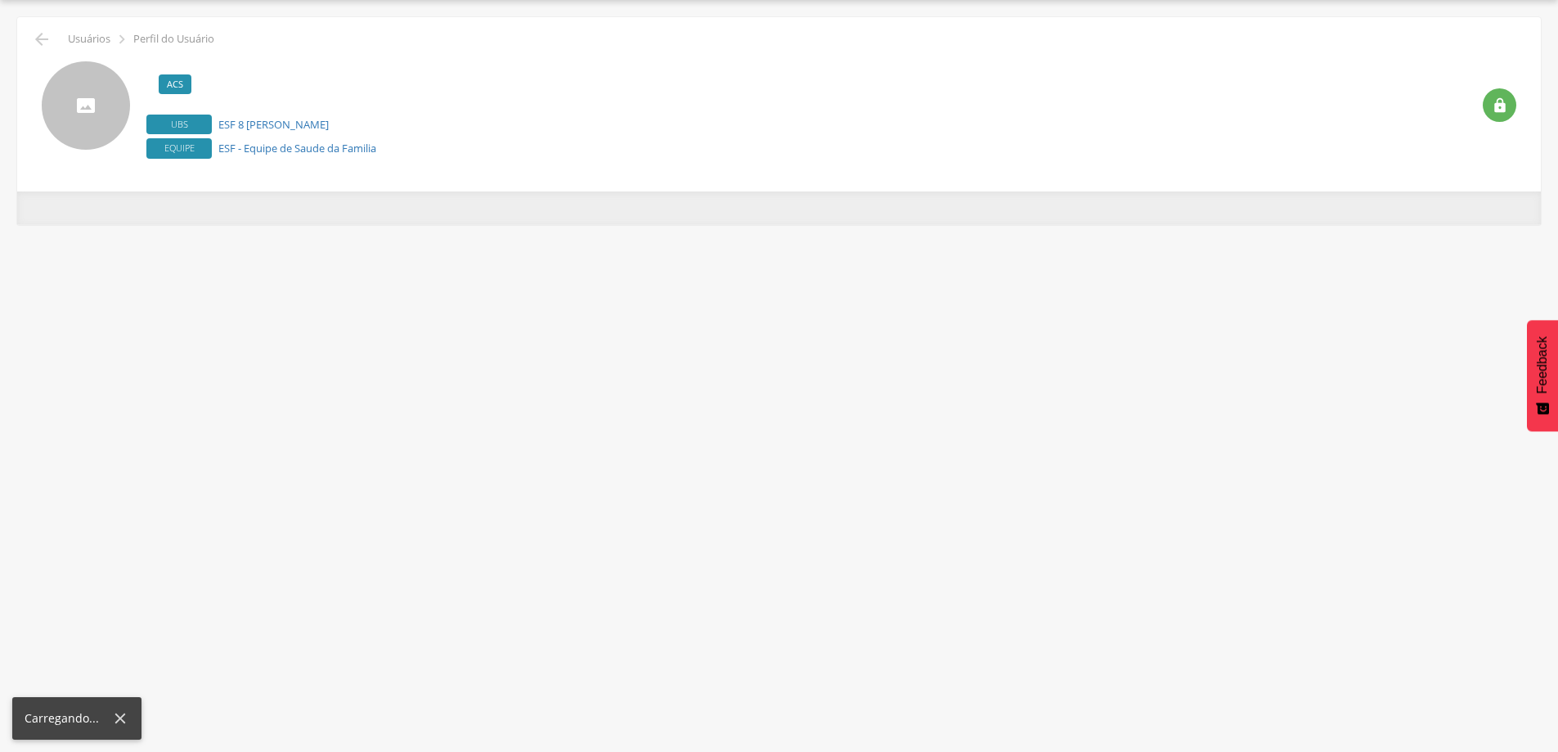
scroll to position [49, 0]
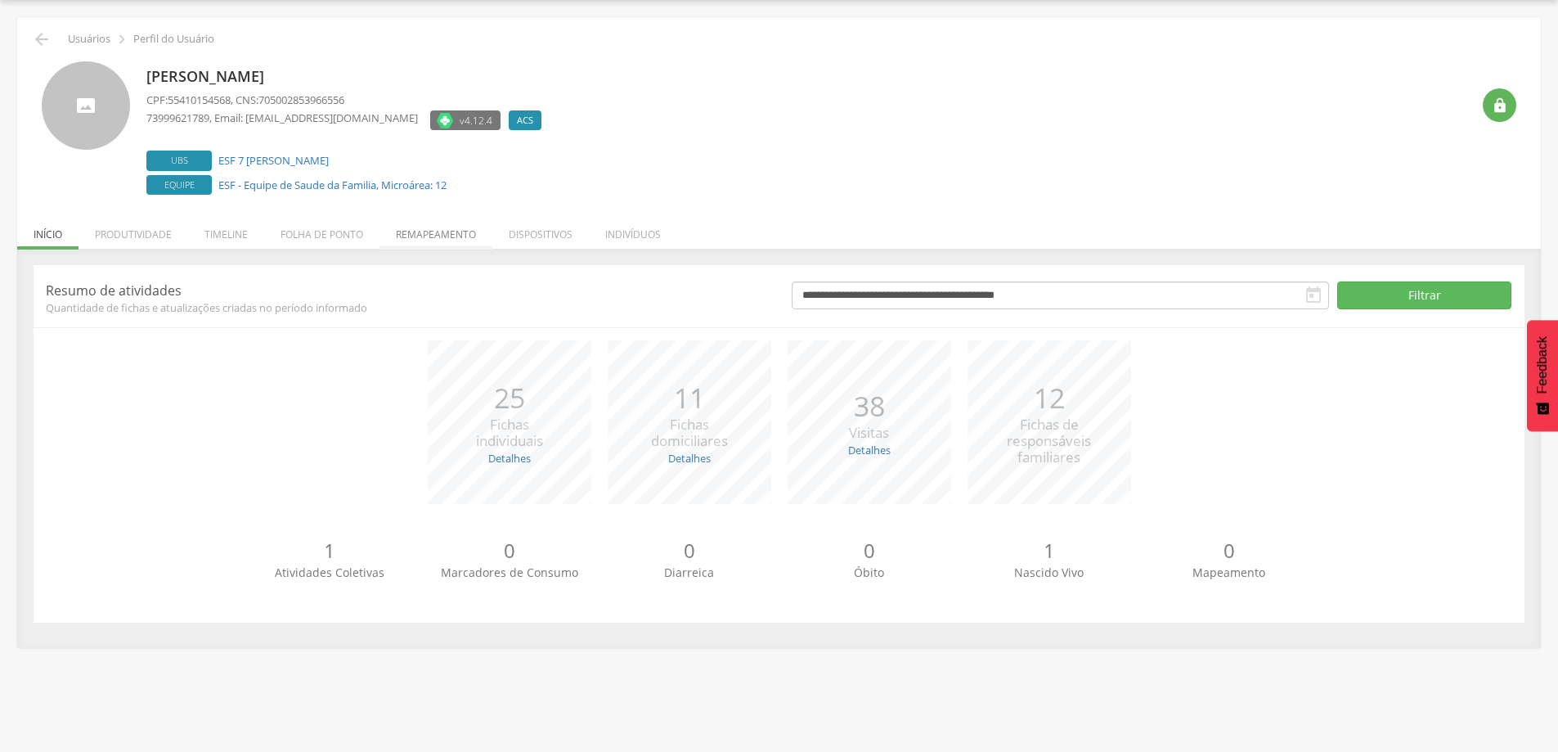
click at [411, 231] on li "Remapeamento" at bounding box center [436, 230] width 113 height 38
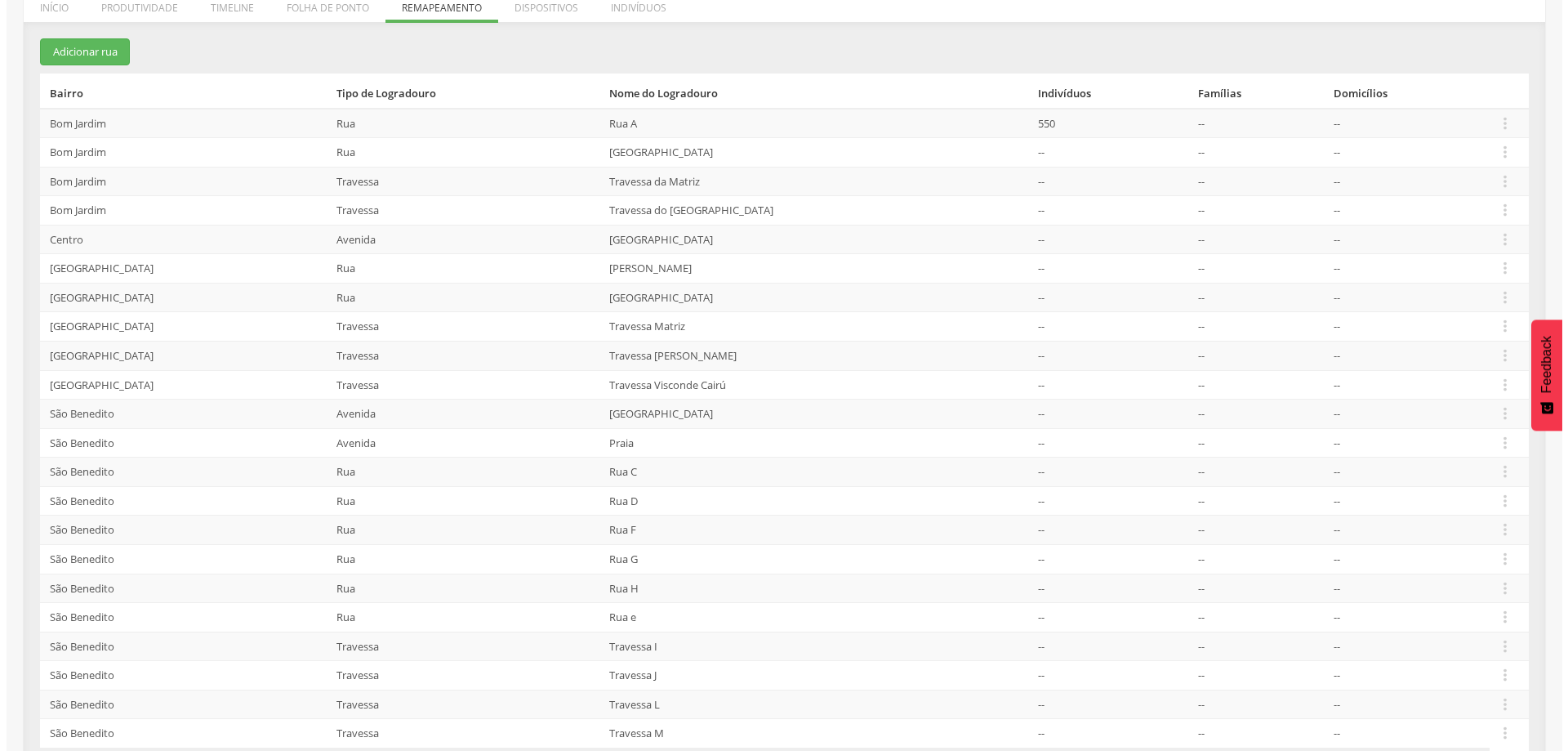
scroll to position [247, 0]
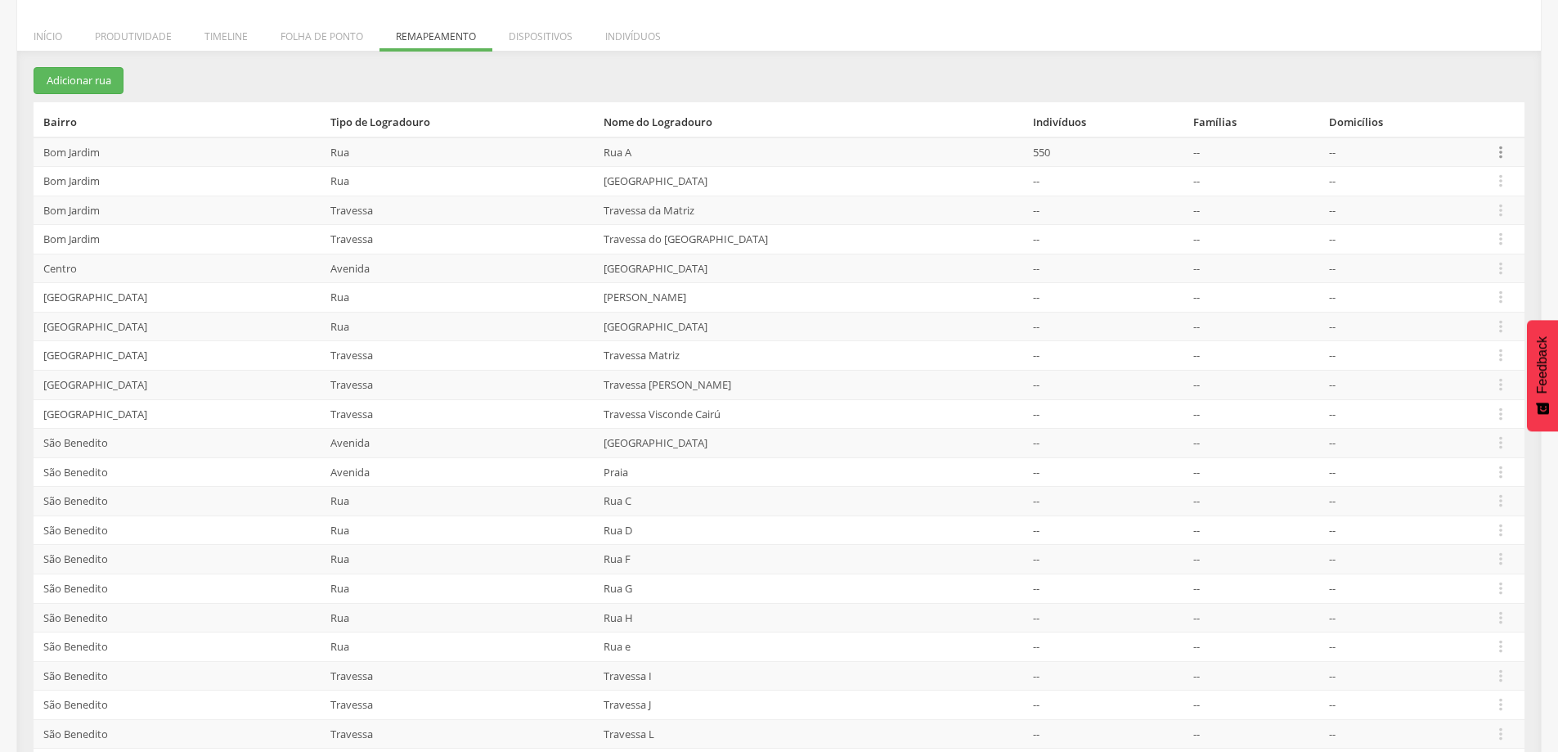
click at [1495, 151] on icon "" at bounding box center [1501, 152] width 18 height 18
click at [1415, 90] on link "Desalocar famílias" at bounding box center [1444, 87] width 129 height 20
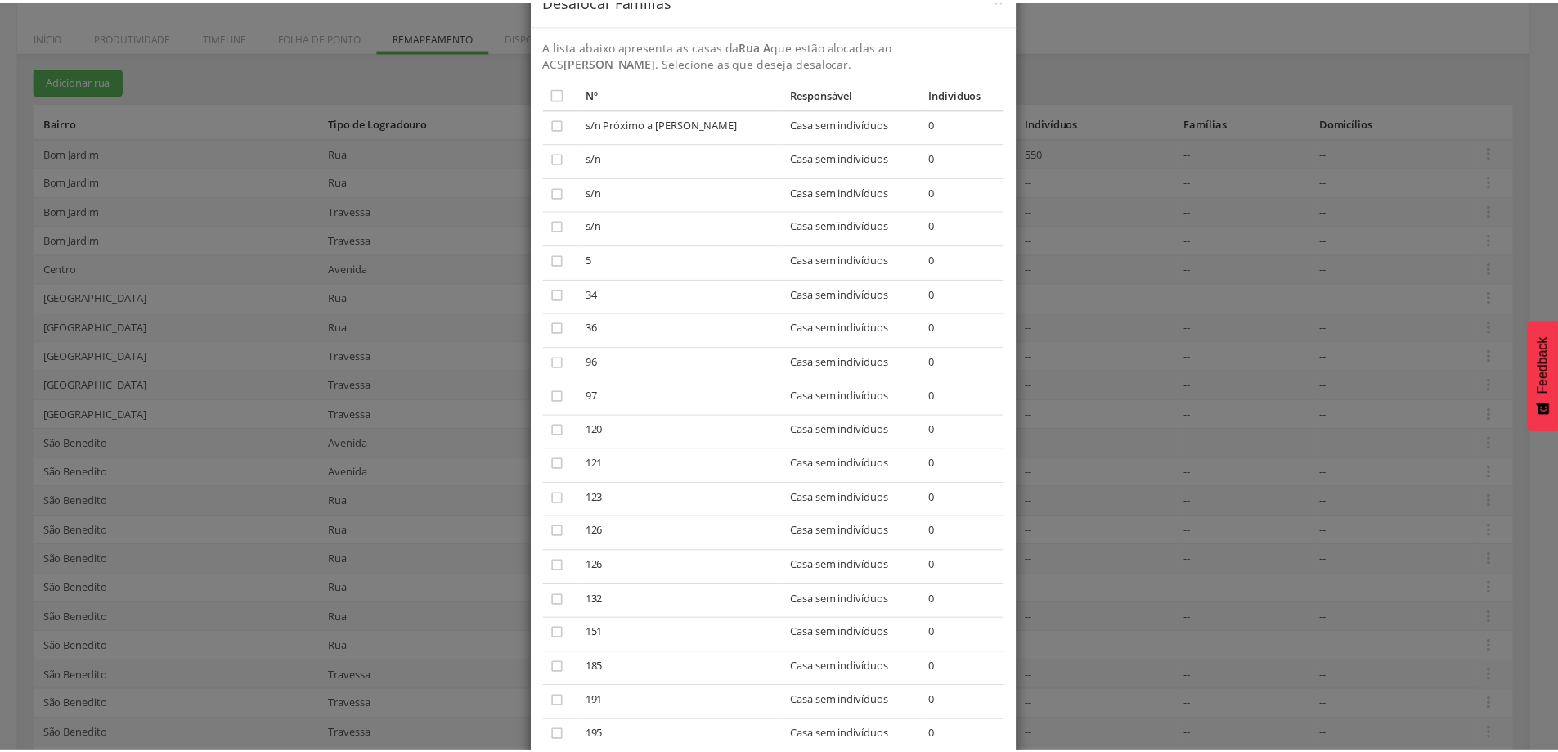
scroll to position [0, 0]
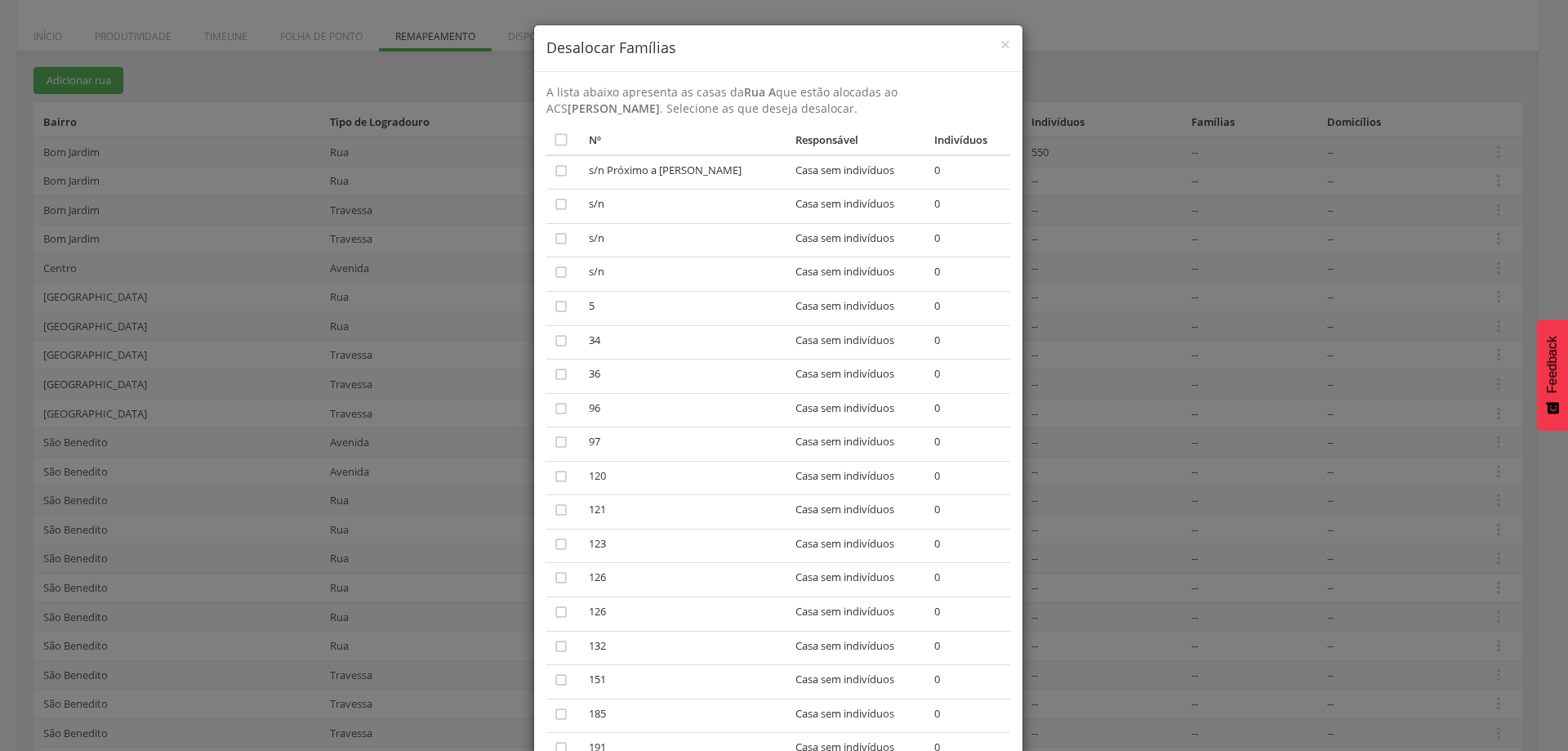
click at [1004, 44] on div "× Desalocar Famílias" at bounding box center [778, 48] width 488 height 47
click at [1002, 46] on span "×" at bounding box center [1006, 44] width 10 height 23
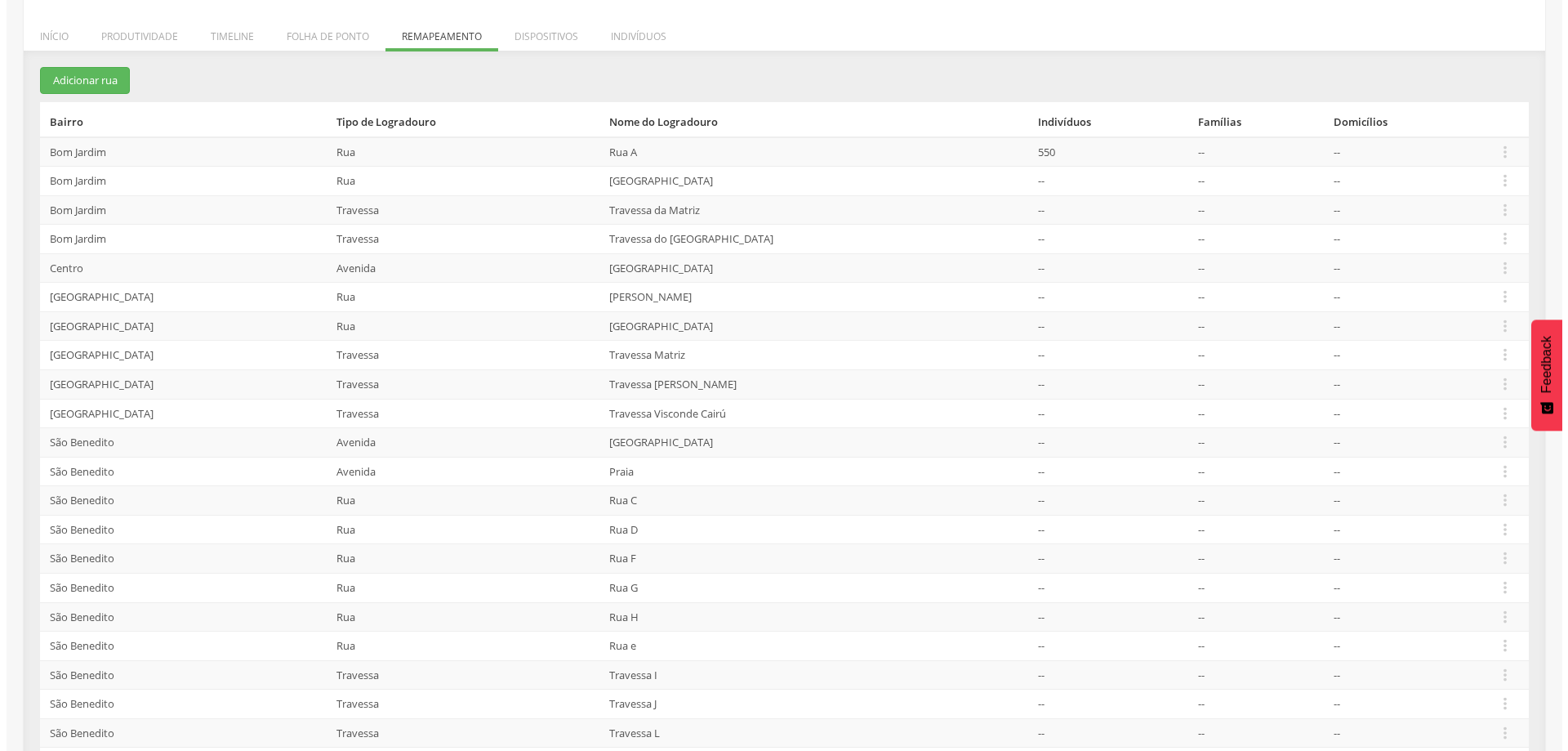
scroll to position [329, 0]
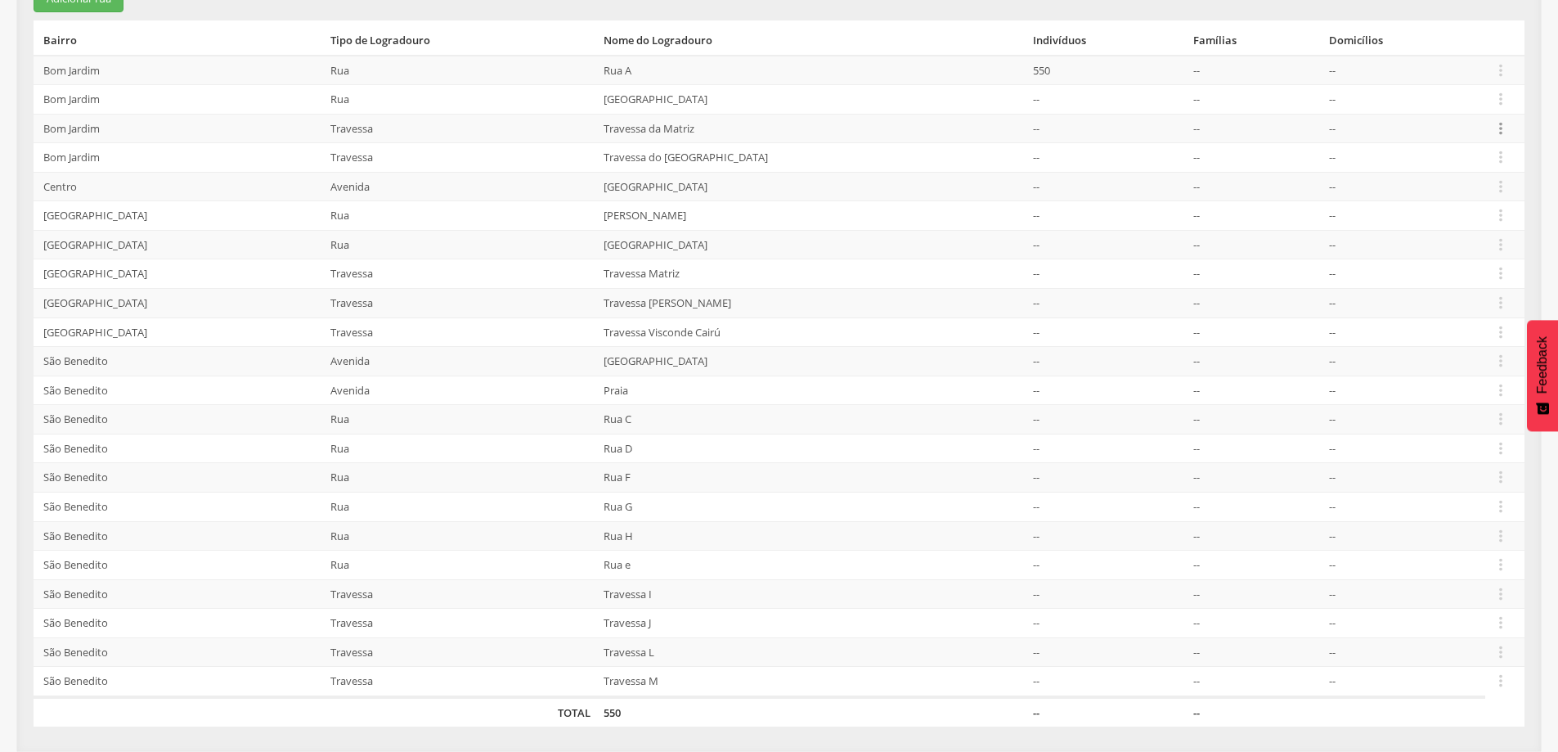
click at [1498, 131] on icon "" at bounding box center [1501, 128] width 18 height 18
click at [1448, 67] on link "Desalocar famílias" at bounding box center [1444, 64] width 129 height 20
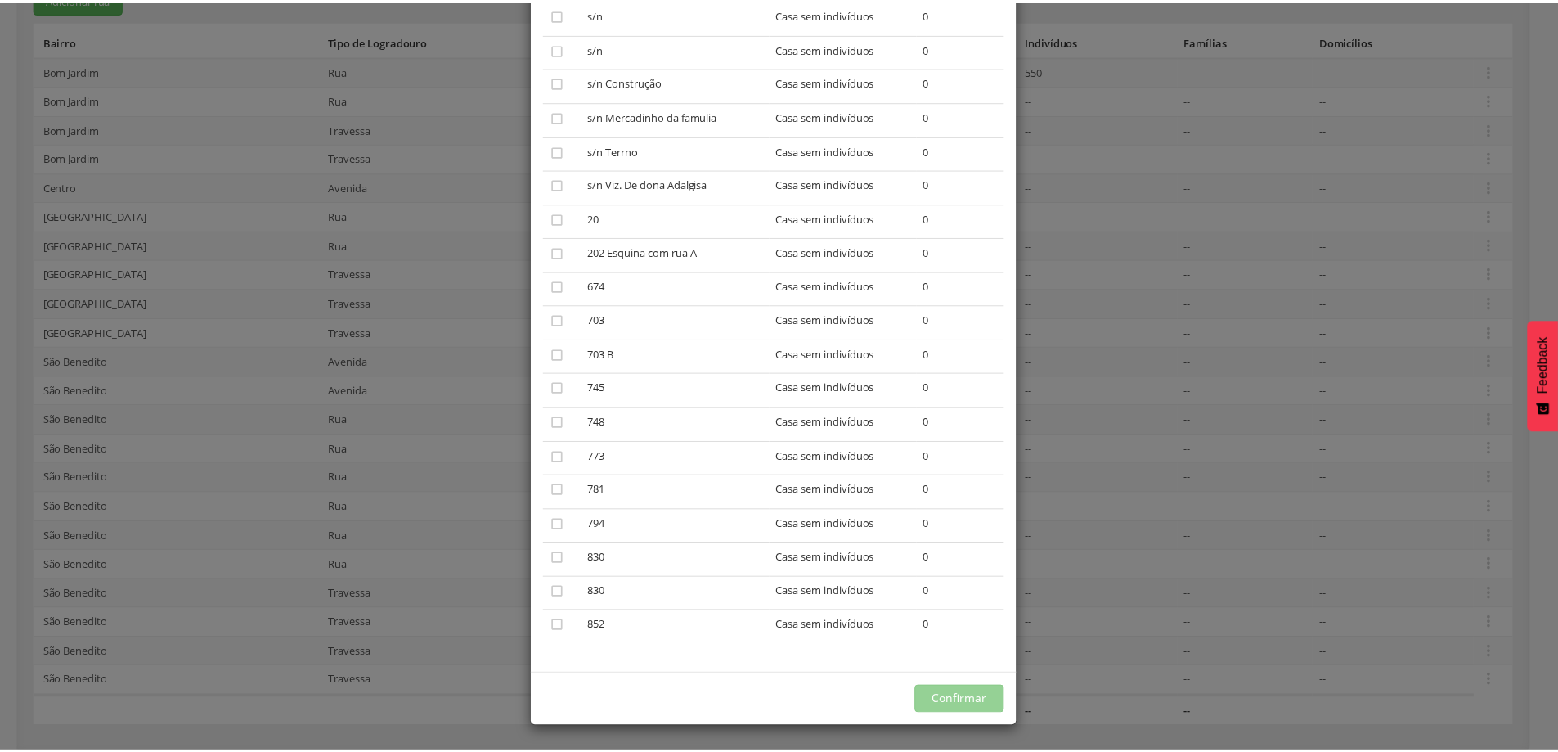
scroll to position [0, 0]
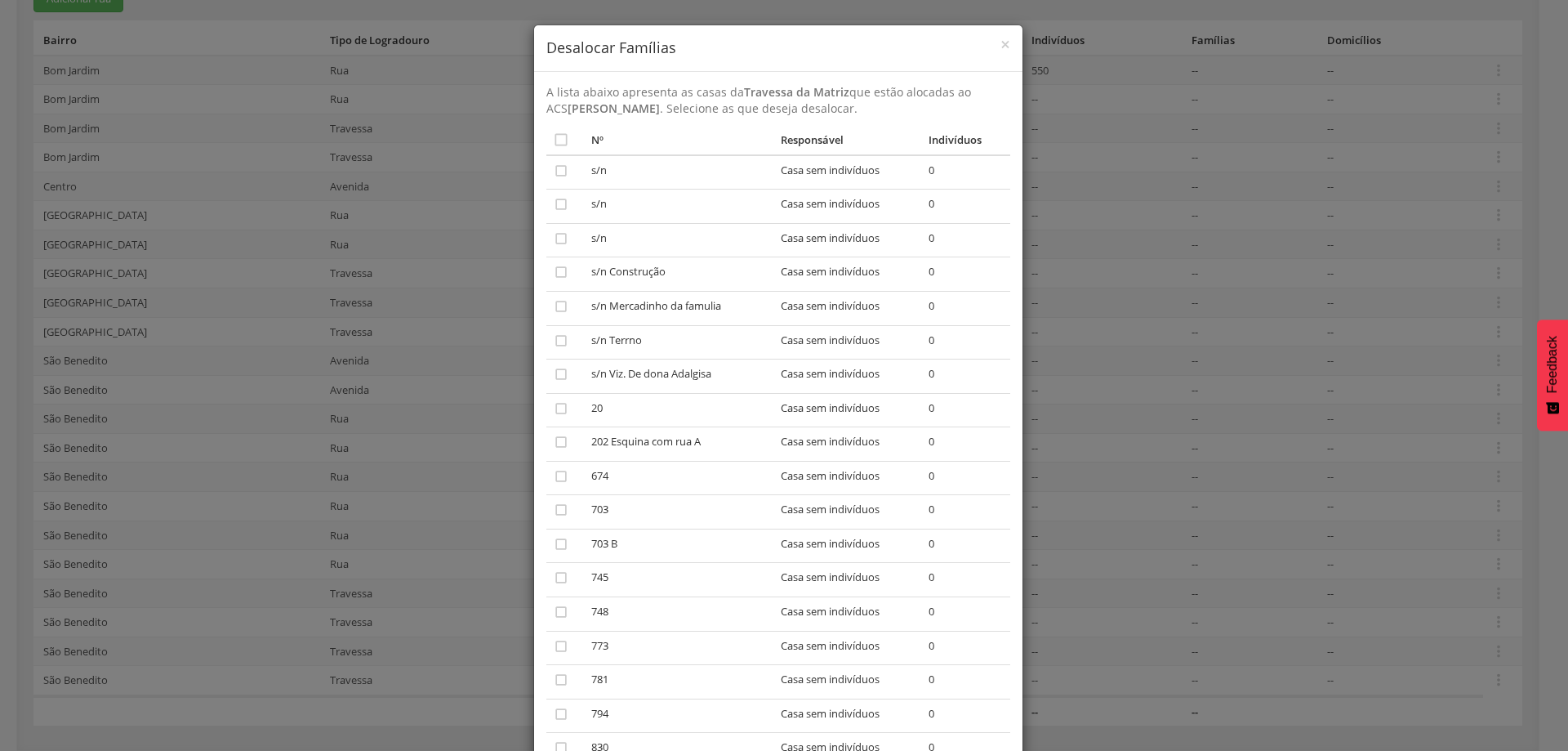
click at [1134, 50] on div "× Desalocar Famílias A lista abaixo apresenta as casas da Travessa da Matriz qu…" at bounding box center [784, 376] width 1568 height 751
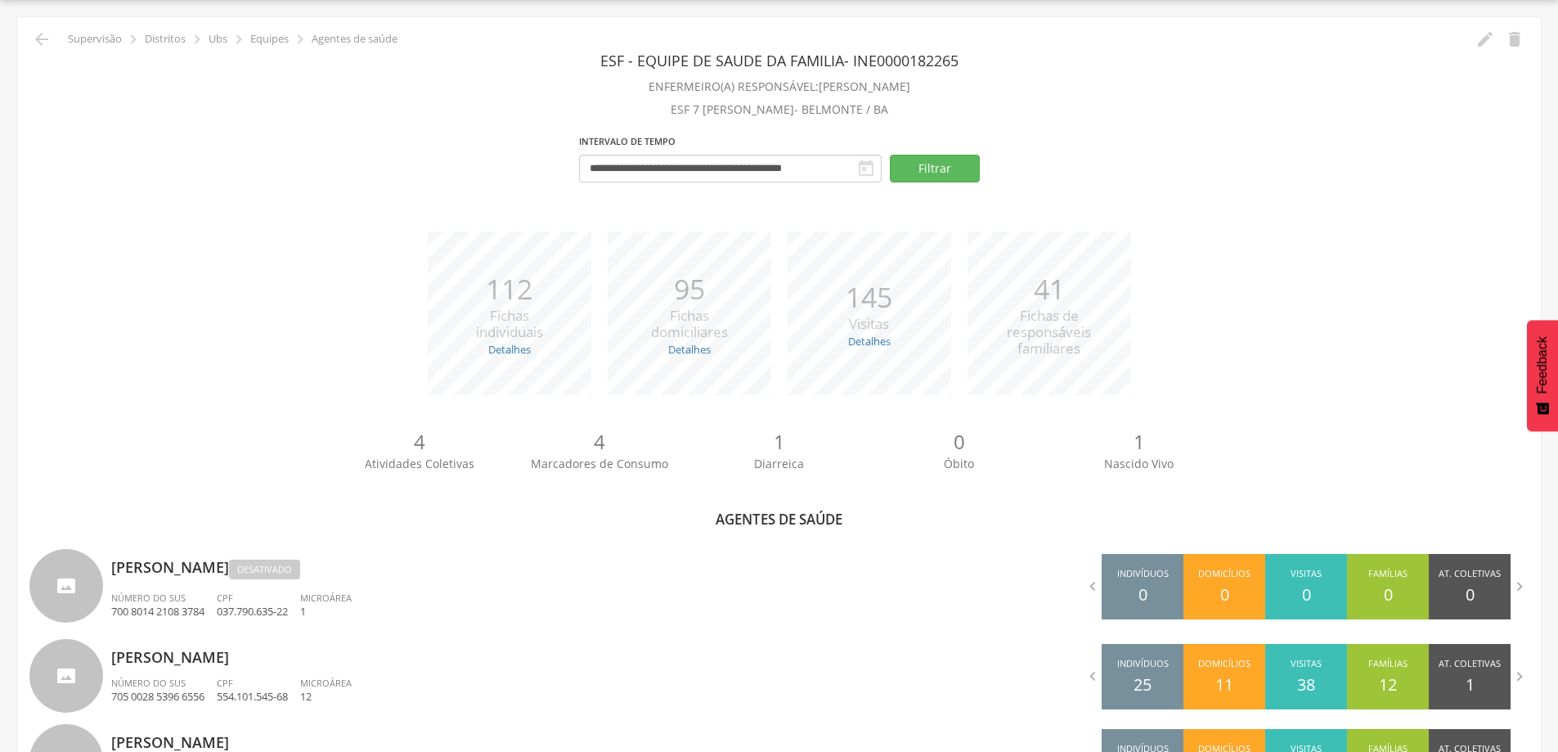
scroll to position [303, 0]
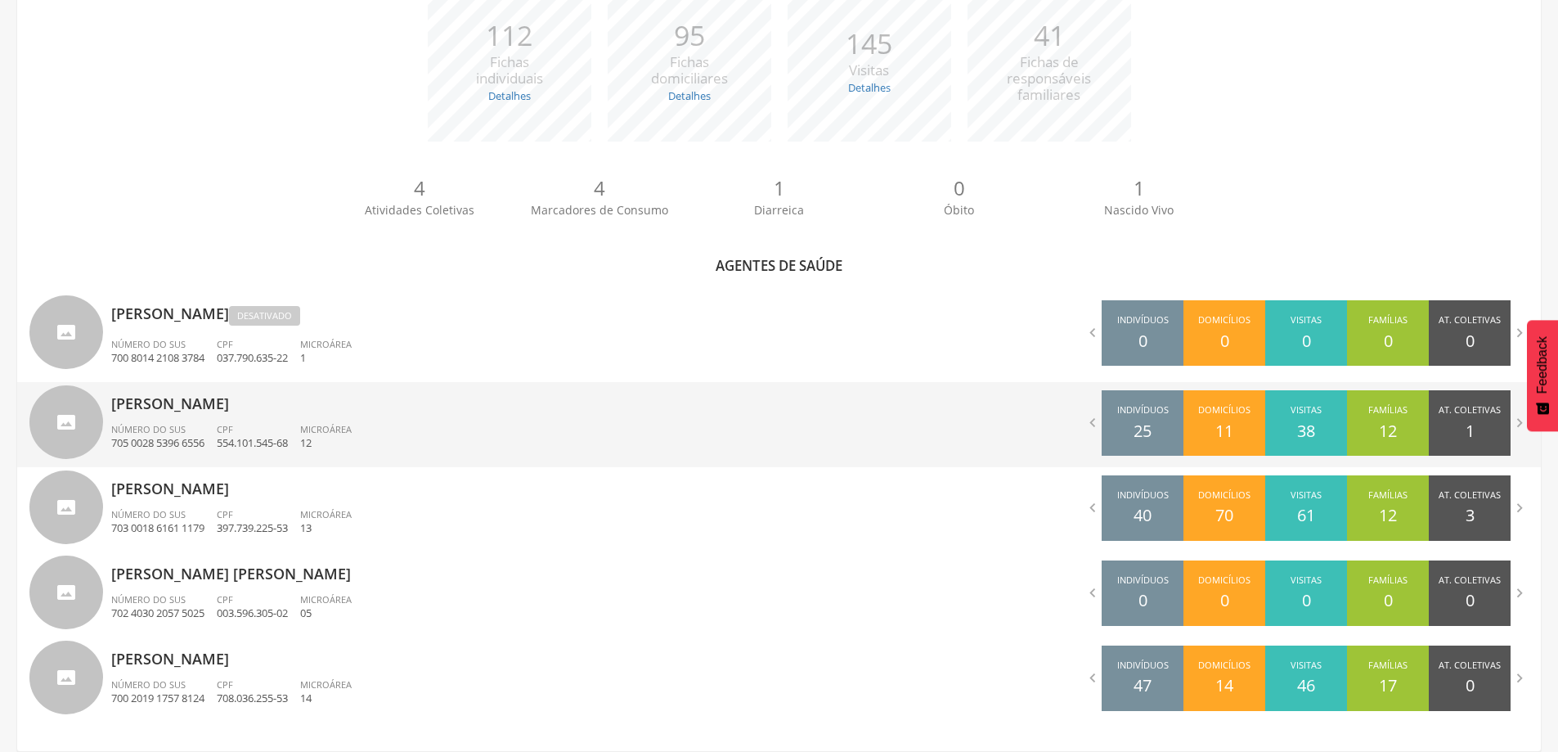
click at [152, 438] on p "705 0028 5396 6556" at bounding box center [157, 443] width 93 height 16
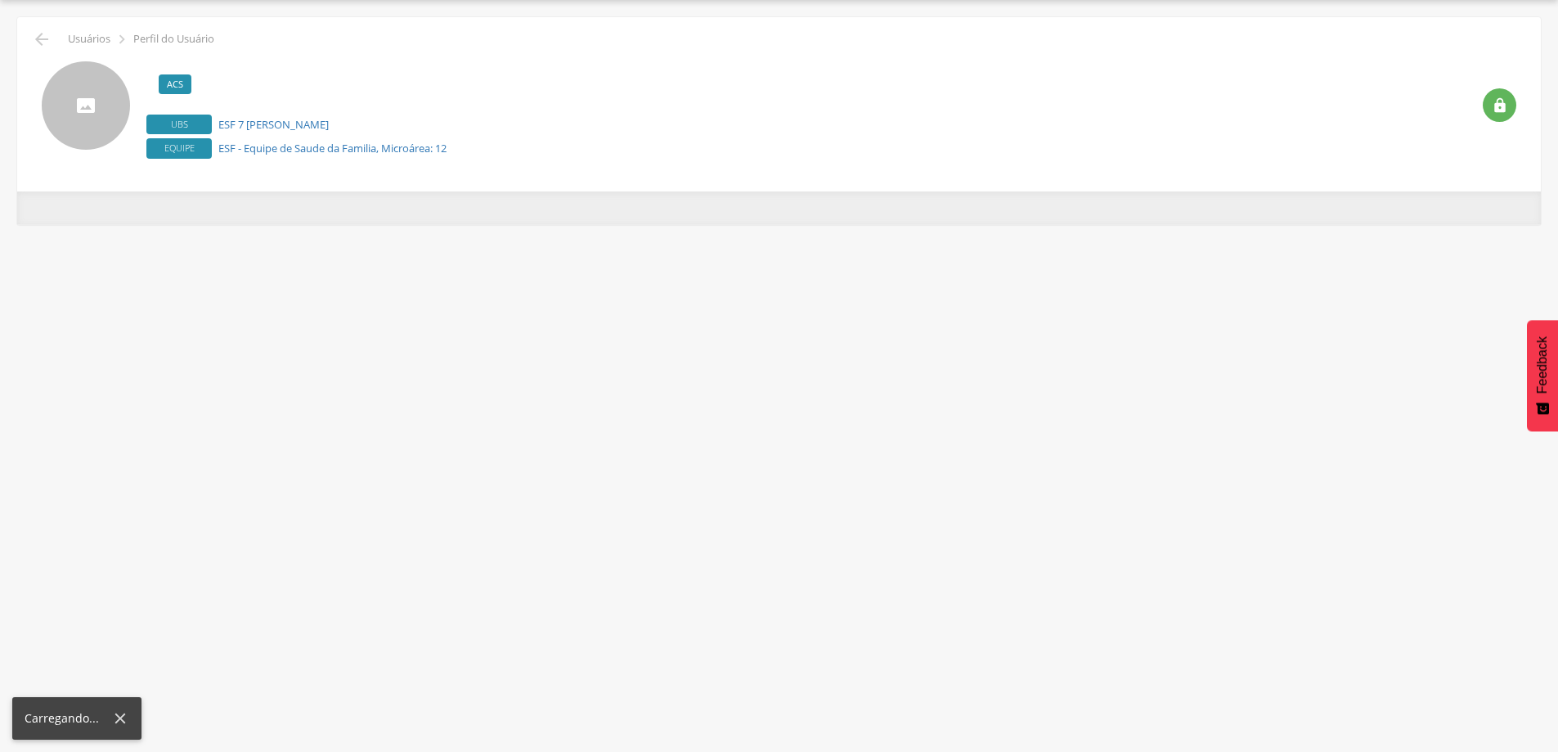
scroll to position [49, 0]
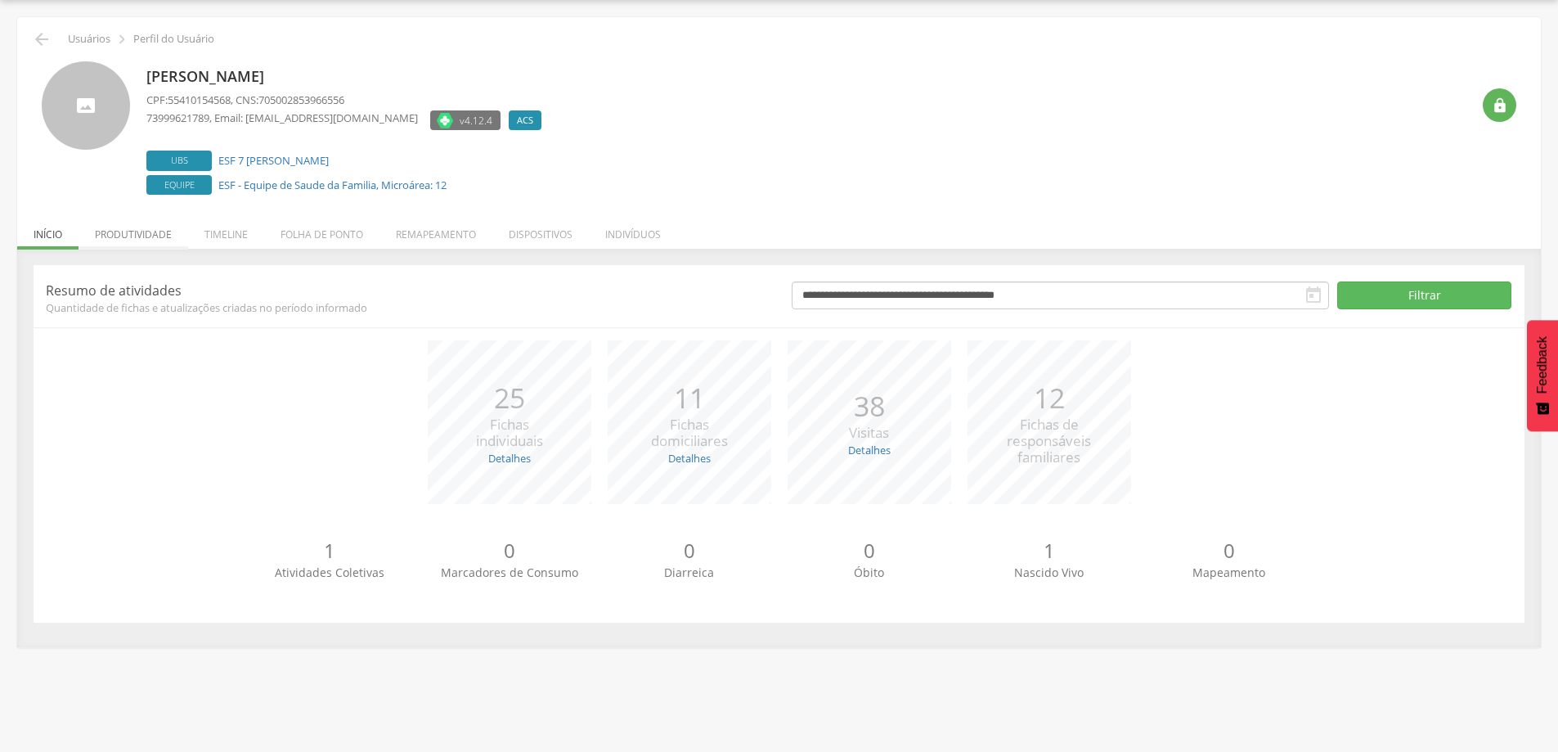
click at [124, 239] on li "Produtividade" at bounding box center [134, 230] width 110 height 38
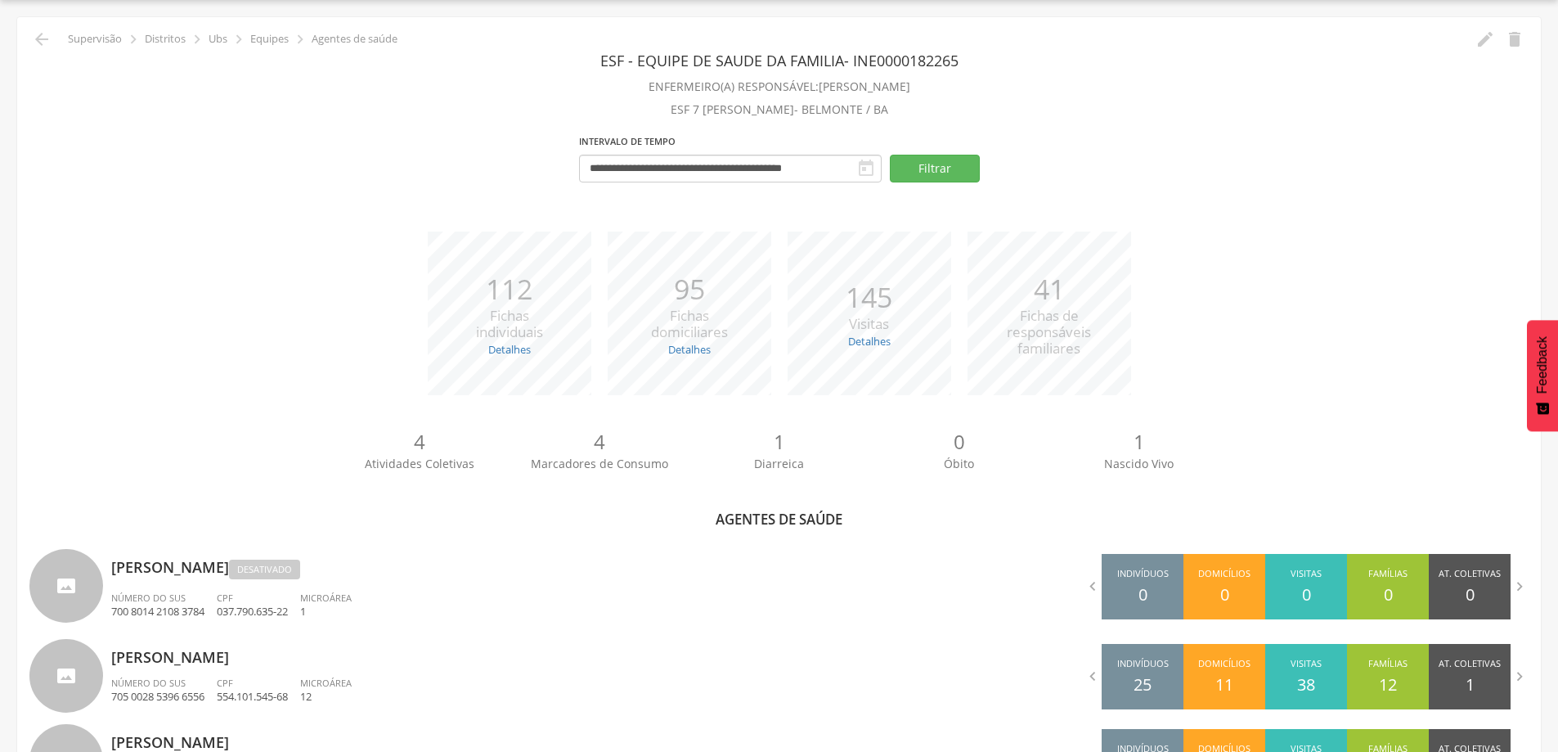
scroll to position [303, 0]
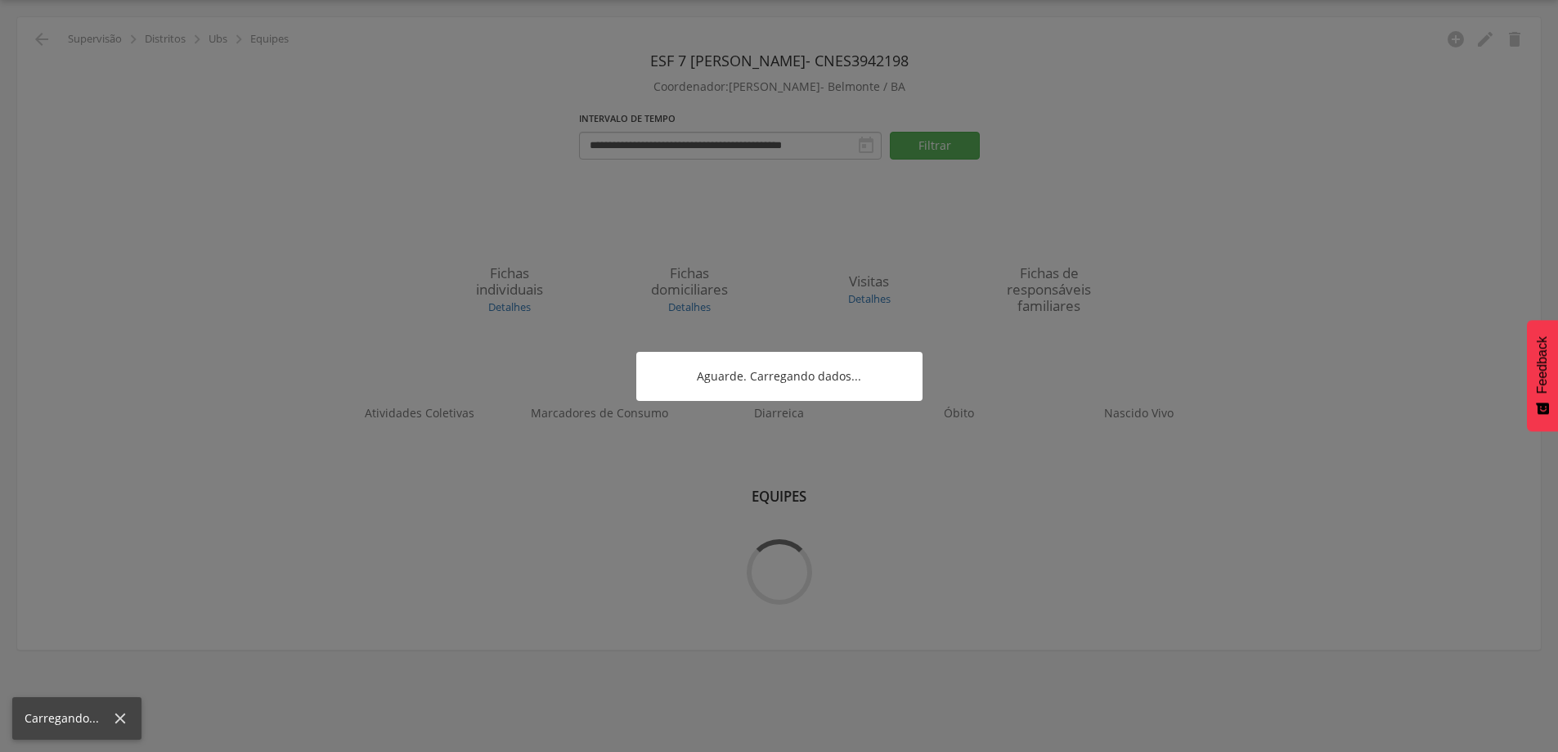
scroll to position [49, 0]
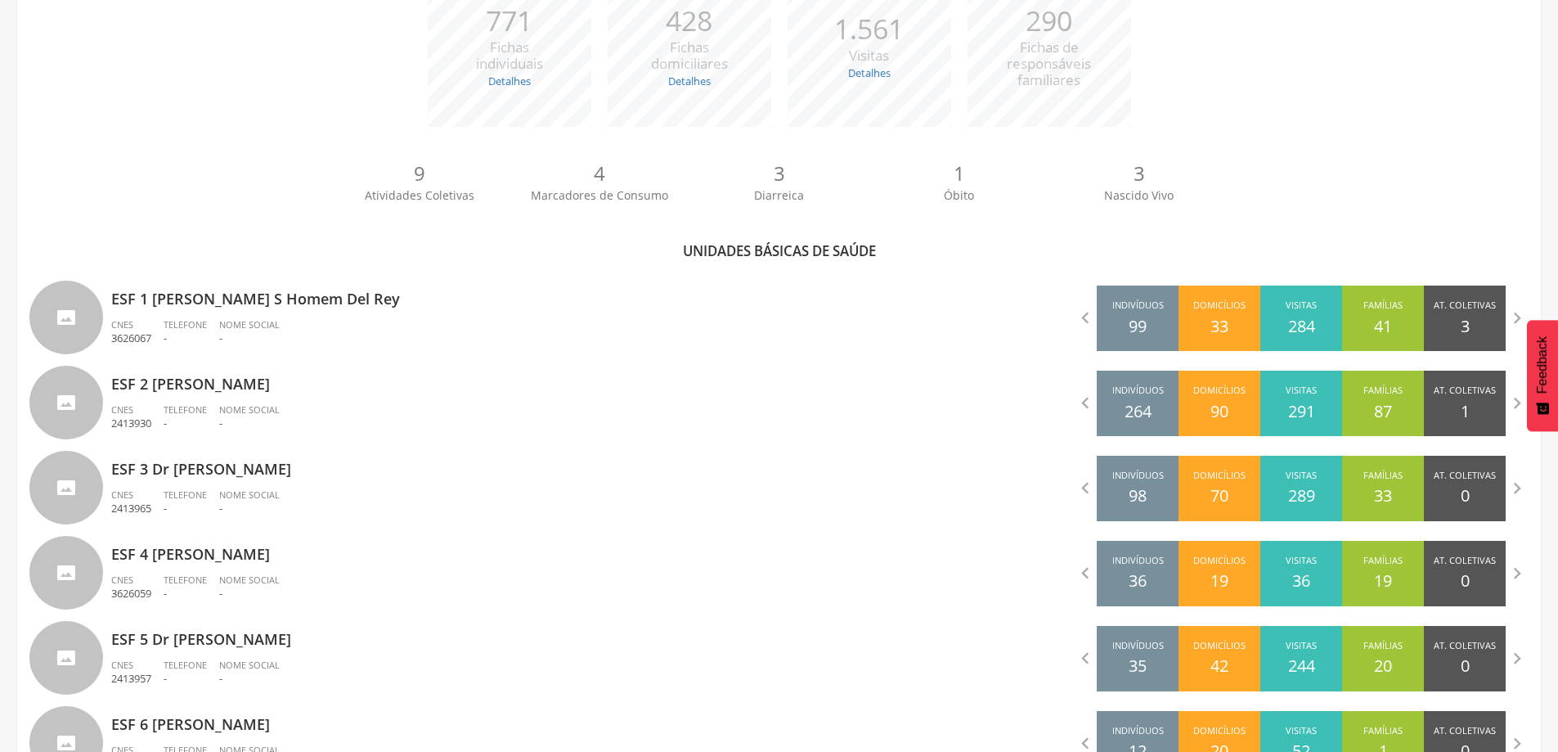
scroll to position [615, 0]
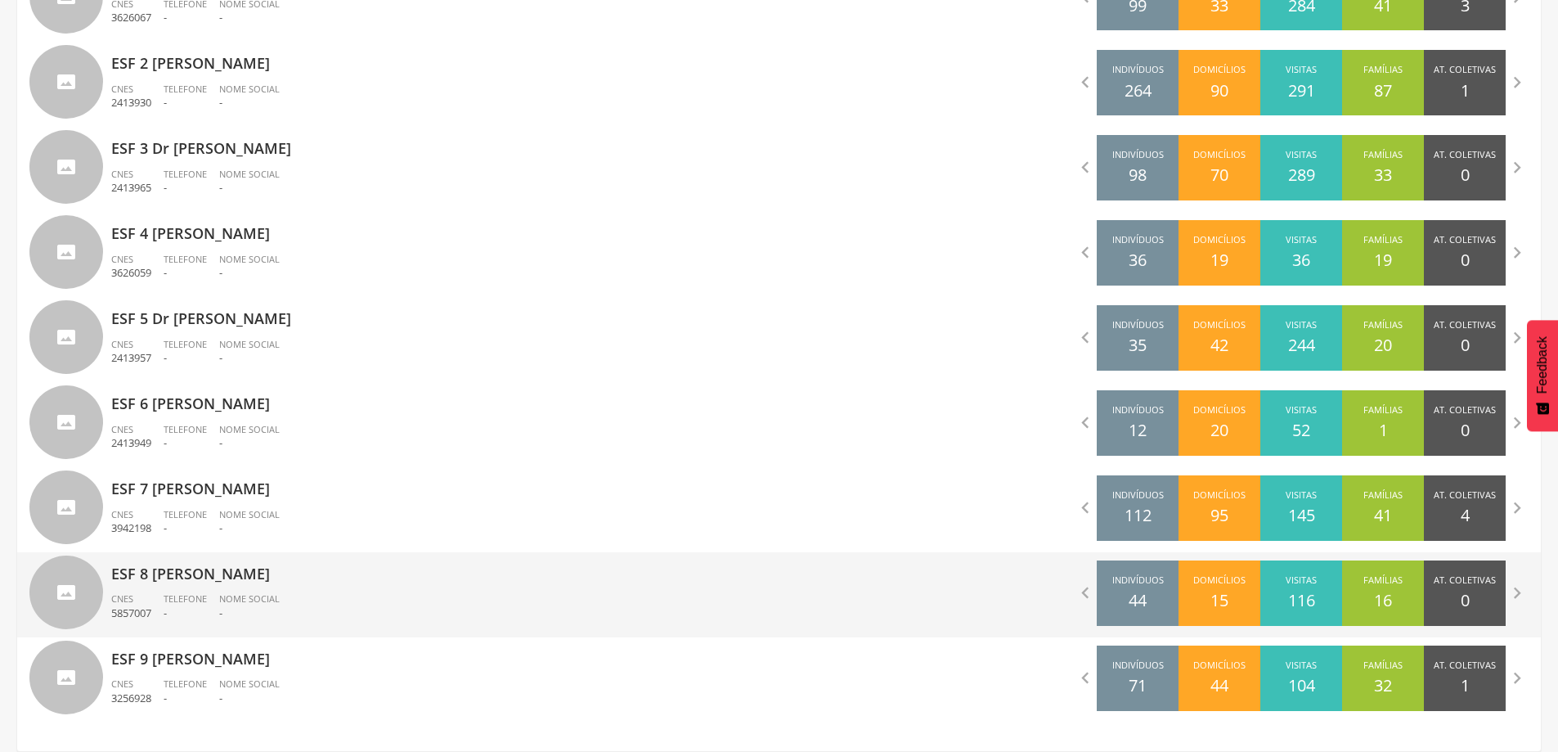
click at [186, 589] on div "ESF 8 [PERSON_NAME] CNES 5857007 Telefone - Nome Social -" at bounding box center [439, 594] width 656 height 85
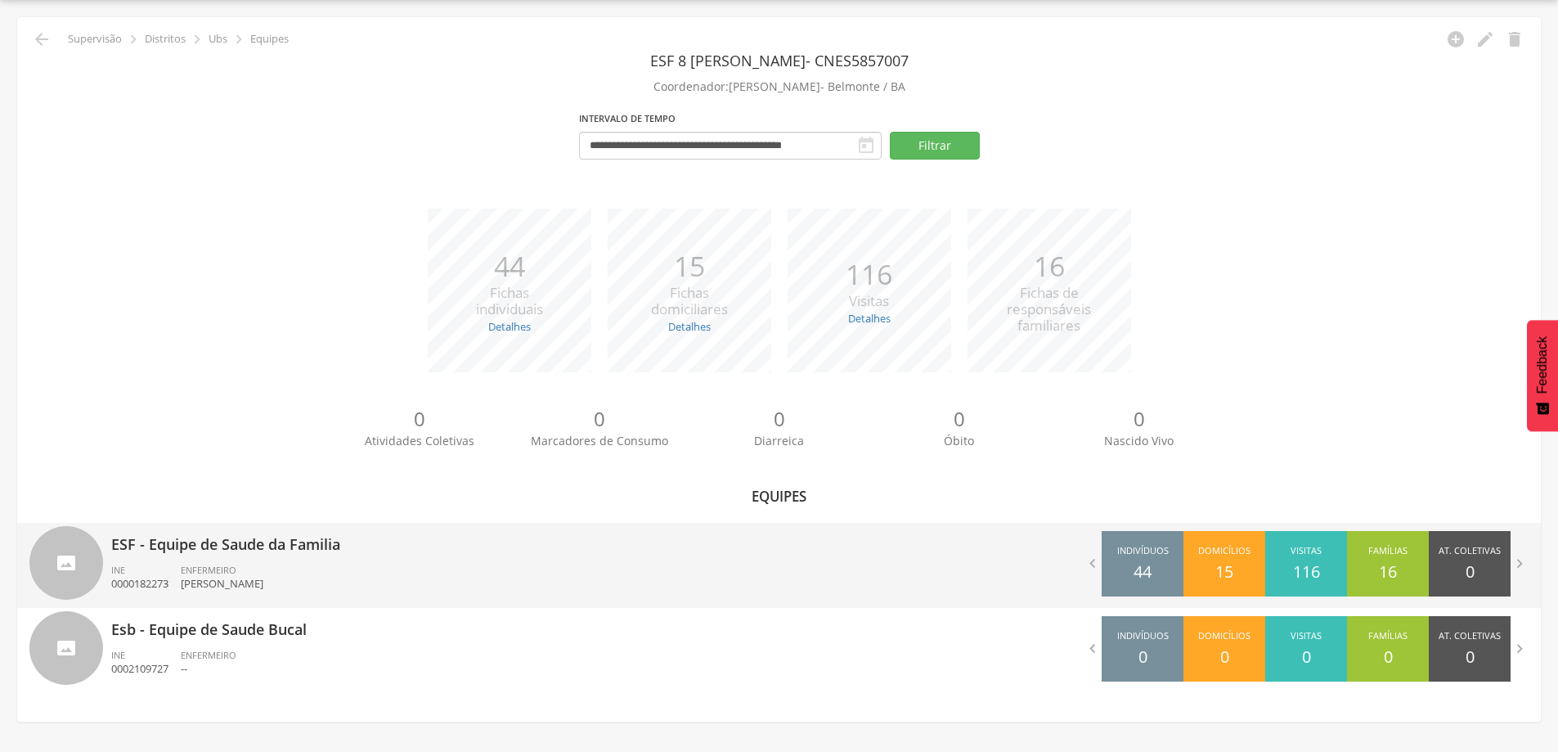
click at [204, 551] on p "ESF - Equipe de Saude da Familia" at bounding box center [439, 539] width 656 height 33
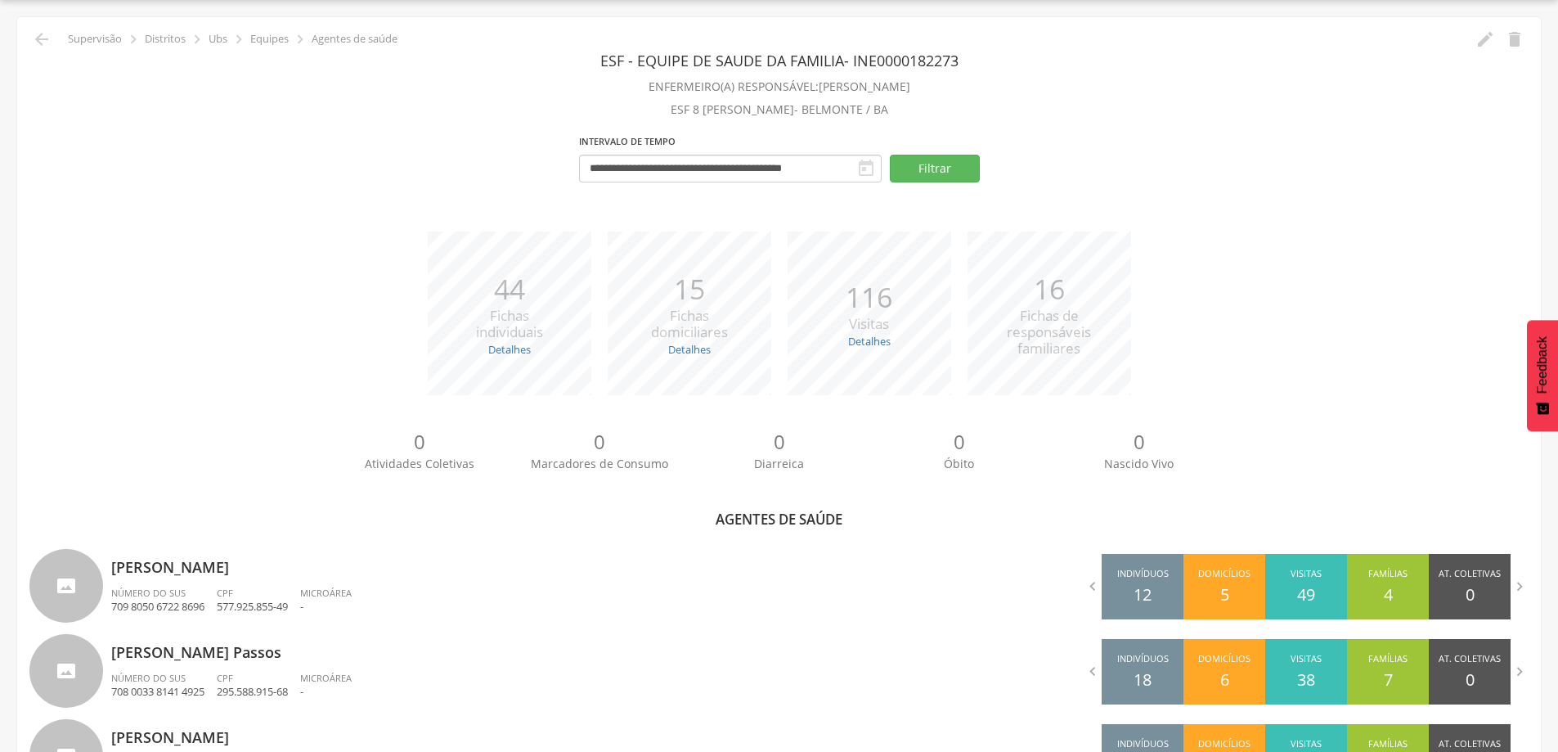
scroll to position [213, 0]
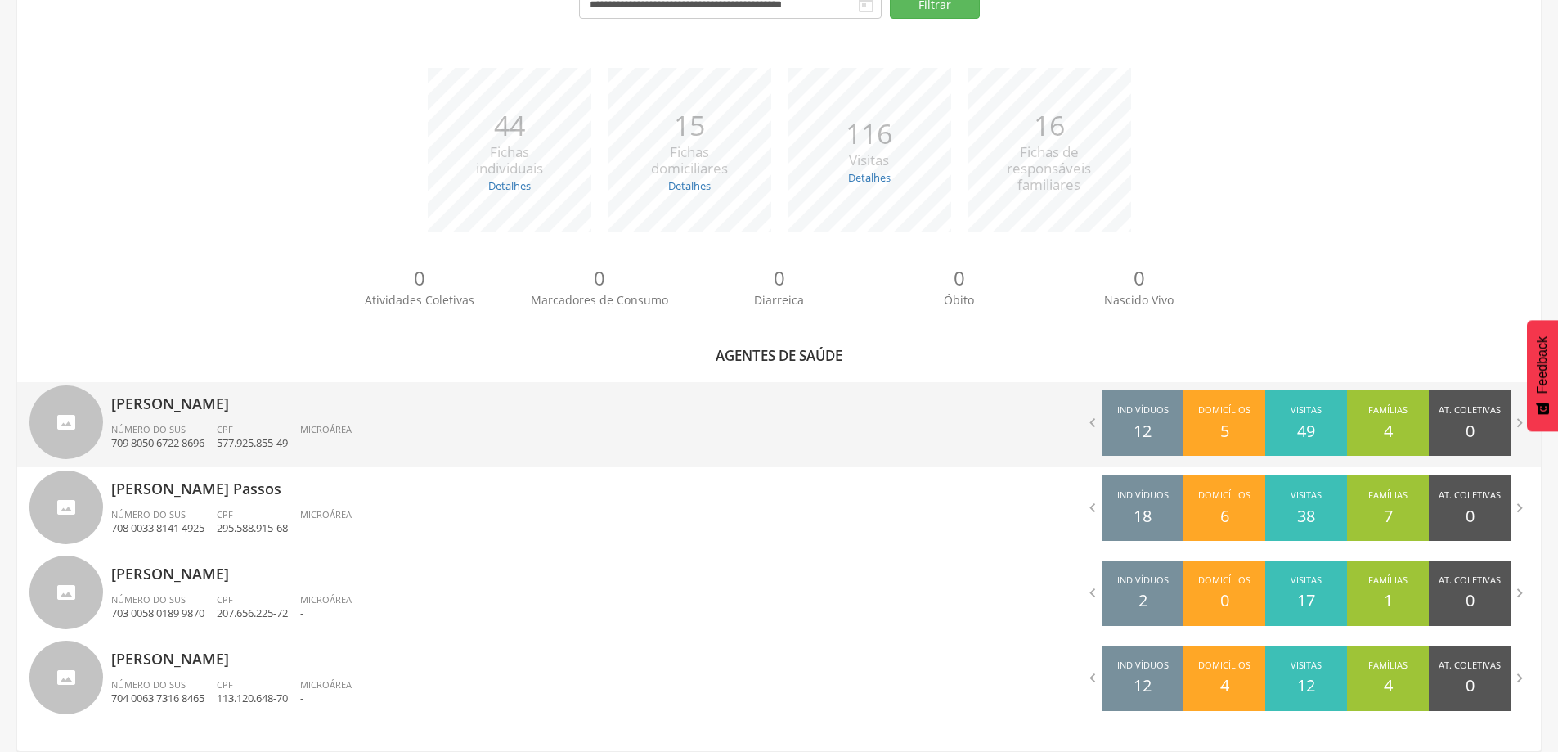
click at [124, 410] on p "[PERSON_NAME]" at bounding box center [439, 398] width 656 height 33
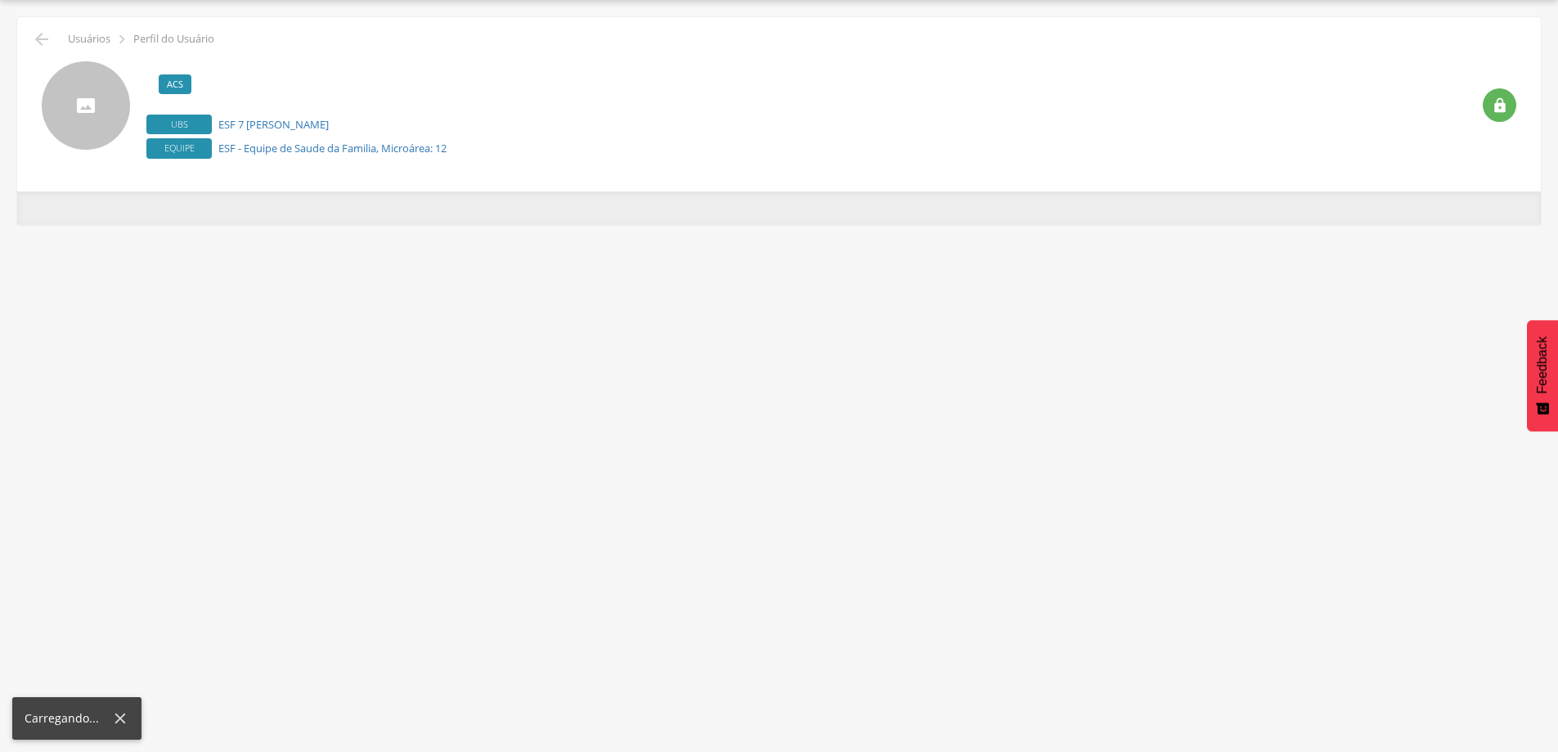
scroll to position [49, 0]
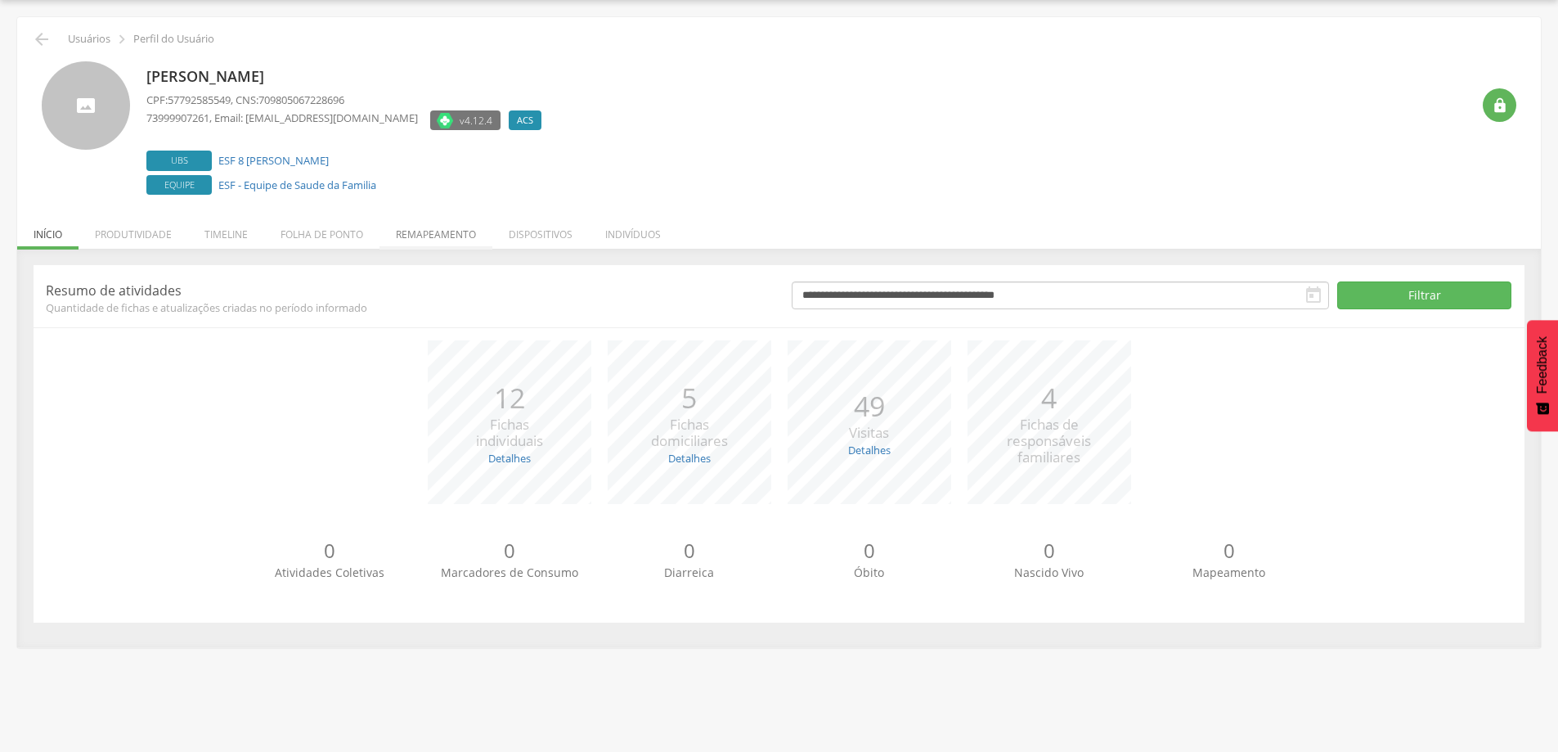
click at [455, 239] on li "Remapeamento" at bounding box center [436, 230] width 113 height 38
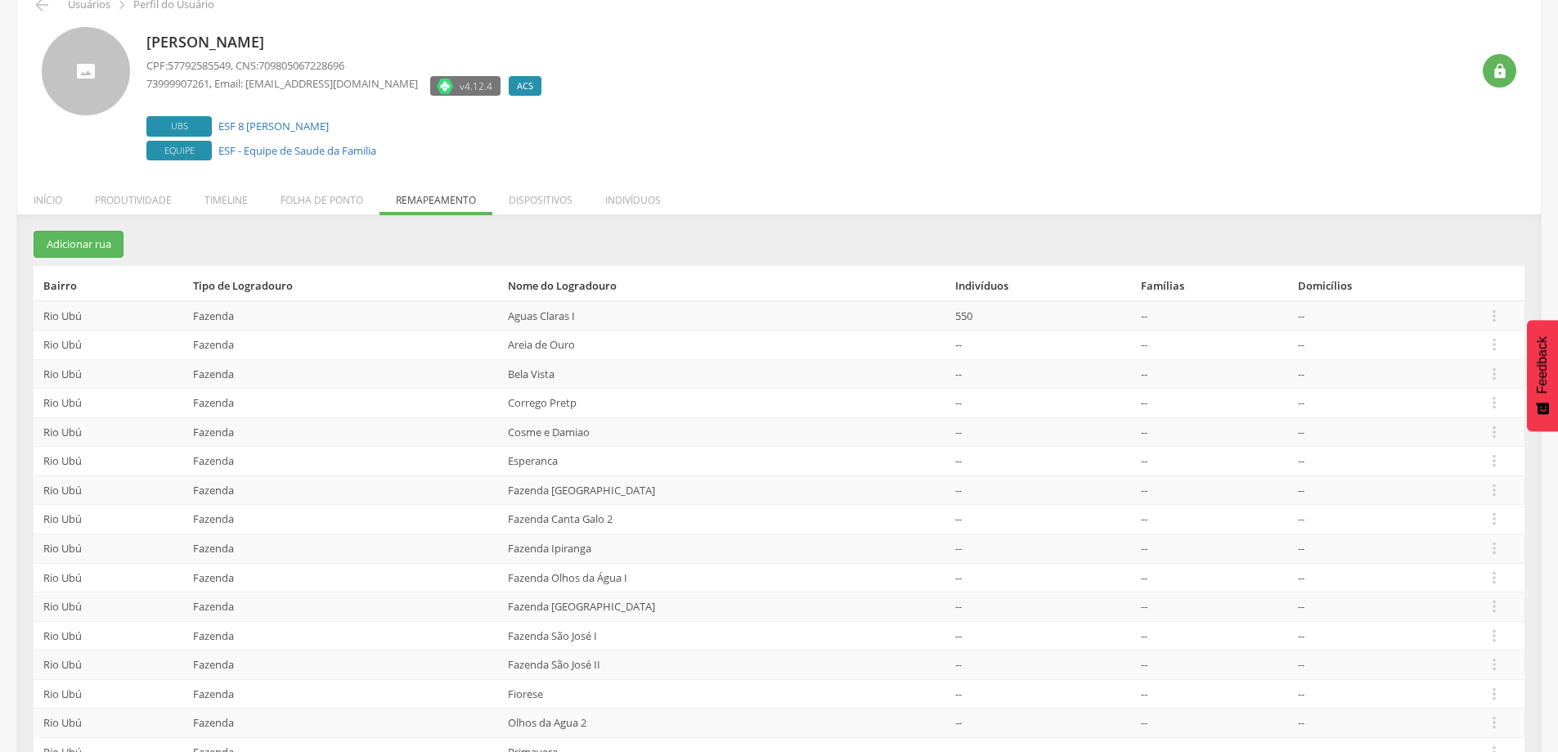
scroll to position [2, 0]
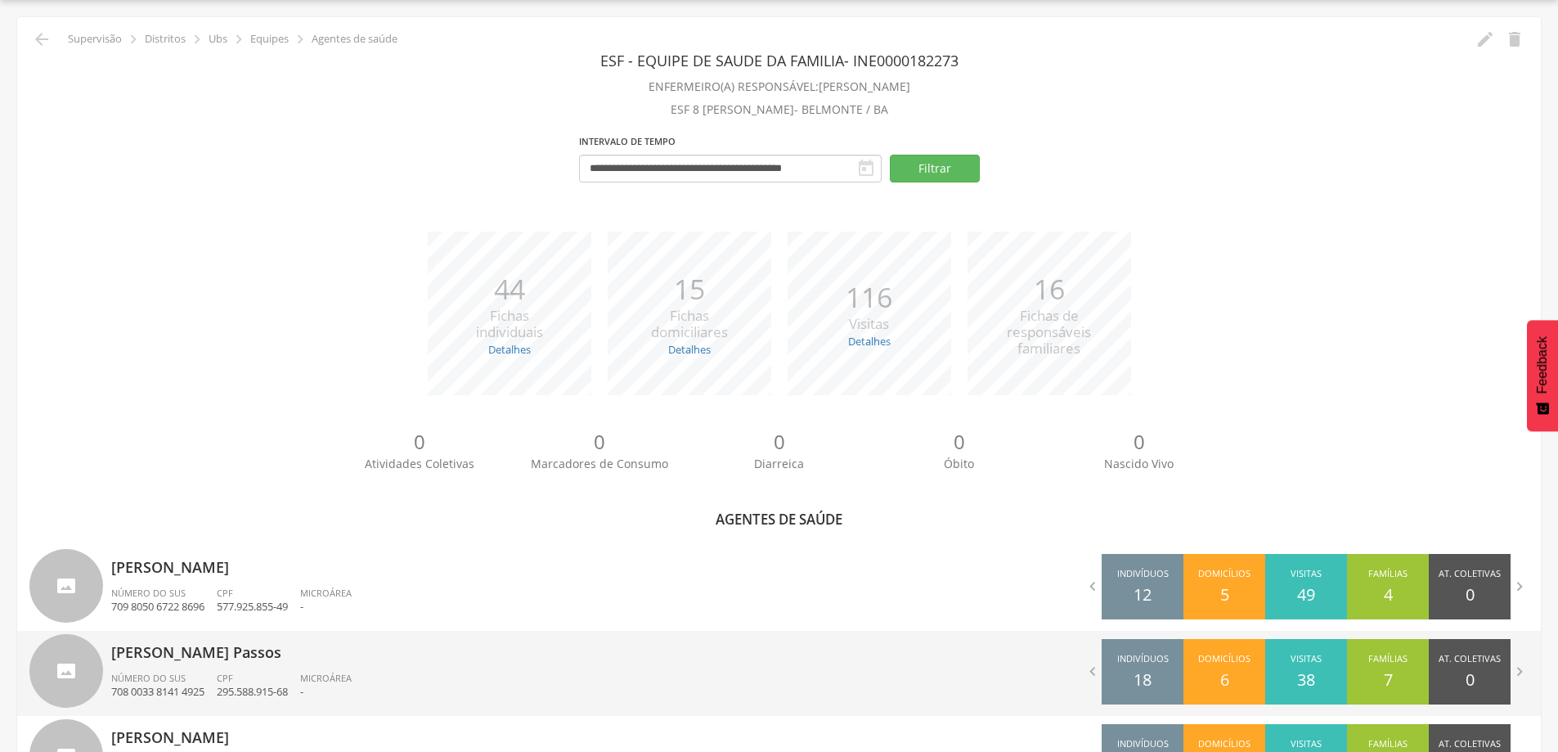
scroll to position [213, 0]
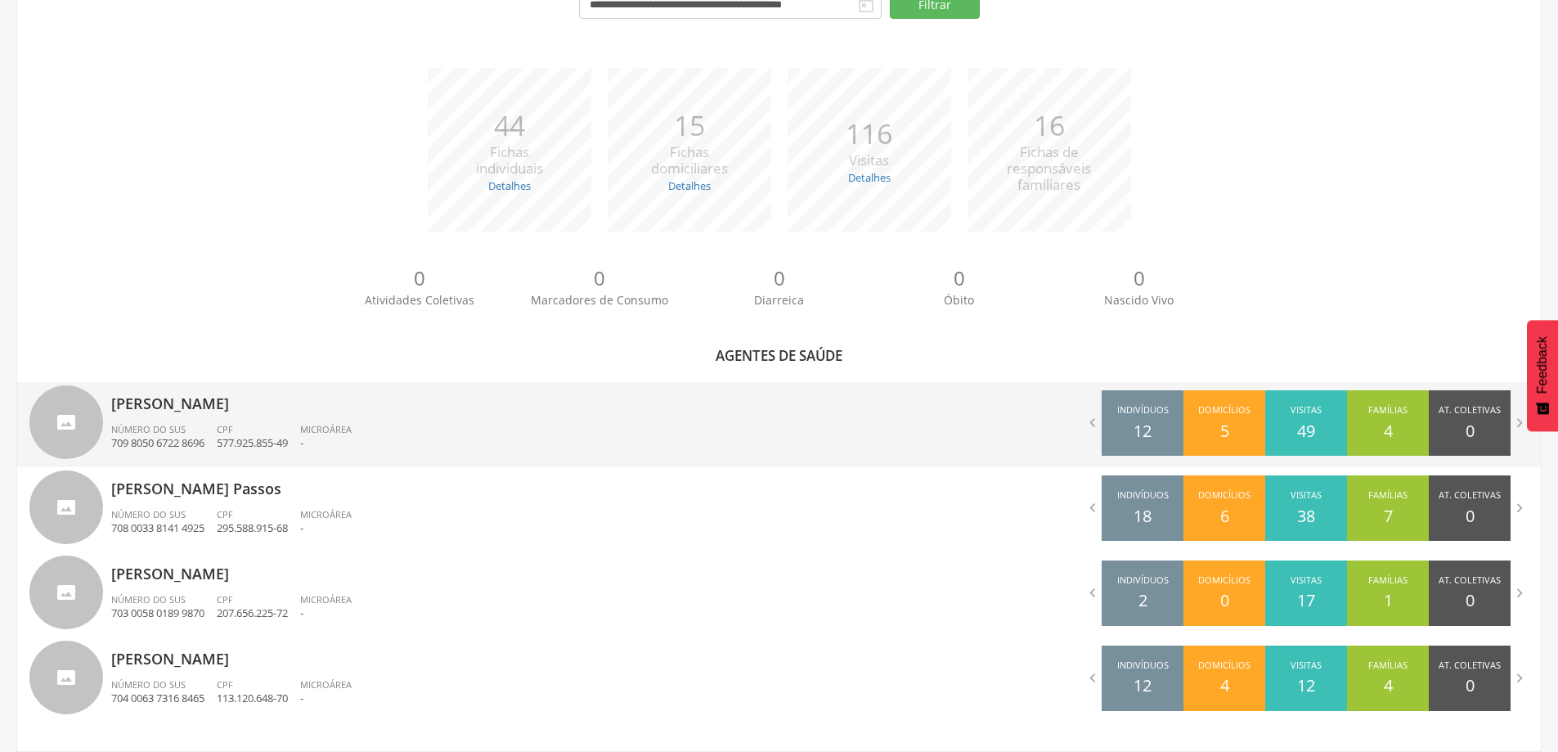
click at [169, 440] on p "709 8050 6722 8696" at bounding box center [157, 443] width 93 height 16
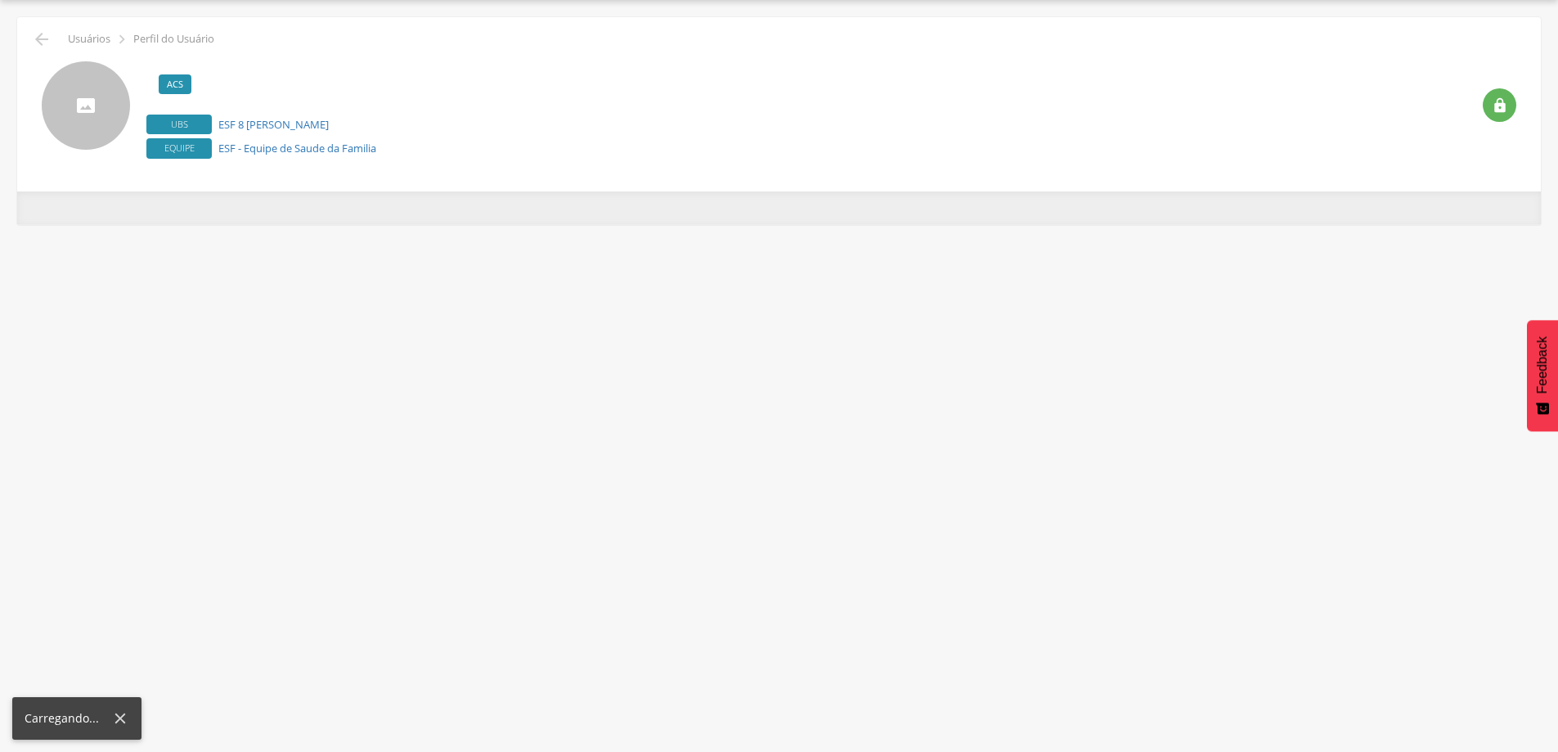
scroll to position [49, 0]
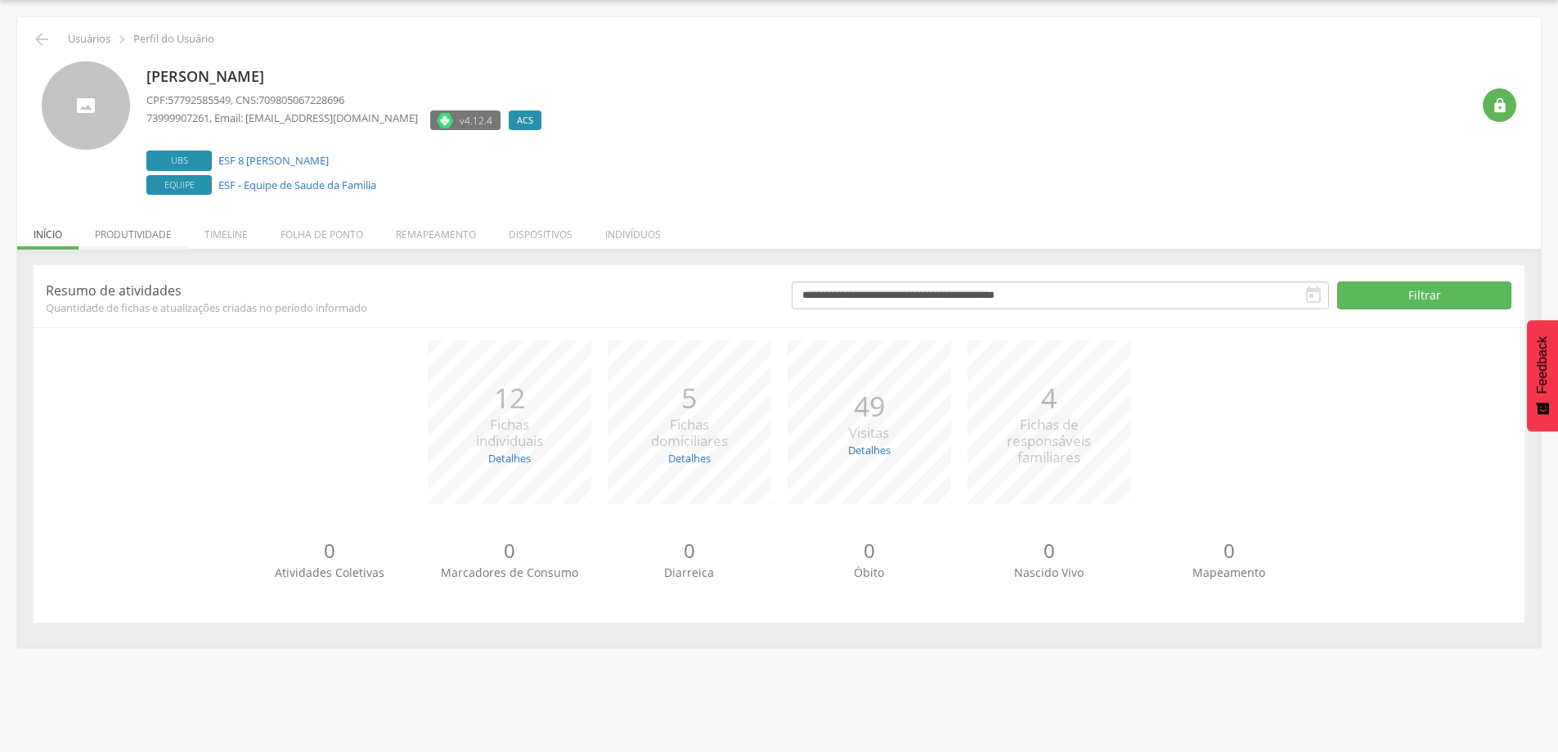
click at [112, 233] on li "Produtividade" at bounding box center [134, 230] width 110 height 38
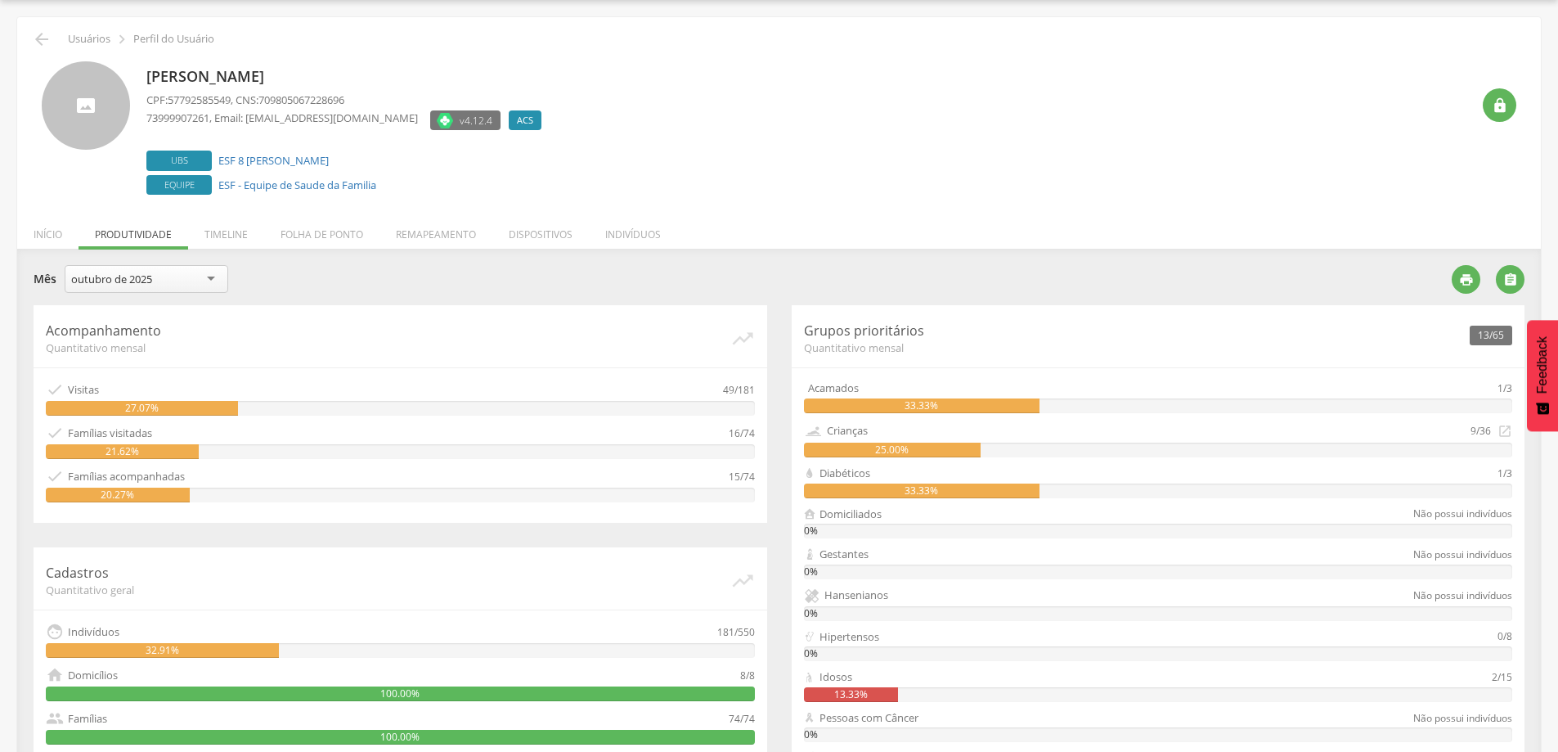
scroll to position [213, 0]
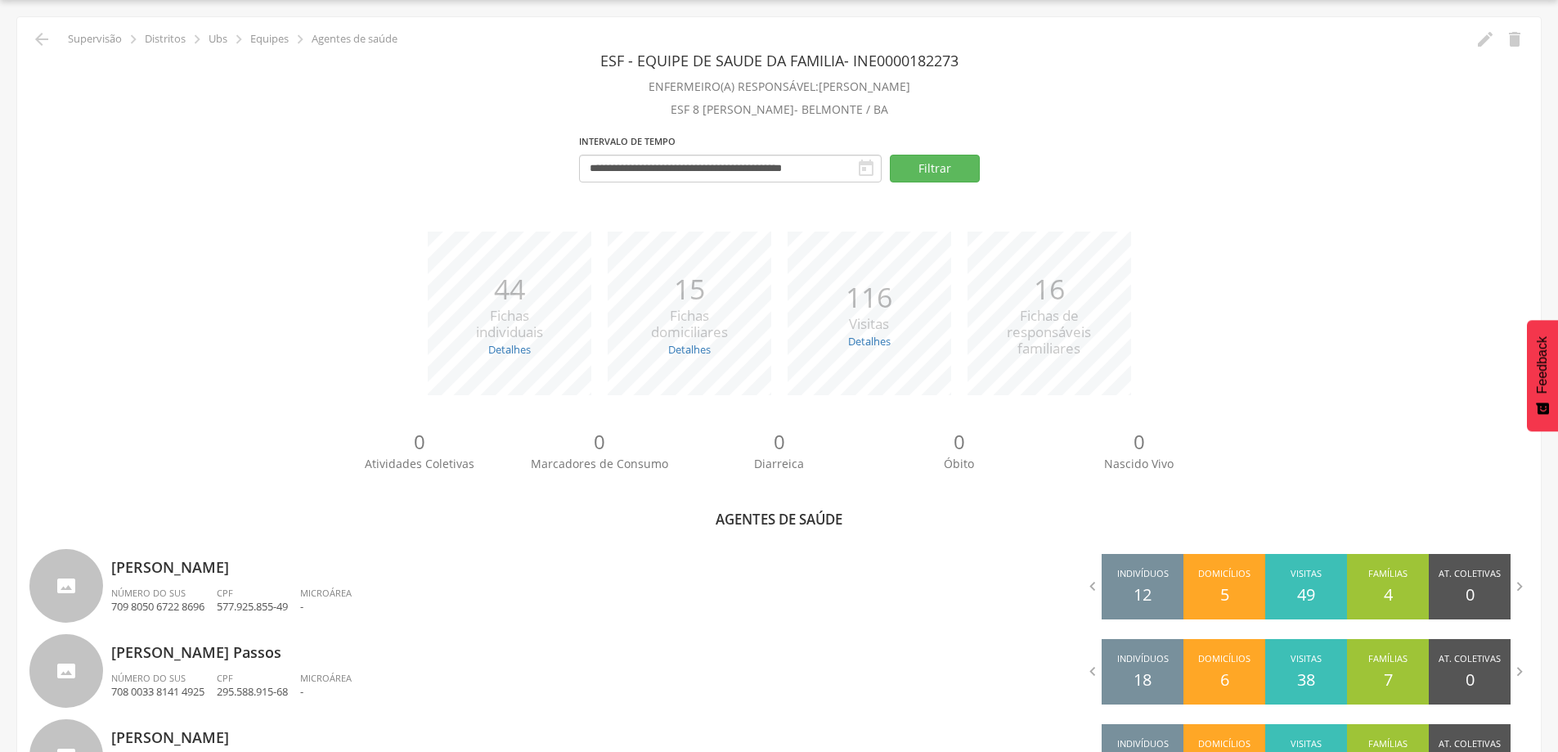
scroll to position [213, 0]
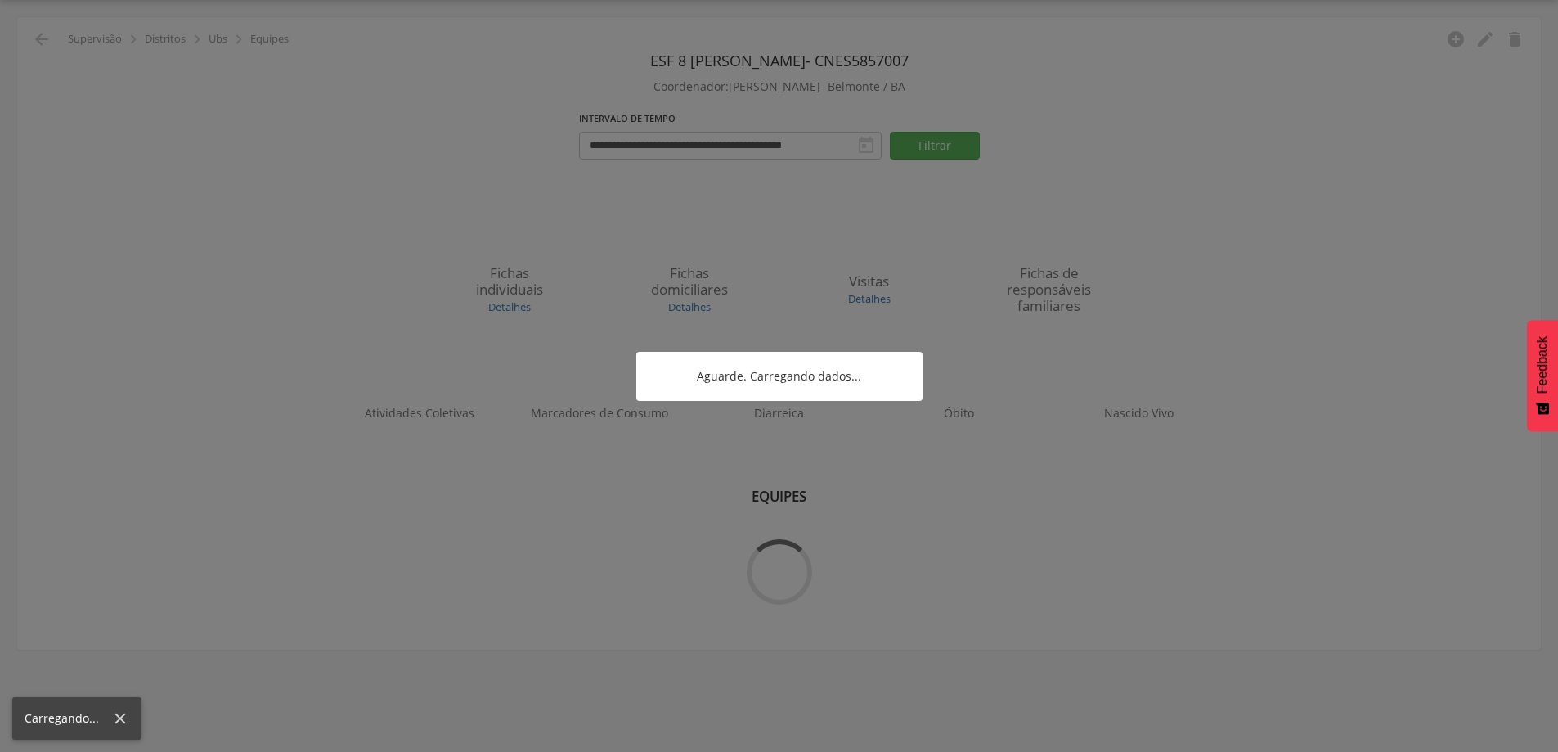
scroll to position [49, 0]
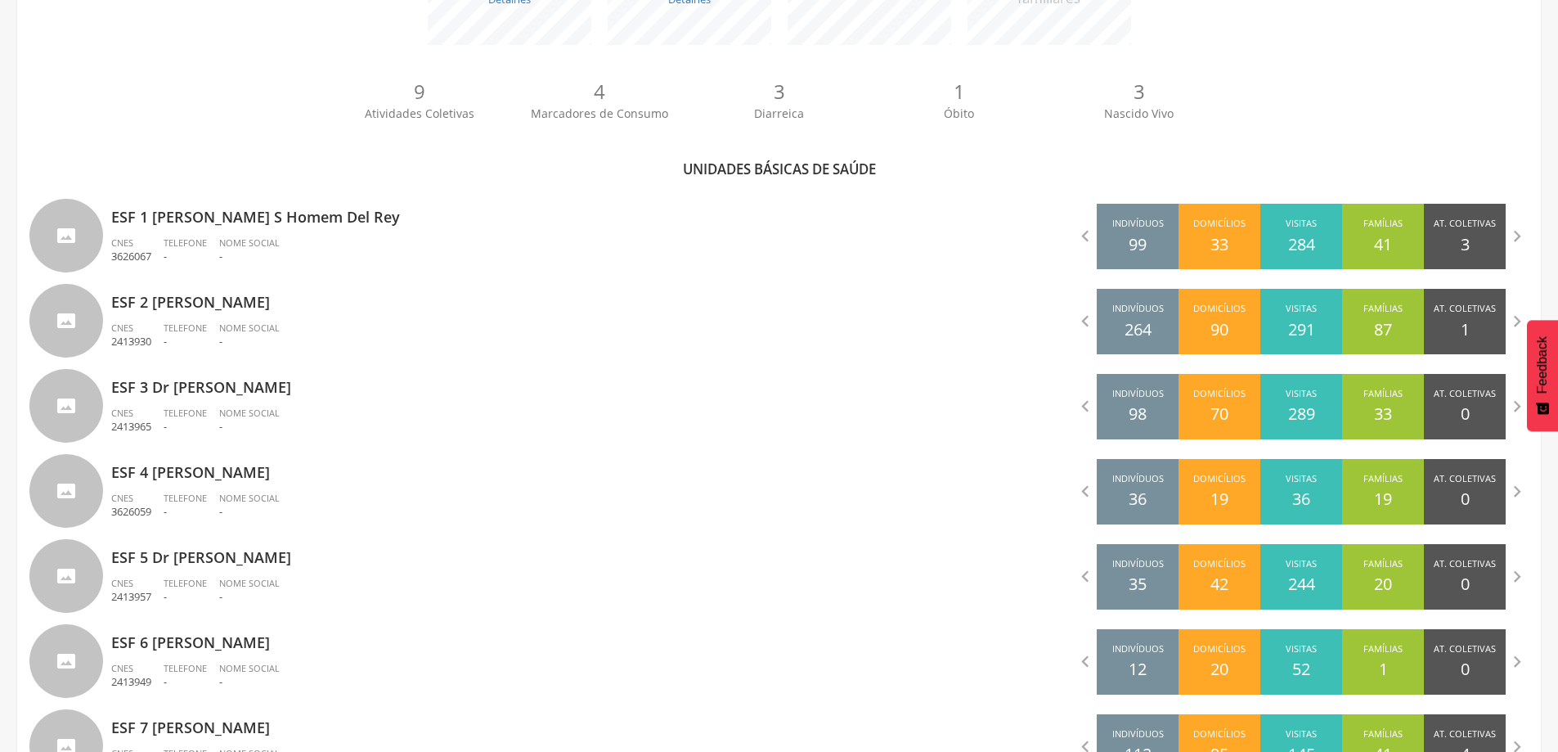
scroll to position [615, 0]
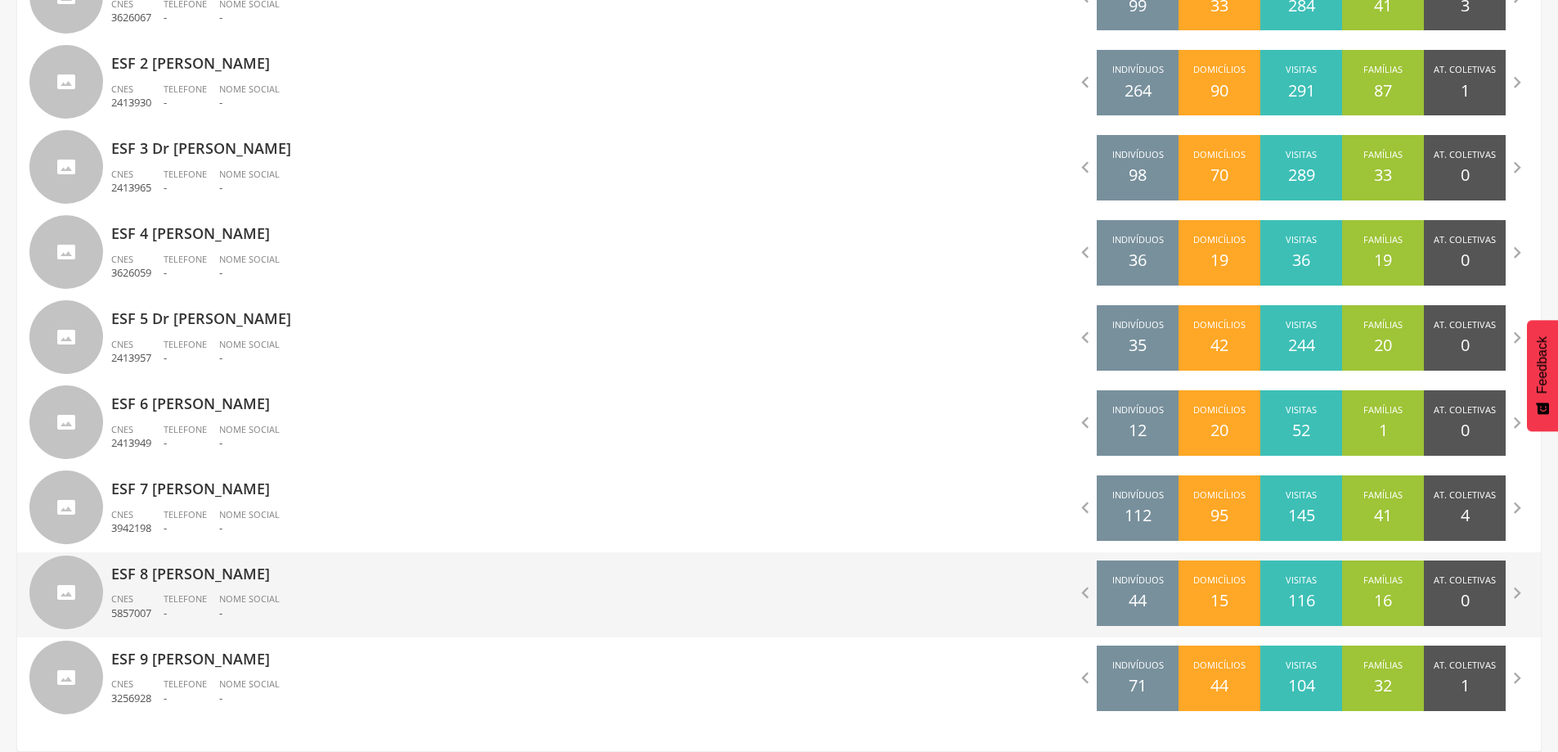
click at [159, 580] on p "ESF 8 [PERSON_NAME]" at bounding box center [439, 568] width 656 height 33
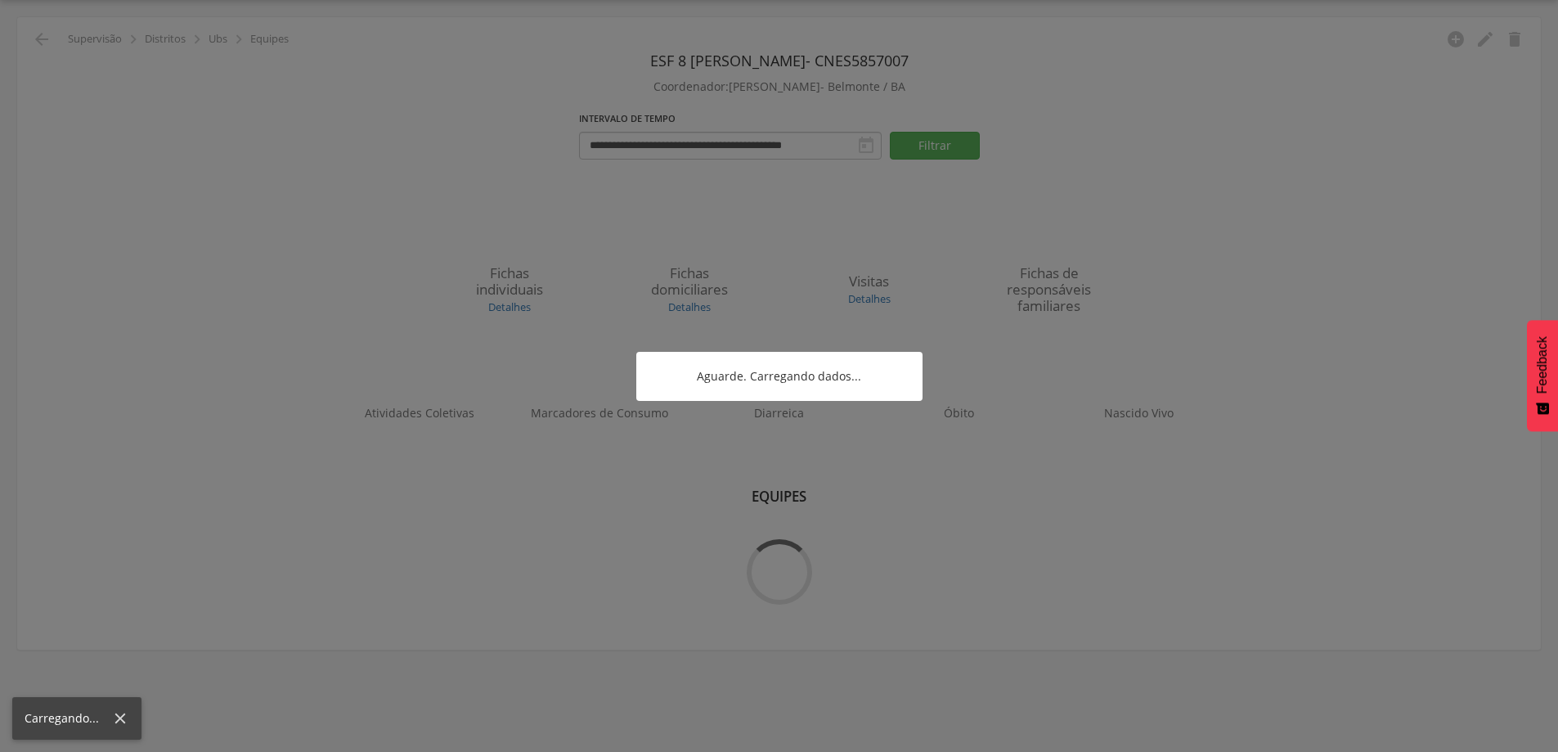
scroll to position [49, 0]
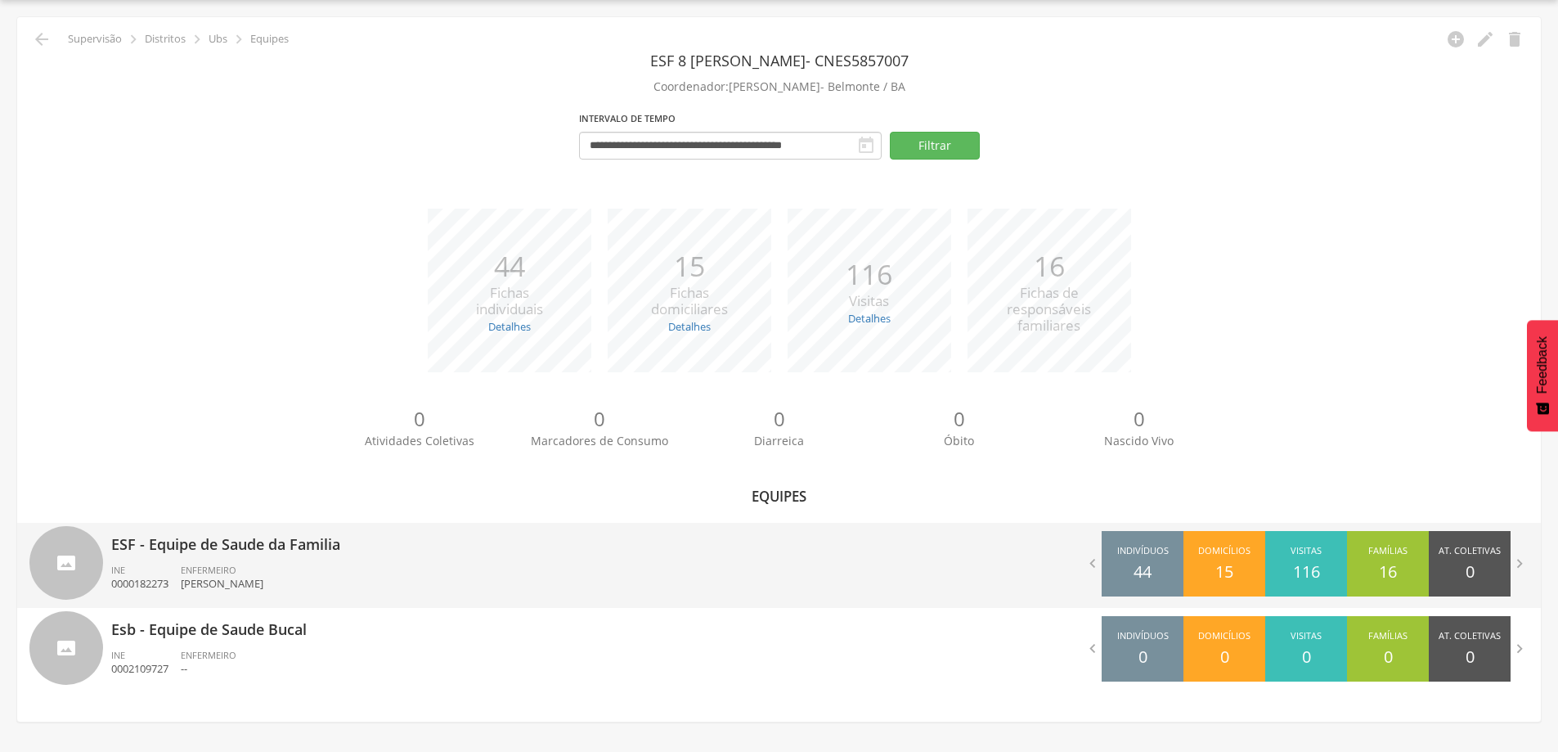
click at [181, 570] on div "INE 0000182273" at bounding box center [146, 578] width 70 height 28
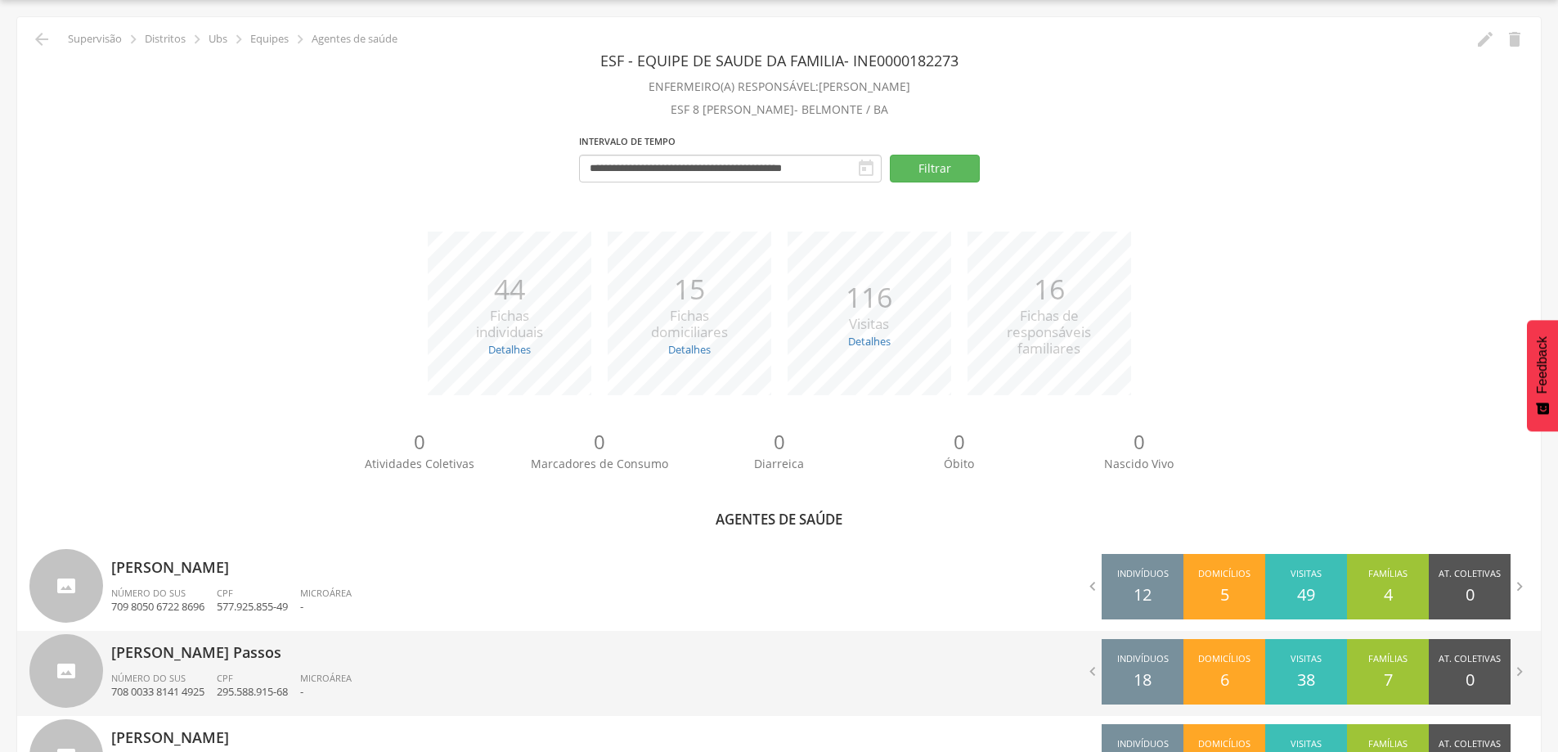
scroll to position [213, 0]
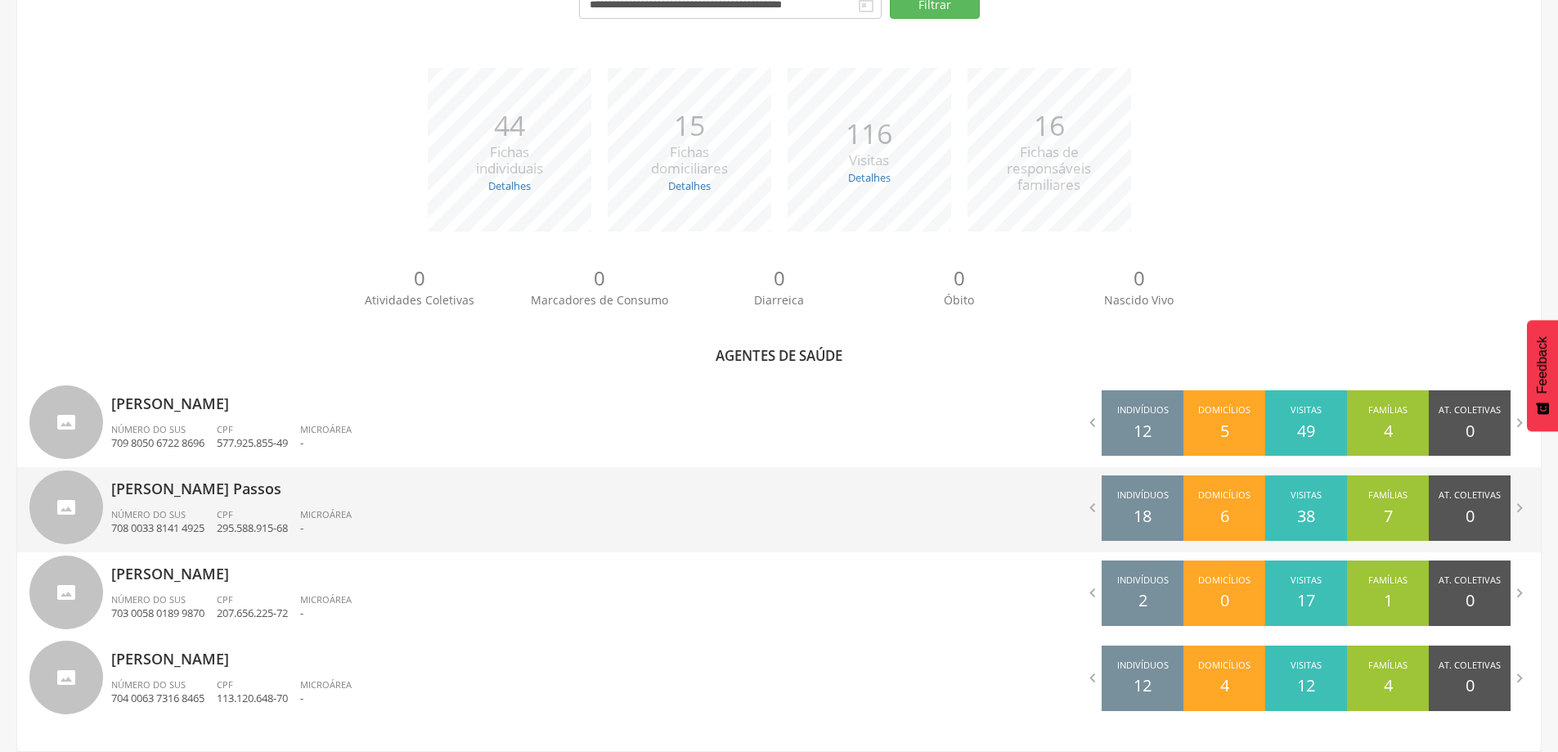
click at [177, 527] on p "708 0033 8141 4925" at bounding box center [157, 528] width 93 height 16
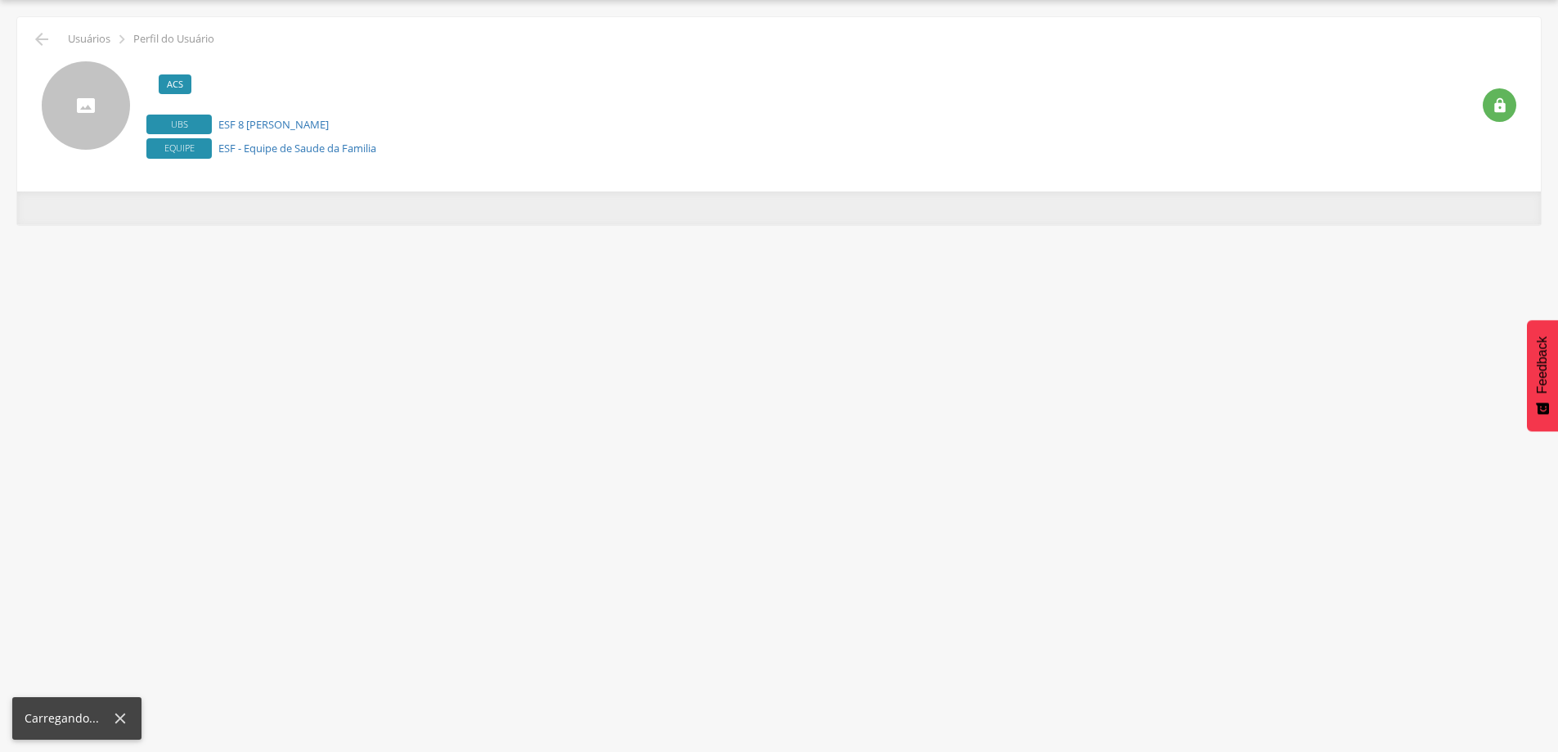
scroll to position [49, 0]
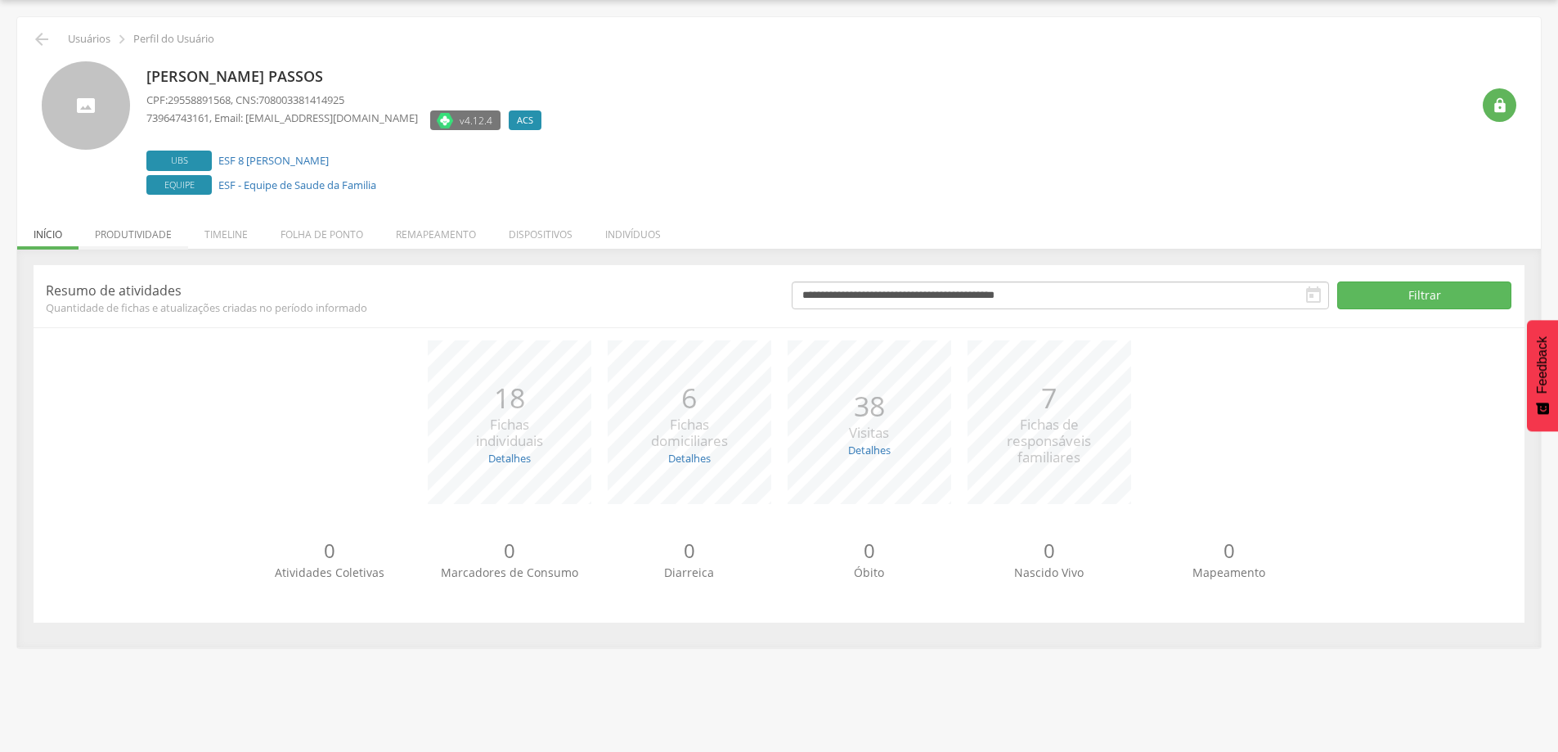
click at [143, 237] on li "Produtividade" at bounding box center [134, 230] width 110 height 38
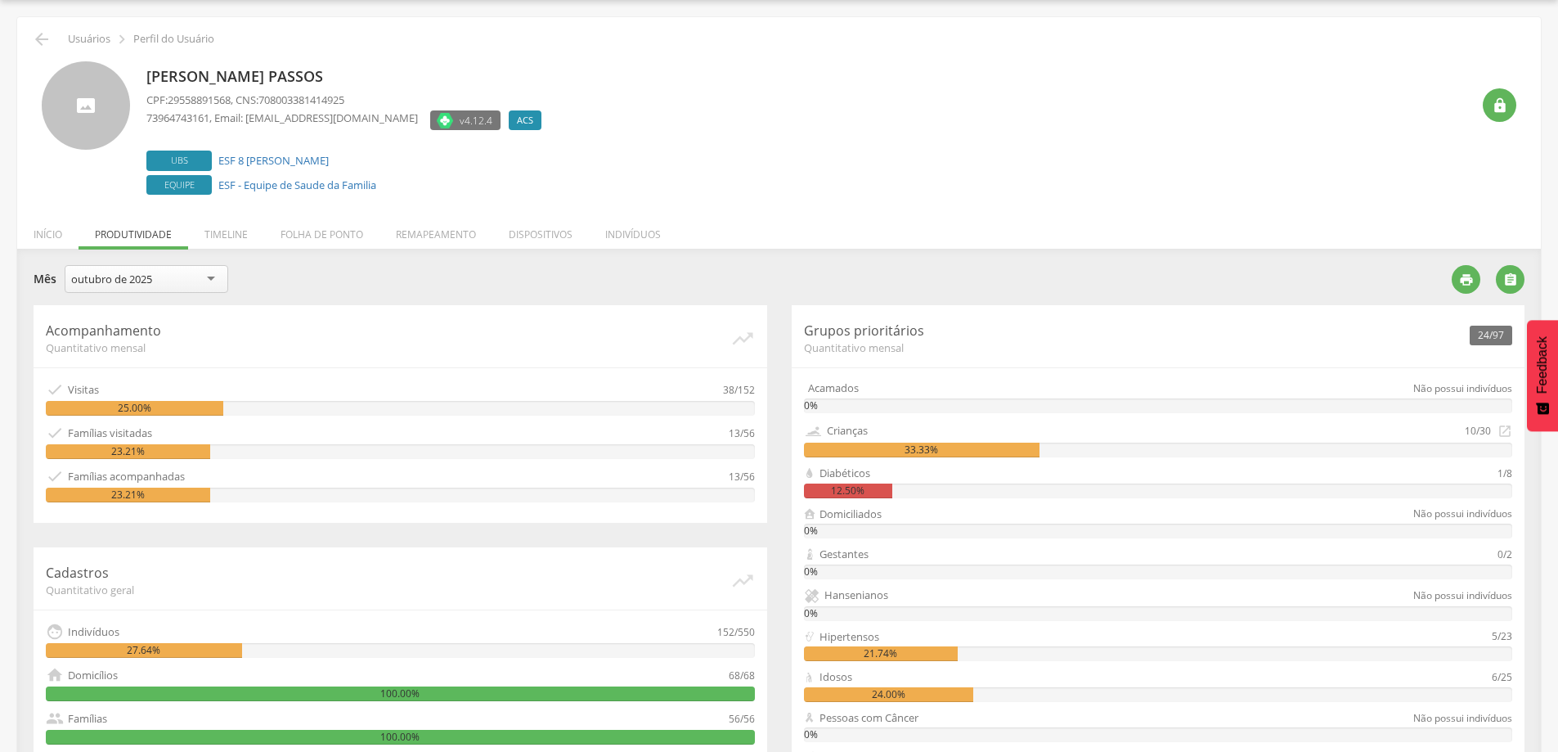
scroll to position [316, 0]
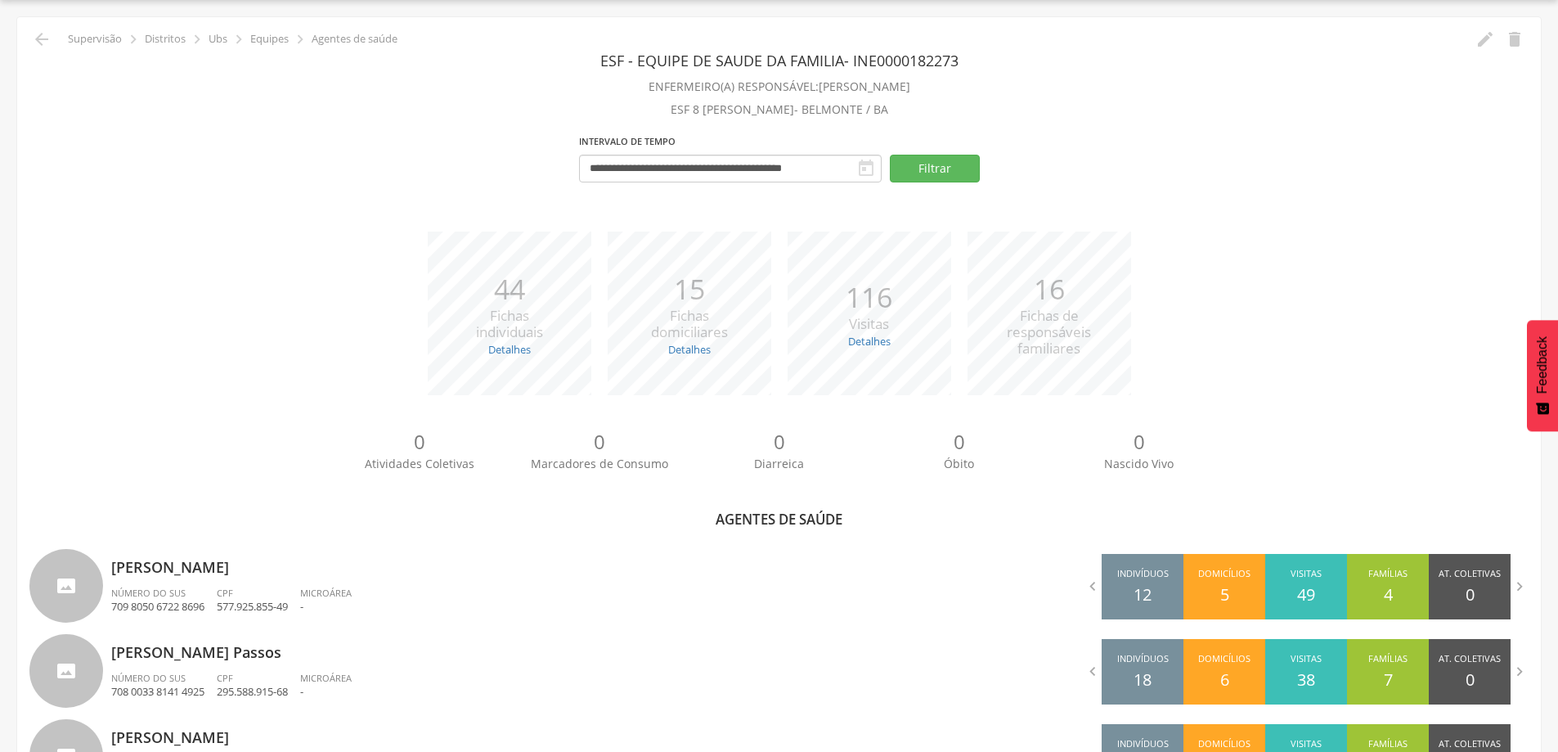
scroll to position [213, 0]
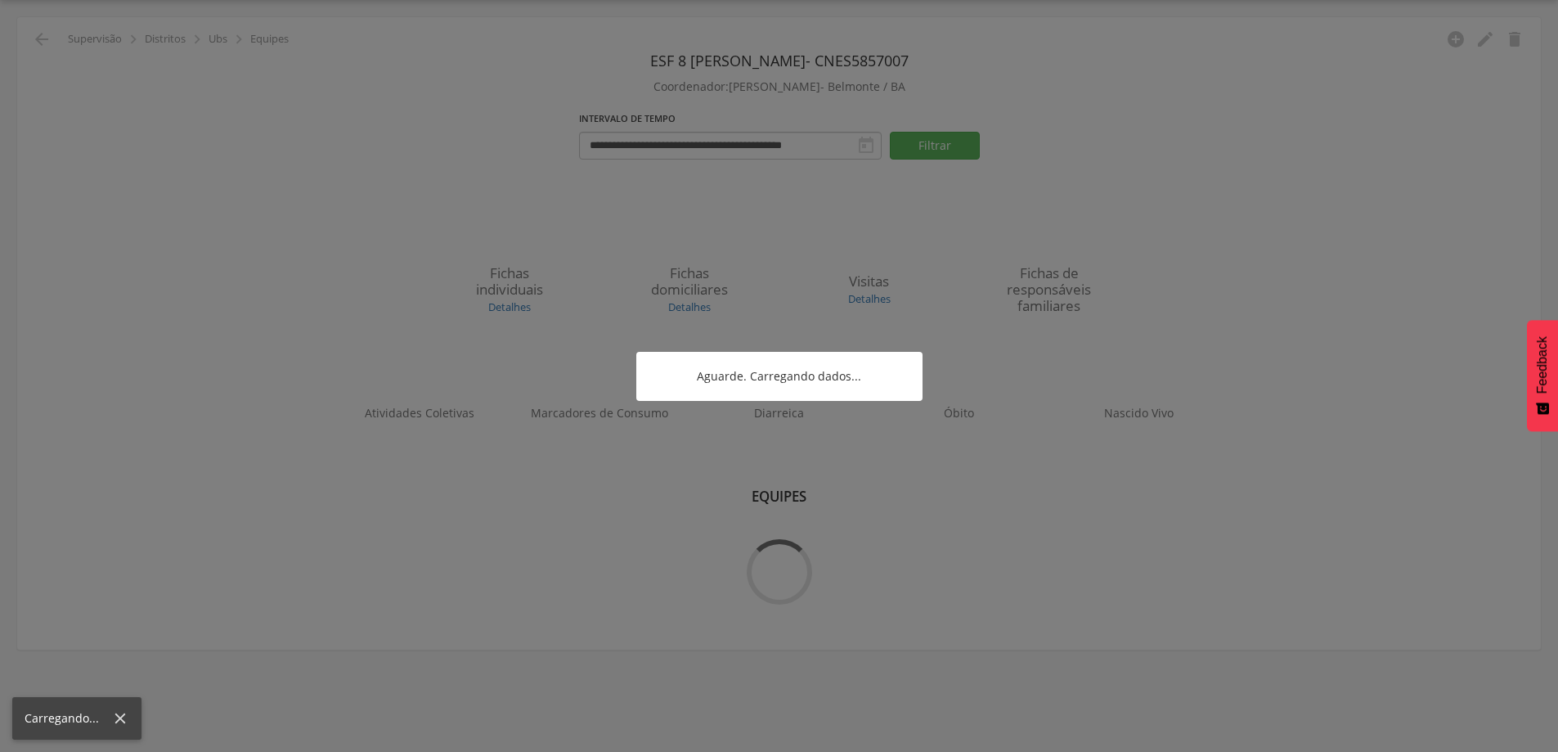
scroll to position [49, 0]
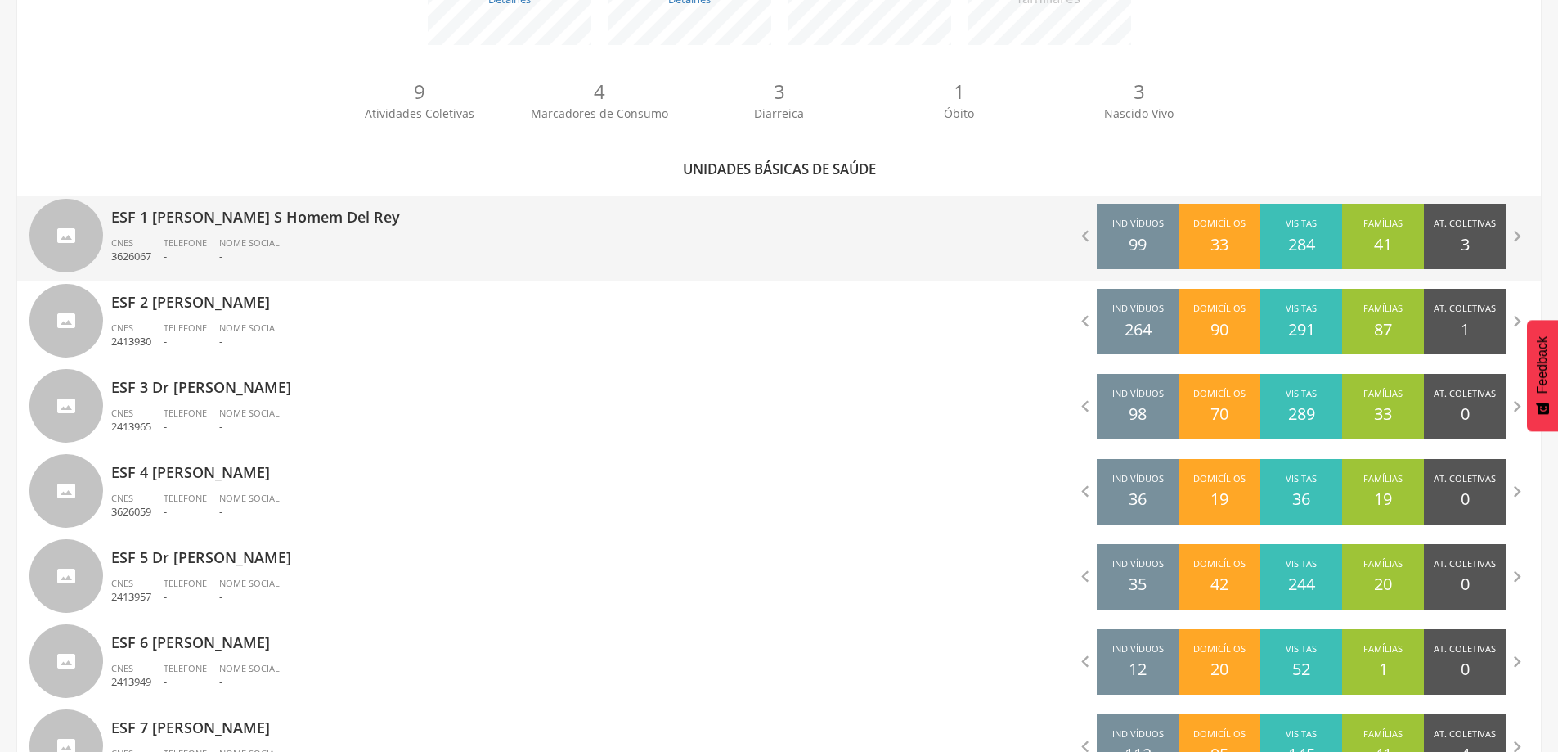
click at [177, 276] on div "ESF 1 [PERSON_NAME] S Homem Del Rey CNES 3626067 Telefone - Nome Social -" at bounding box center [439, 237] width 656 height 85
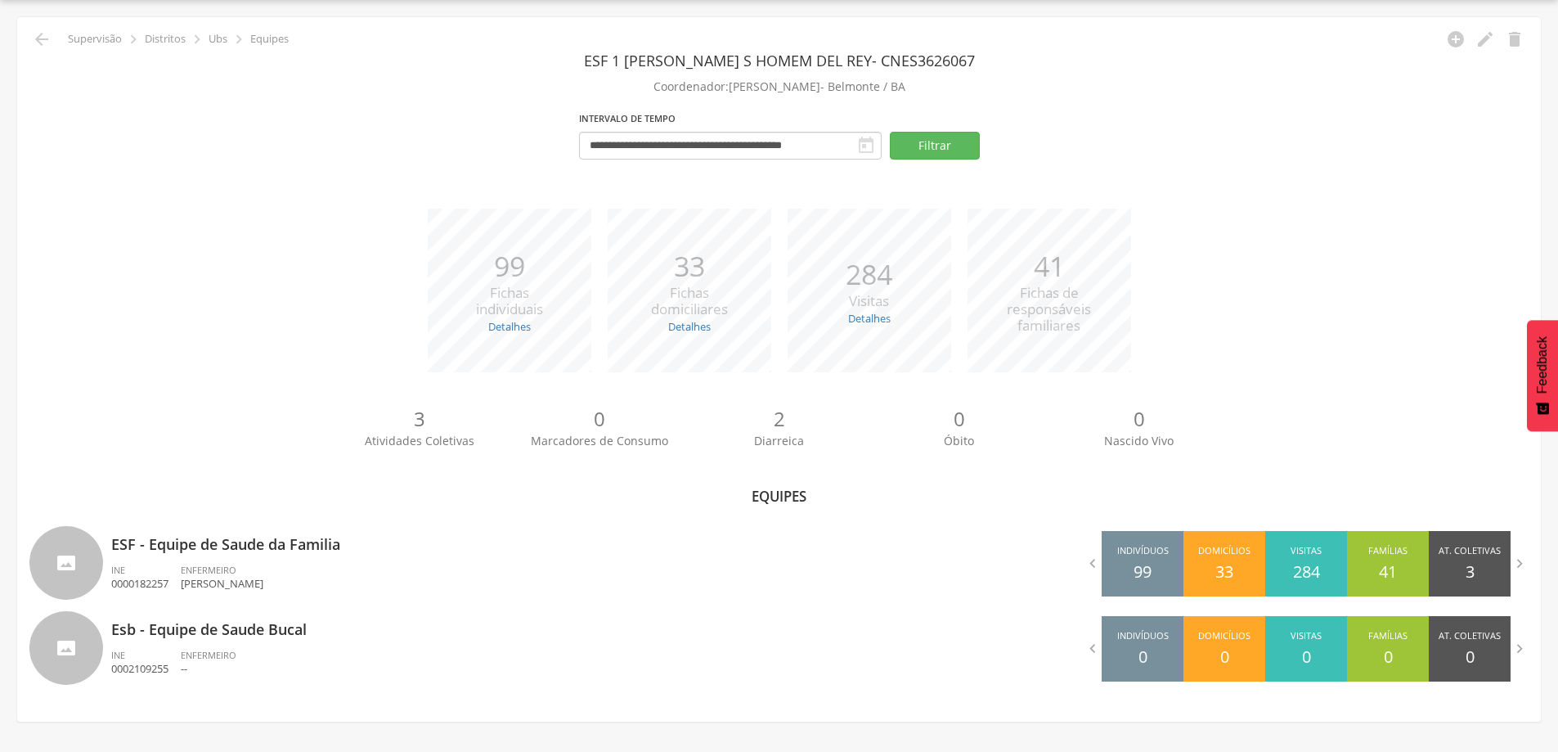
scroll to position [376, 0]
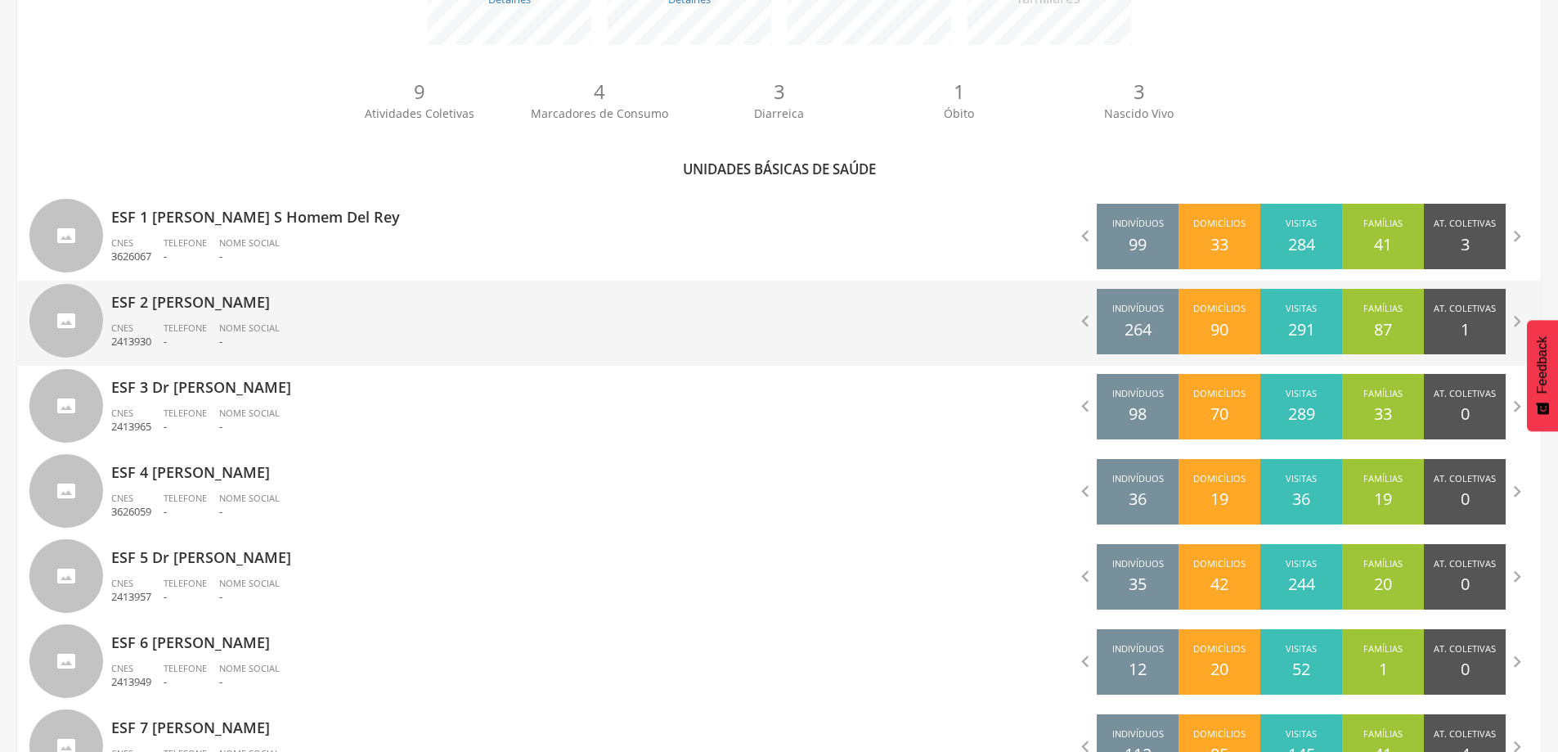
click at [261, 320] on div "ESF 2 [PERSON_NAME] CNES 2413930 Telefone - Nome Social -" at bounding box center [439, 323] width 656 height 85
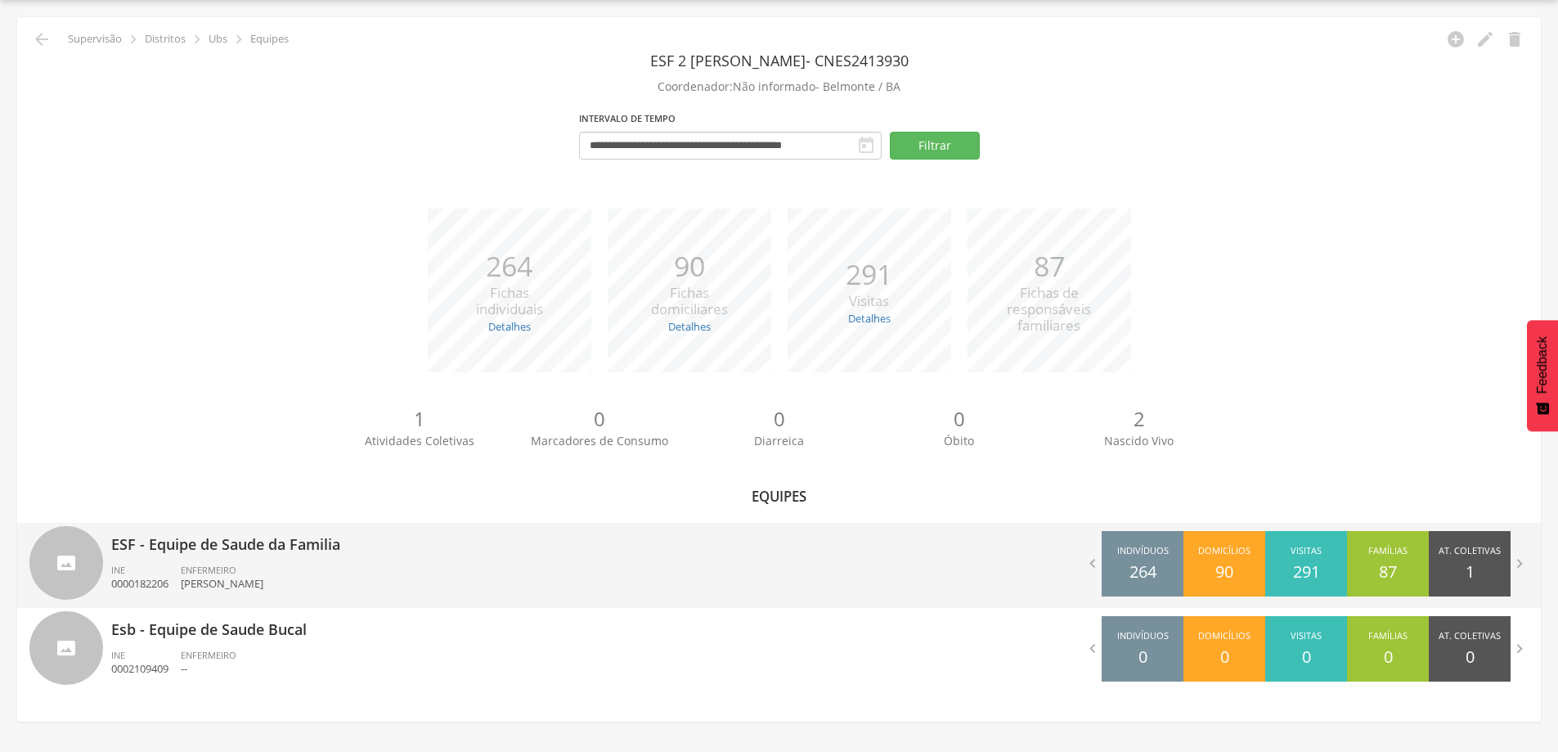
click at [239, 553] on p "ESF - Equipe de Saude da Familia" at bounding box center [439, 539] width 656 height 33
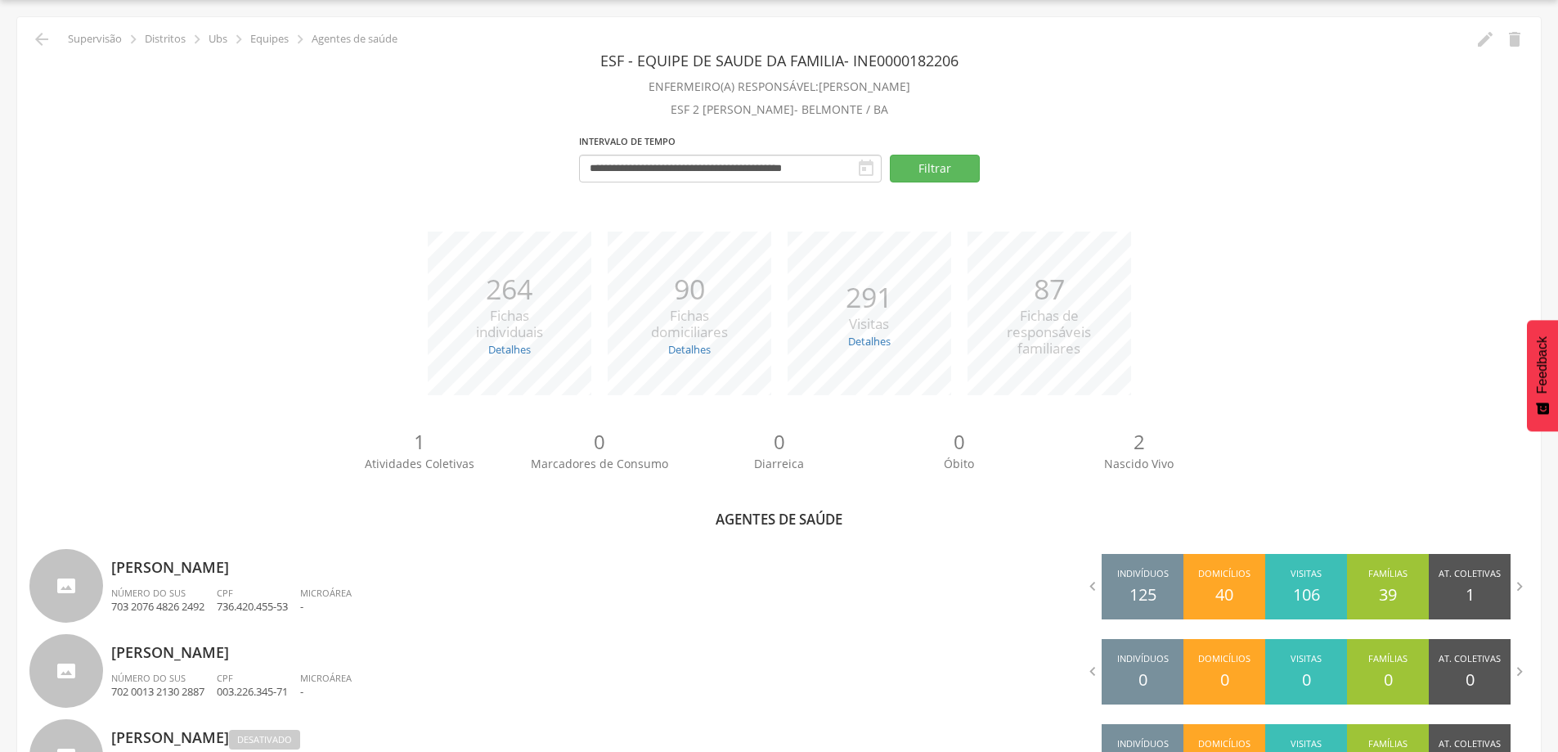
scroll to position [303, 0]
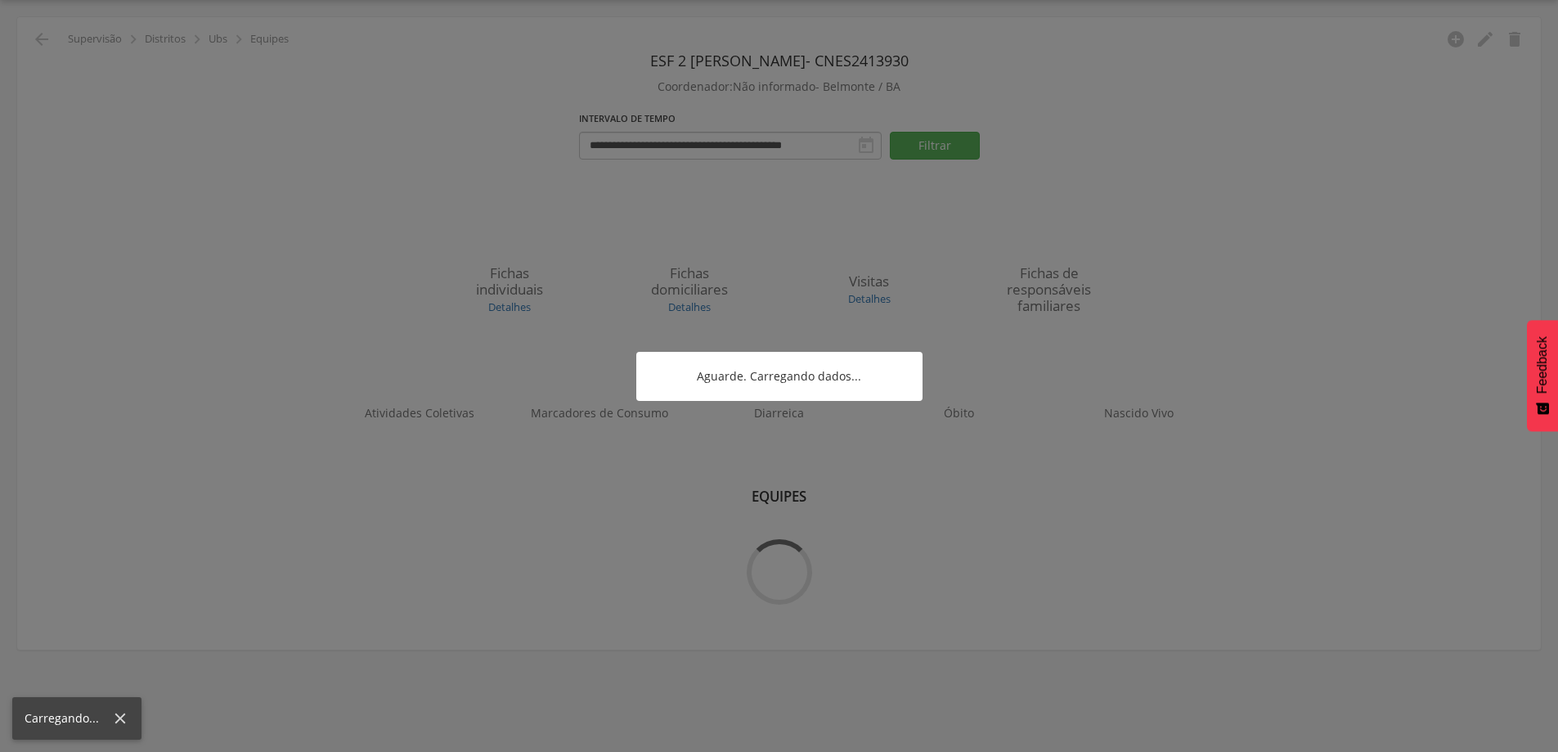
scroll to position [49, 0]
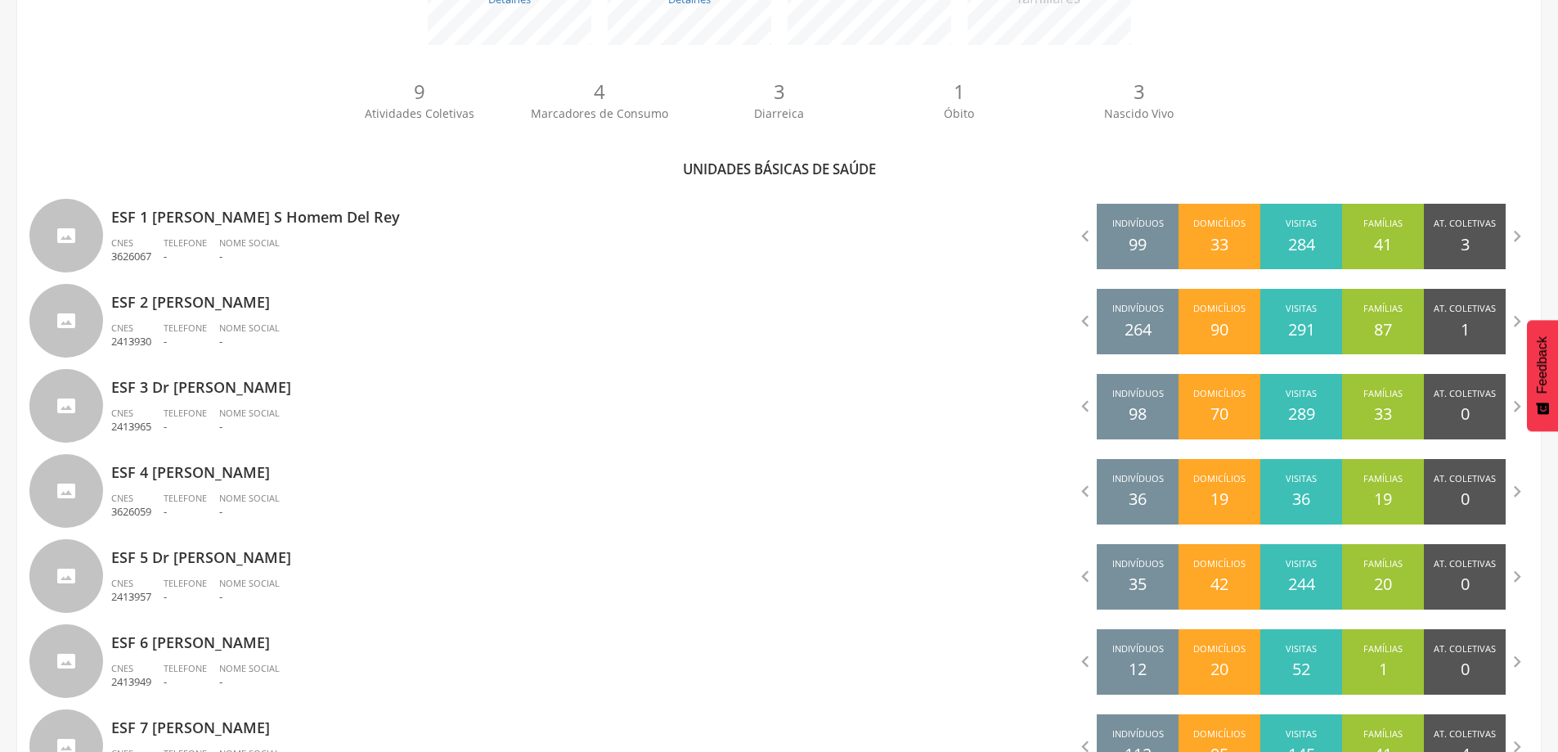
scroll to position [615, 0]
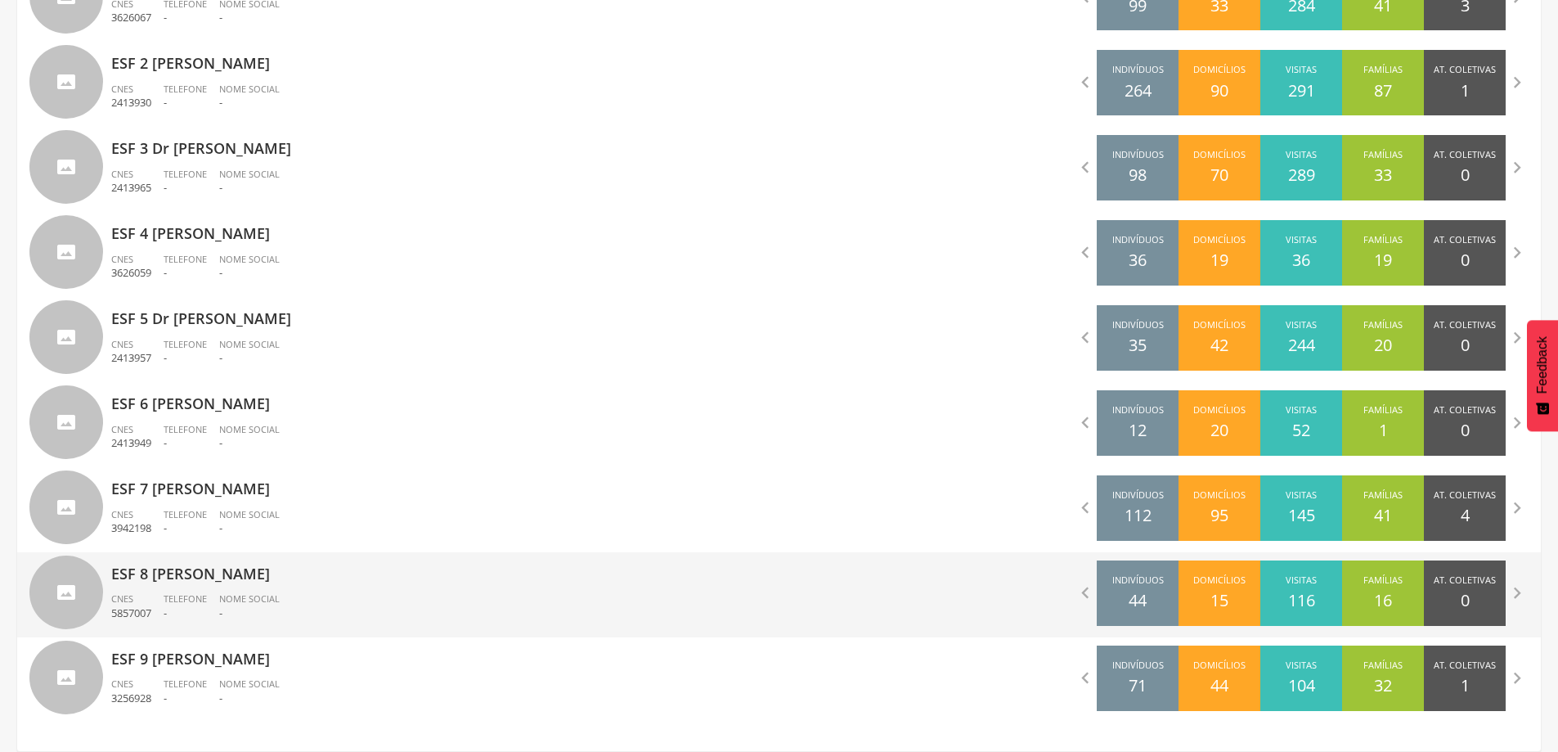
click at [234, 590] on div "ESF 8 [PERSON_NAME] CNES 5857007 Telefone - Nome Social -" at bounding box center [439, 594] width 656 height 85
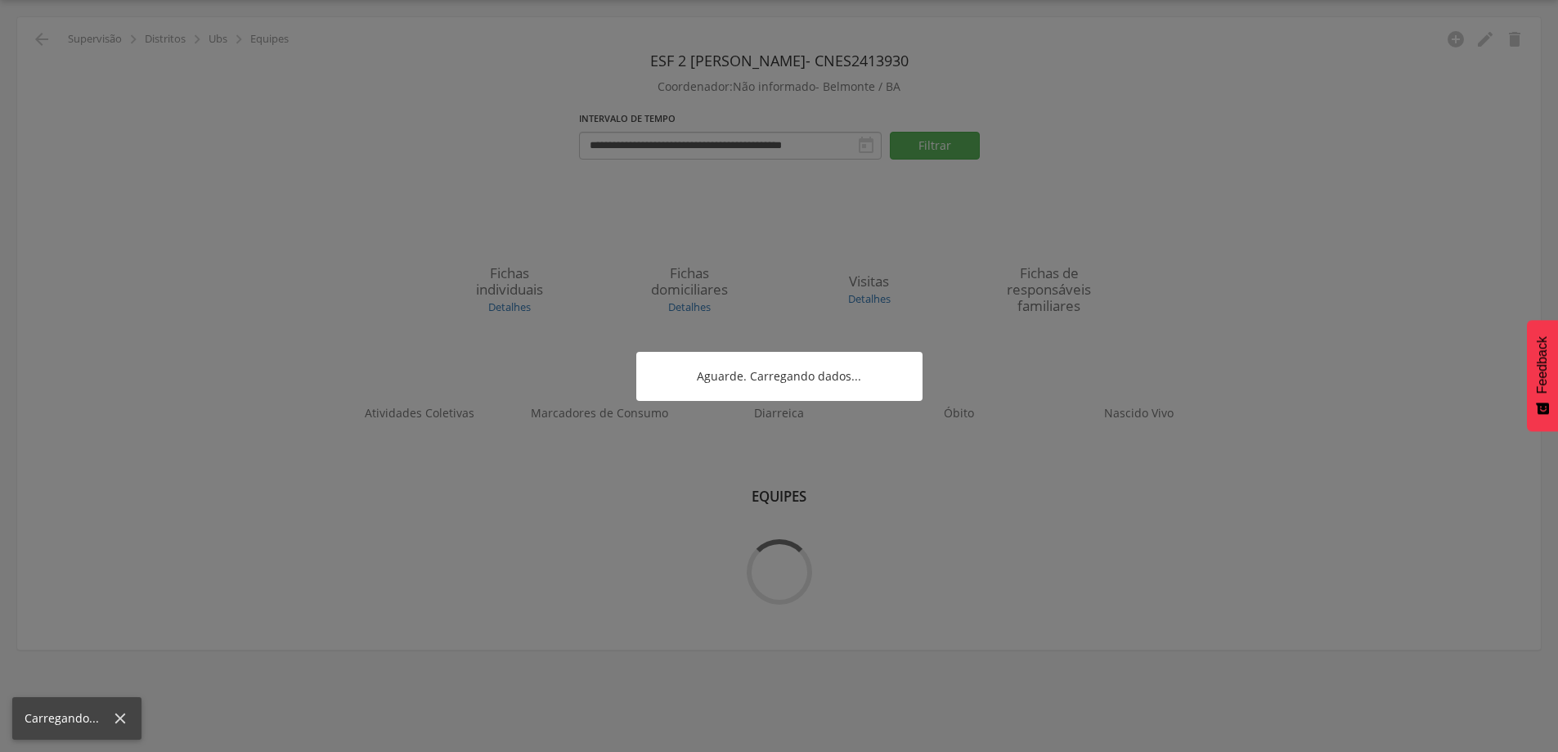
scroll to position [49, 0]
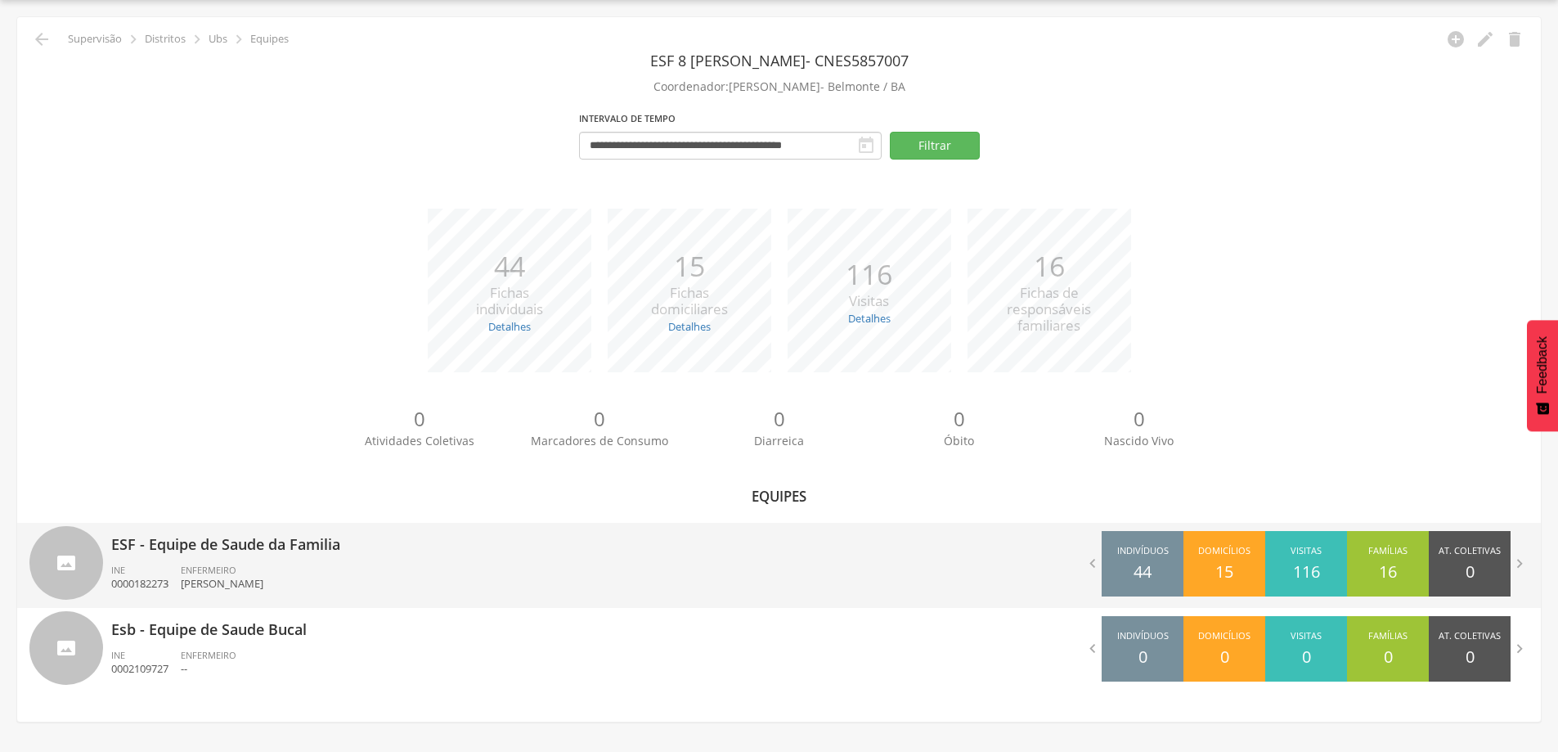
click at [242, 574] on div "ENFERMEIRO [PERSON_NAME]" at bounding box center [228, 578] width 95 height 28
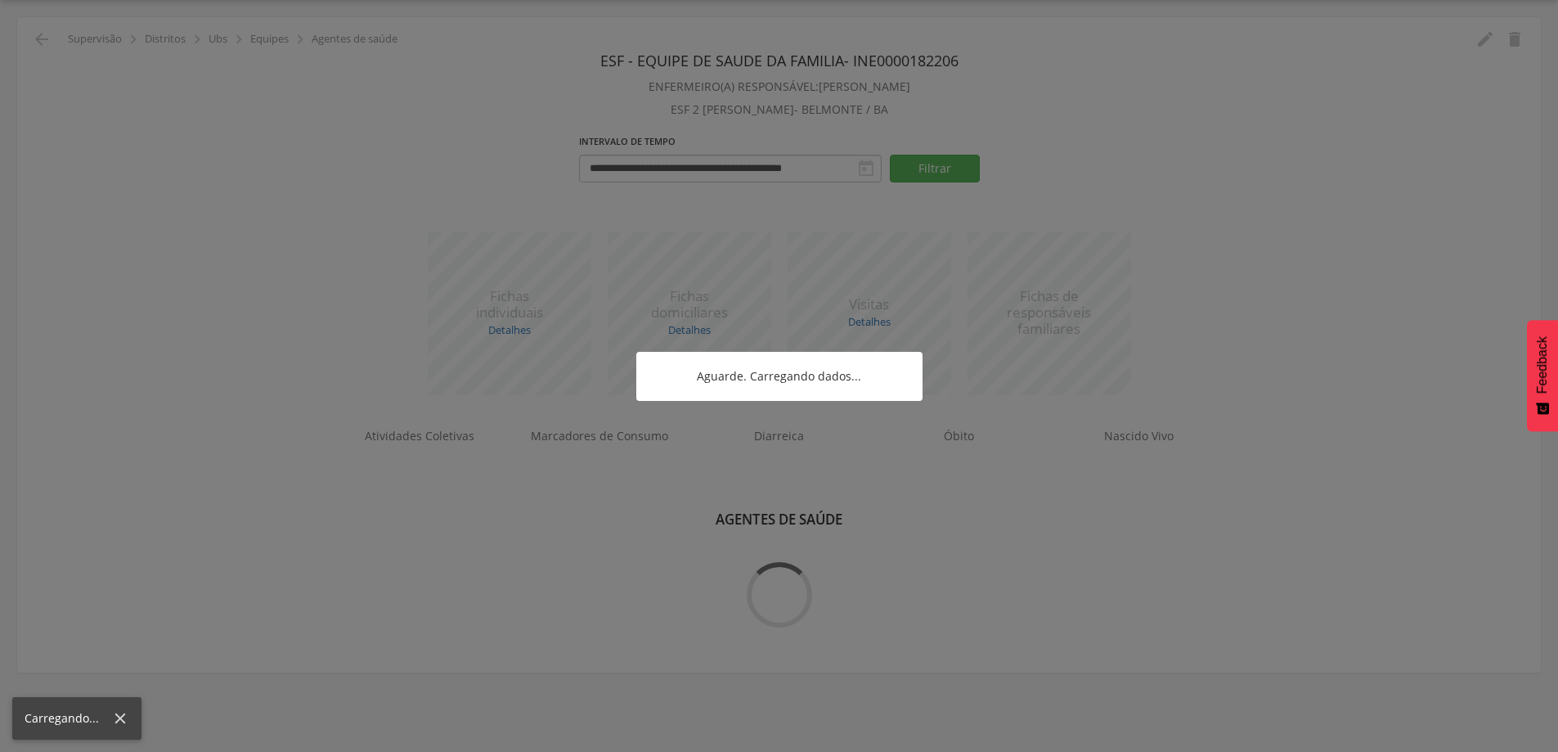
scroll to position [213, 0]
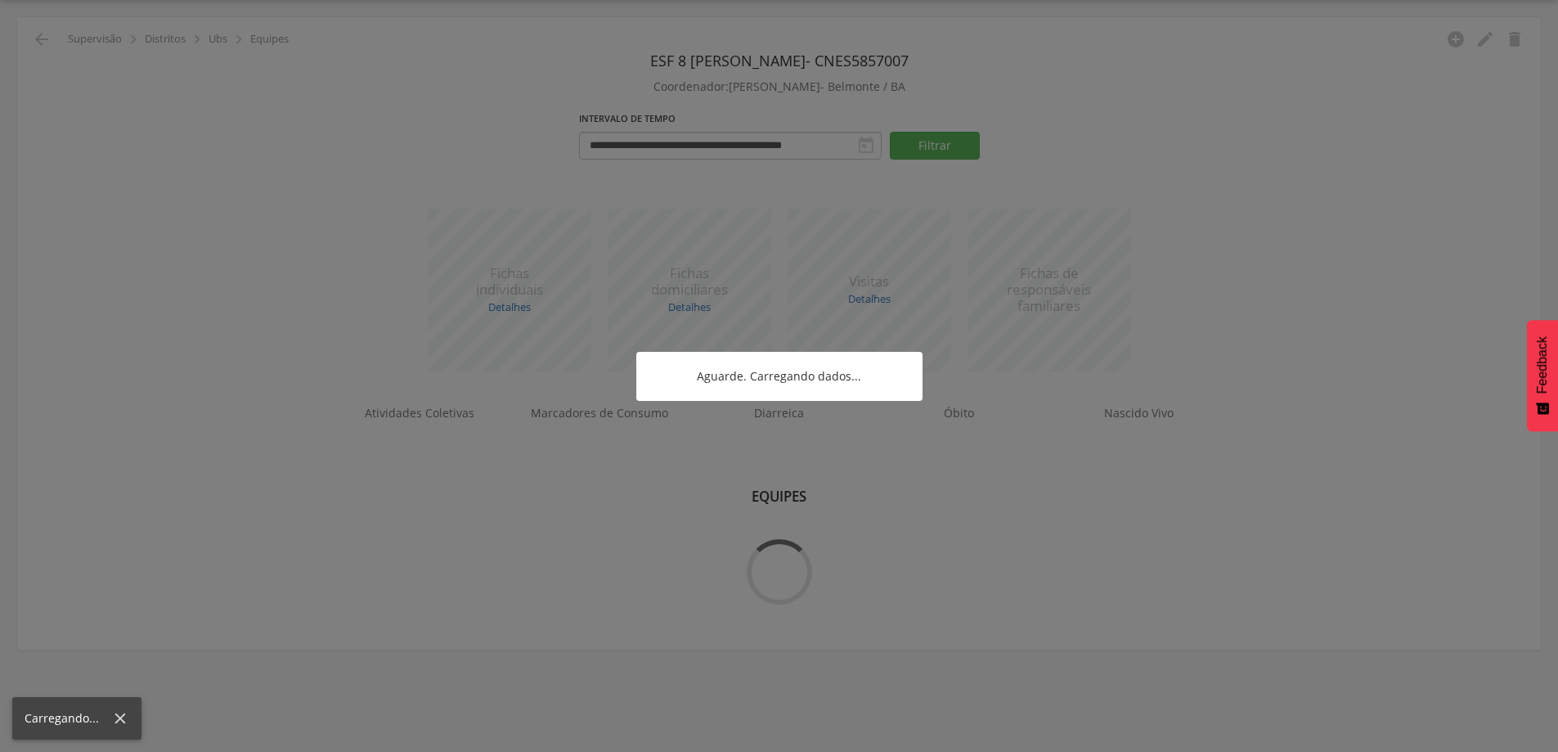
scroll to position [49, 0]
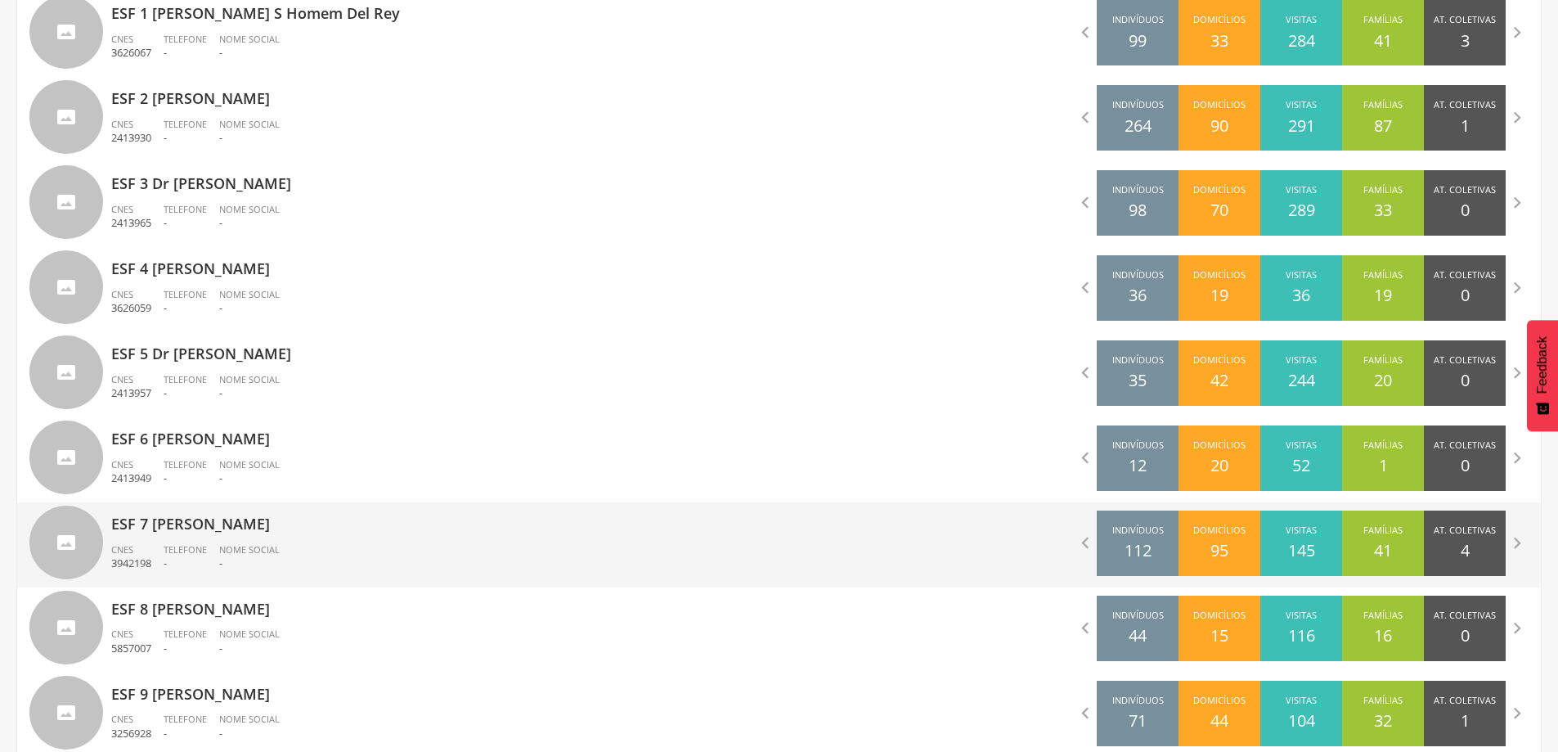
scroll to position [615, 0]
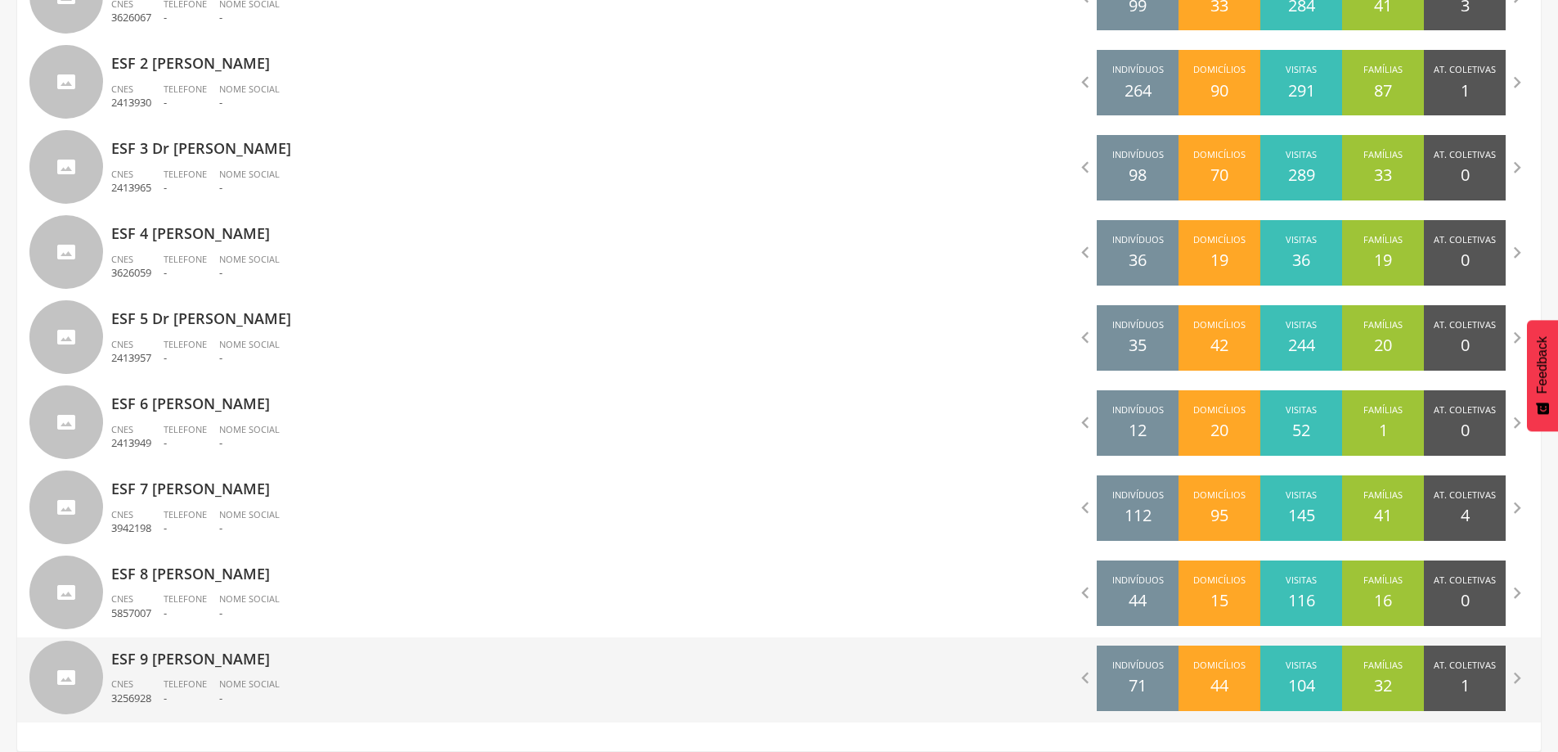
click at [245, 692] on p "-" at bounding box center [249, 698] width 61 height 16
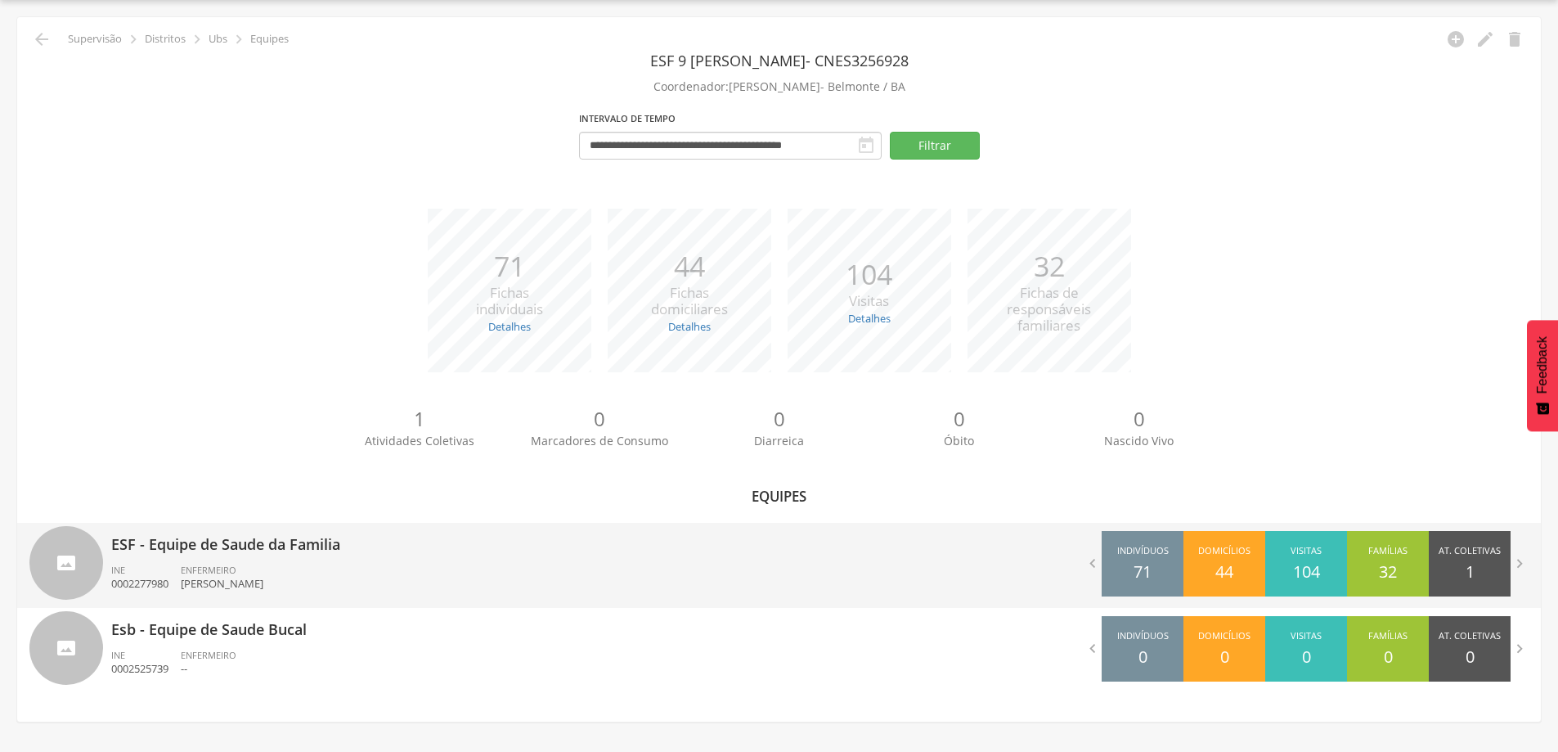
click at [242, 528] on p "ESF - Equipe de Saude da Familia" at bounding box center [439, 539] width 656 height 33
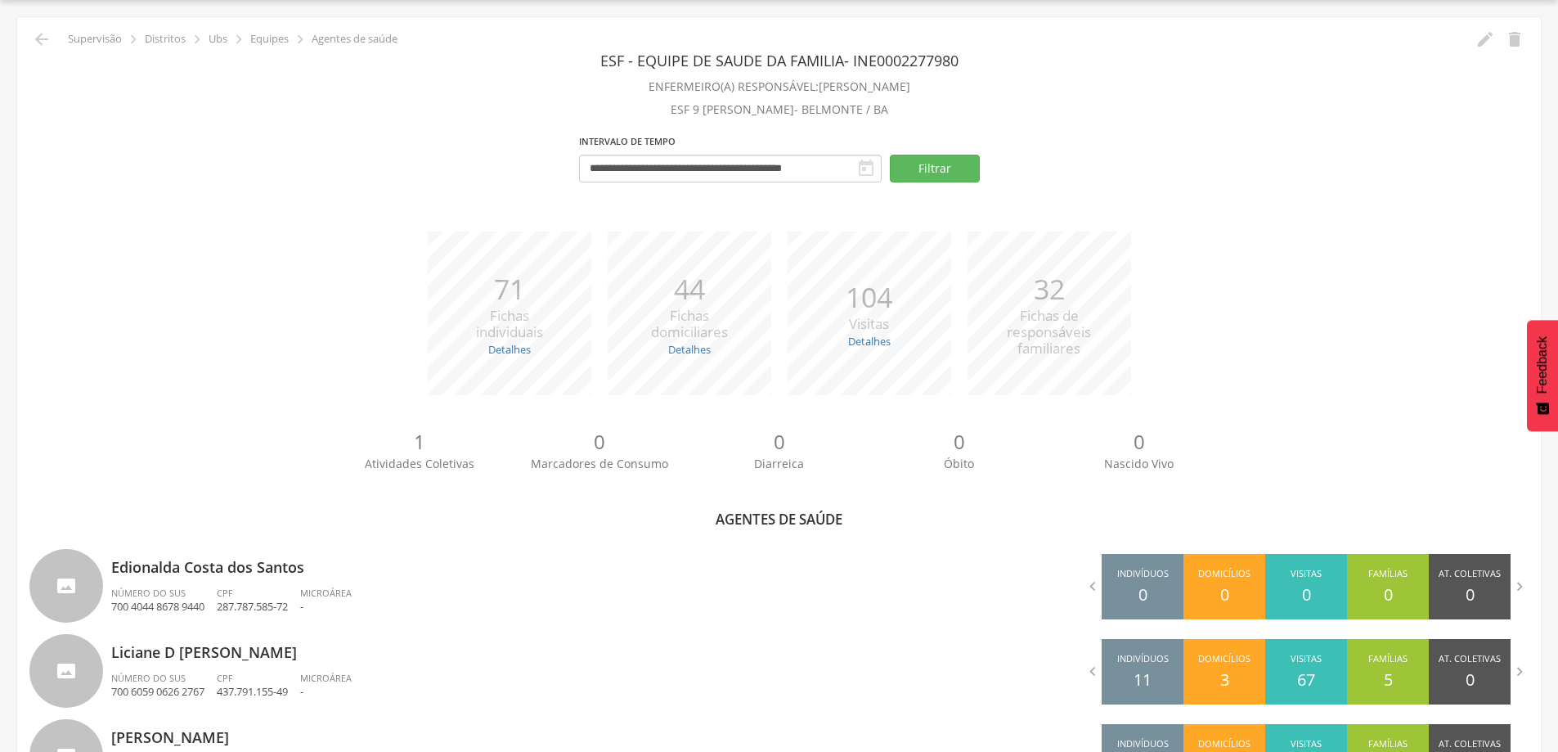
scroll to position [213, 0]
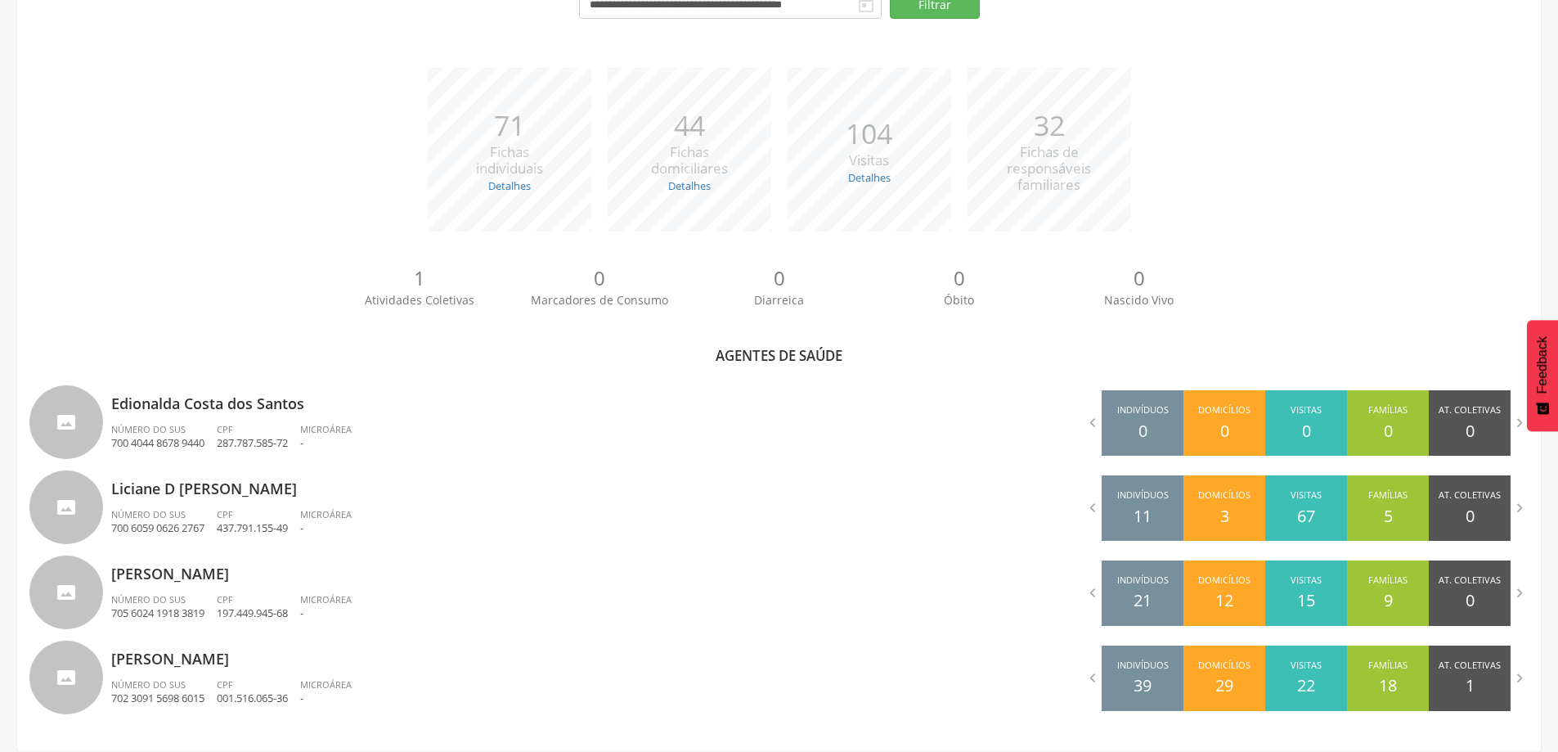
scroll to position [49, 0]
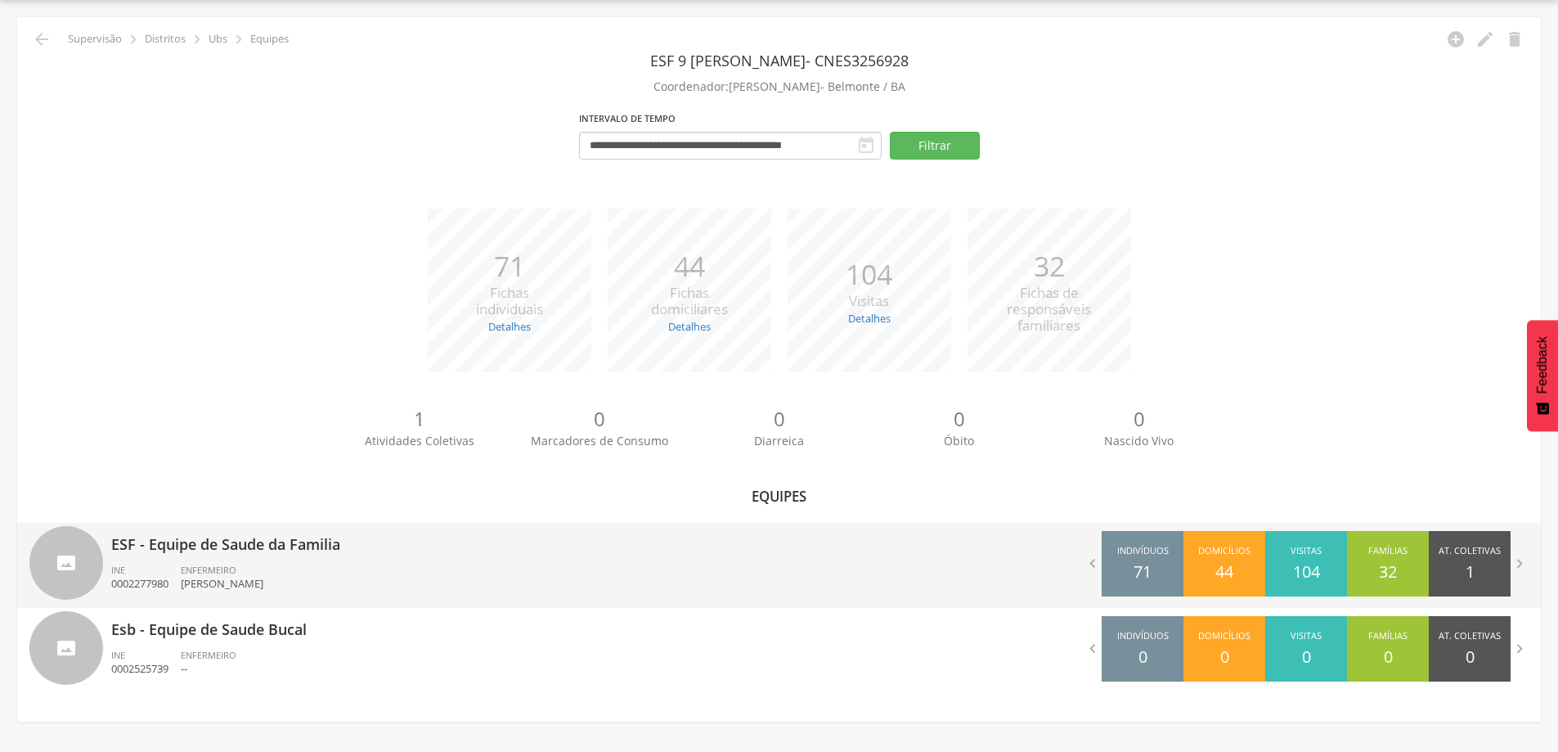
click at [300, 554] on p "ESF - Equipe de Saude da Familia" at bounding box center [439, 539] width 656 height 33
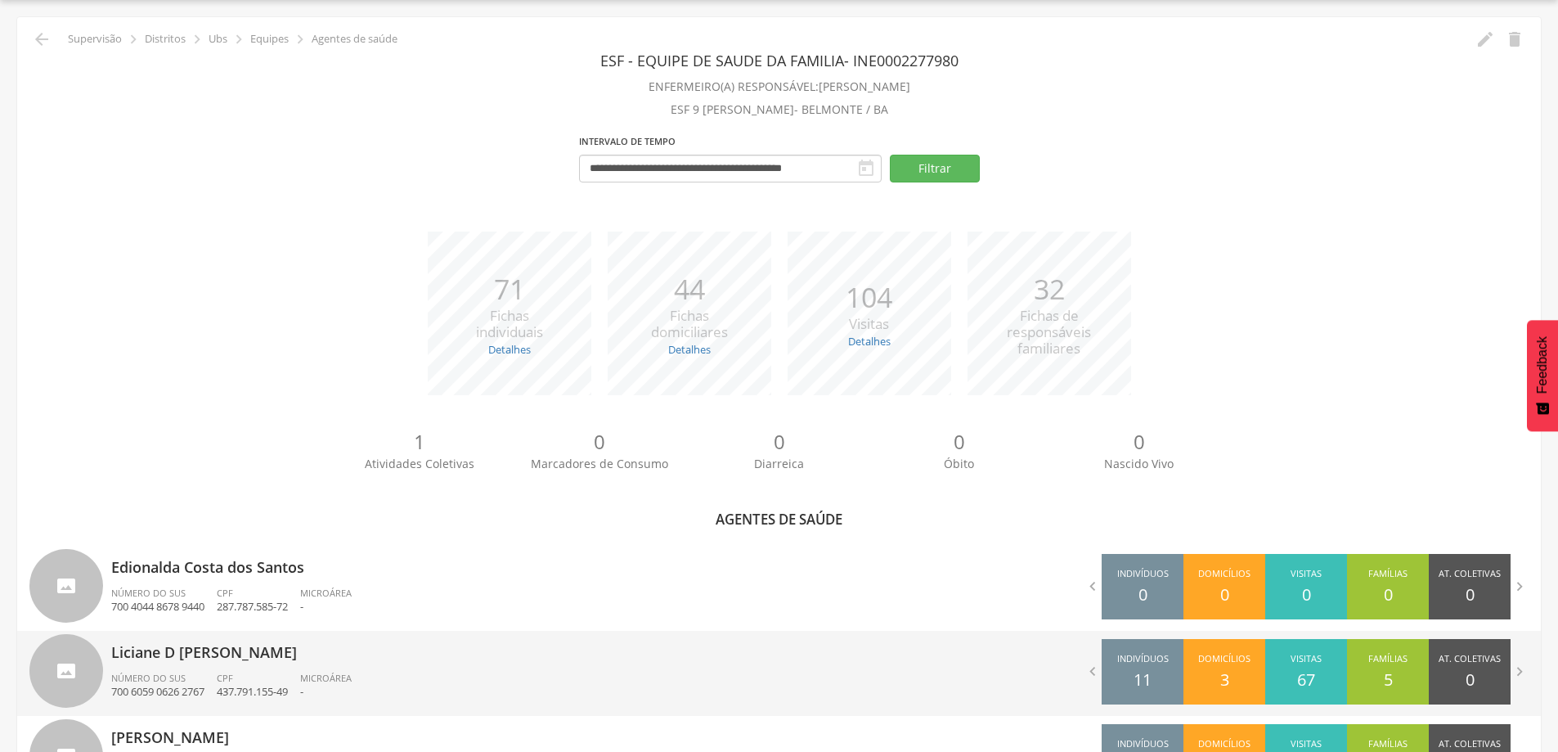
scroll to position [213, 0]
